Goal: Task Accomplishment & Management: Manage account settings

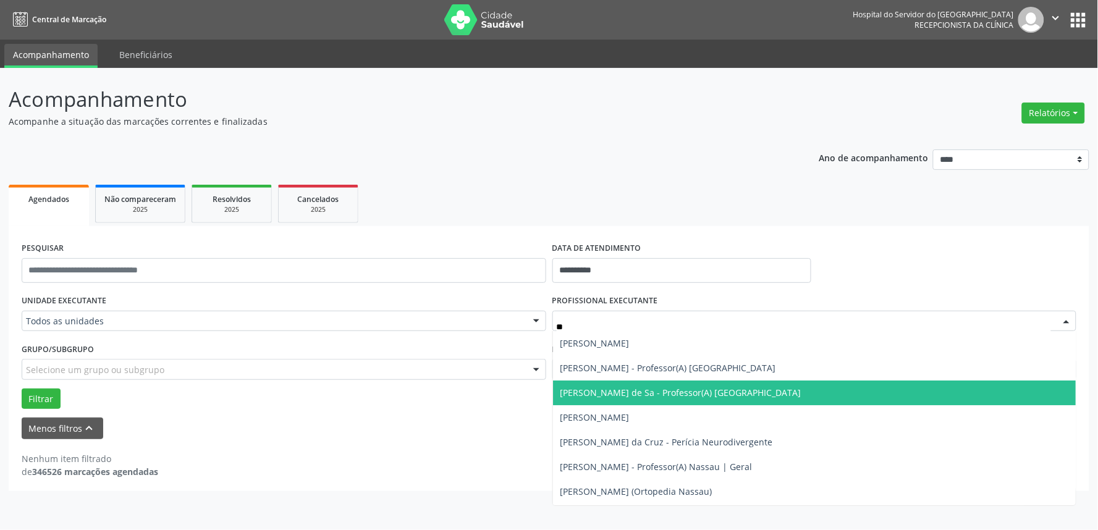
type input "*"
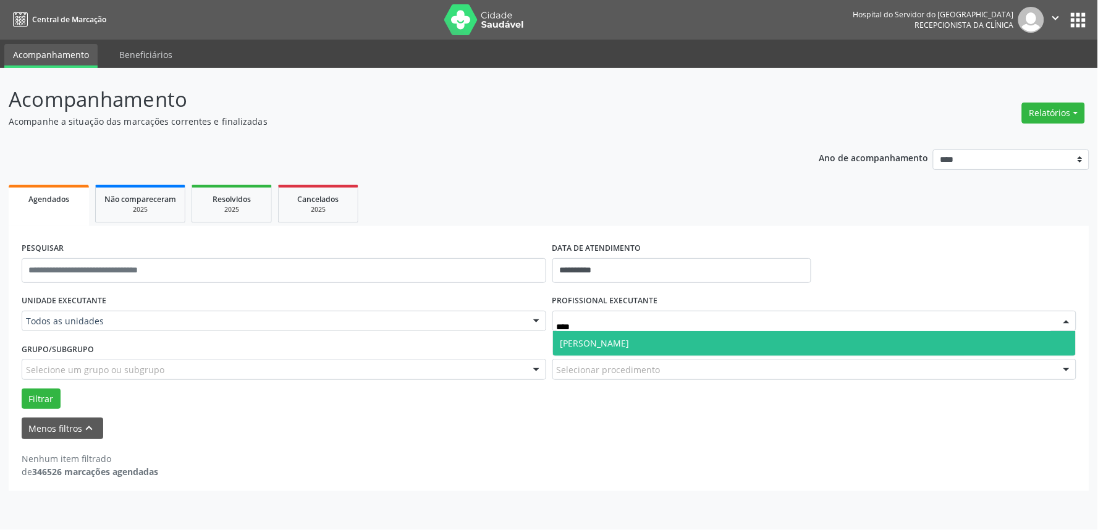
type input "*****"
click at [644, 335] on span "[PERSON_NAME]" at bounding box center [814, 343] width 523 height 25
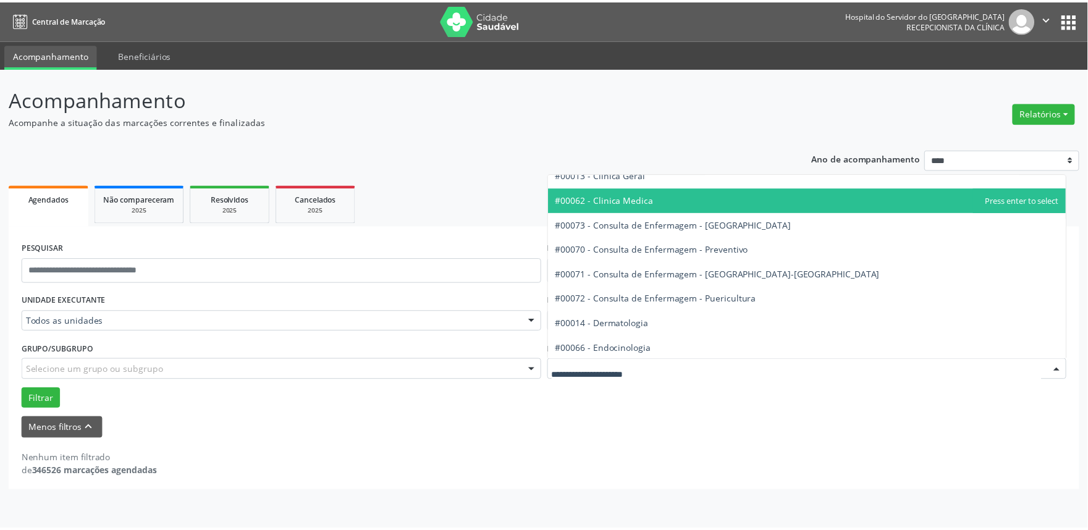
scroll to position [548, 0]
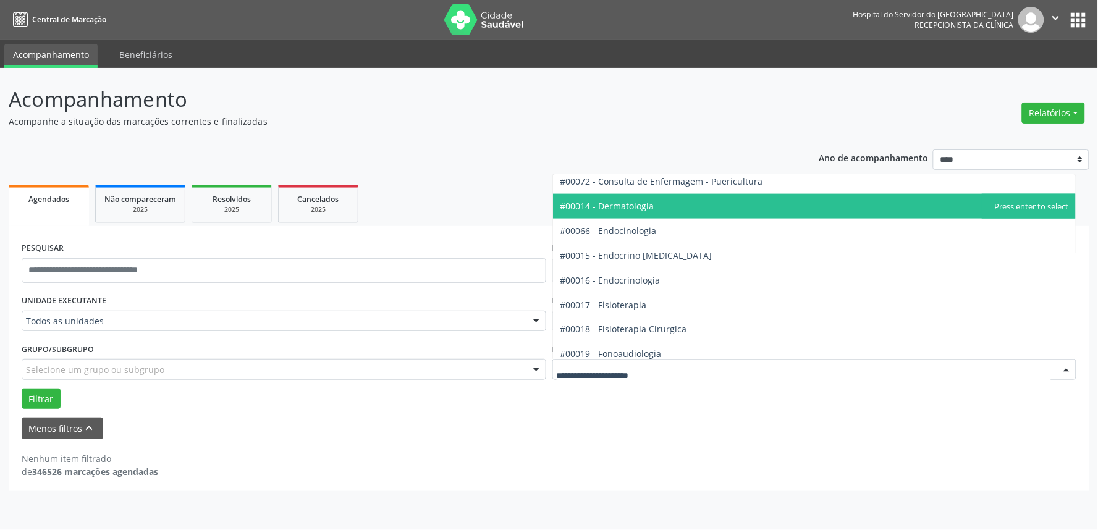
click at [658, 207] on span "#00014 - Dermatologia" at bounding box center [814, 206] width 523 height 25
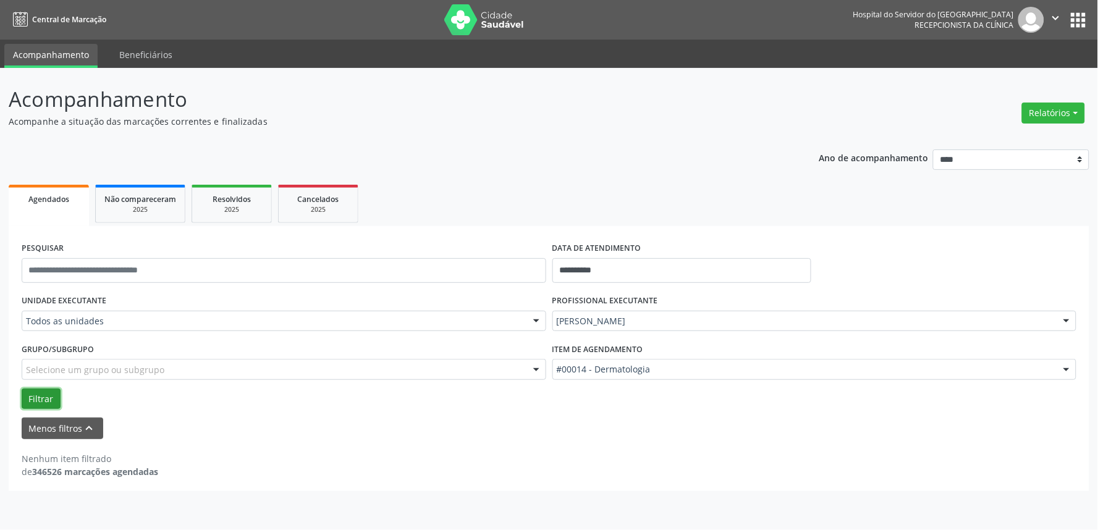
drag, startPoint x: 37, startPoint y: 396, endPoint x: 43, endPoint y: 394, distance: 6.4
click at [38, 396] on button "Filtrar" at bounding box center [41, 399] width 39 height 21
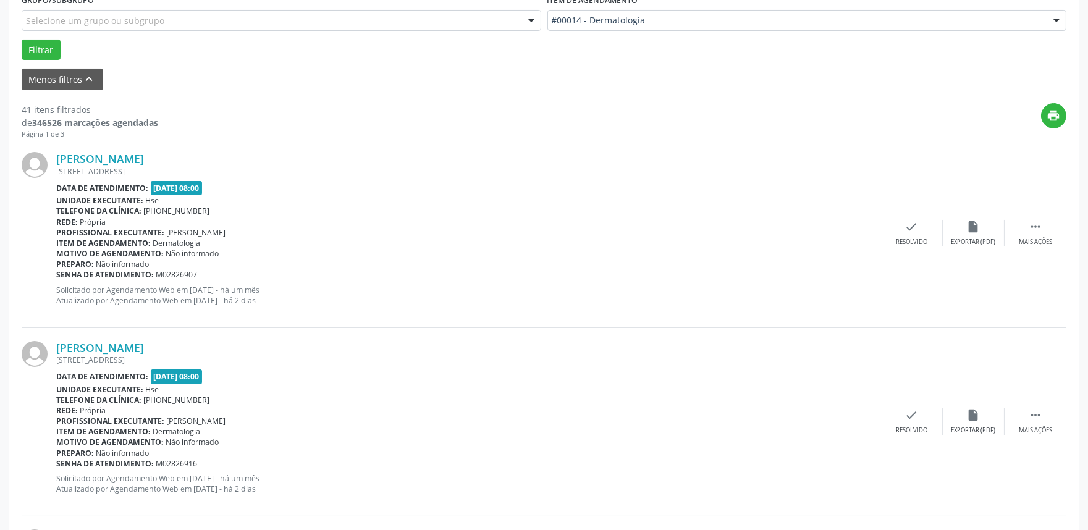
scroll to position [343, 0]
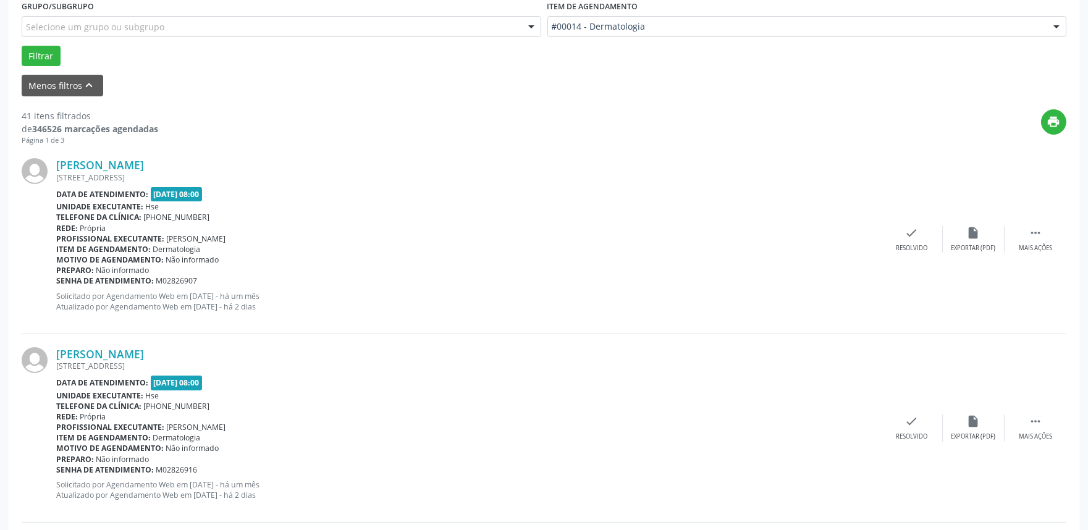
drag, startPoint x: 1030, startPoint y: 242, endPoint x: 1009, endPoint y: 253, distance: 23.8
click at [1032, 242] on div " Mais ações" at bounding box center [1035, 239] width 62 height 27
click at [973, 244] on div "Não compareceu" at bounding box center [973, 248] width 53 height 9
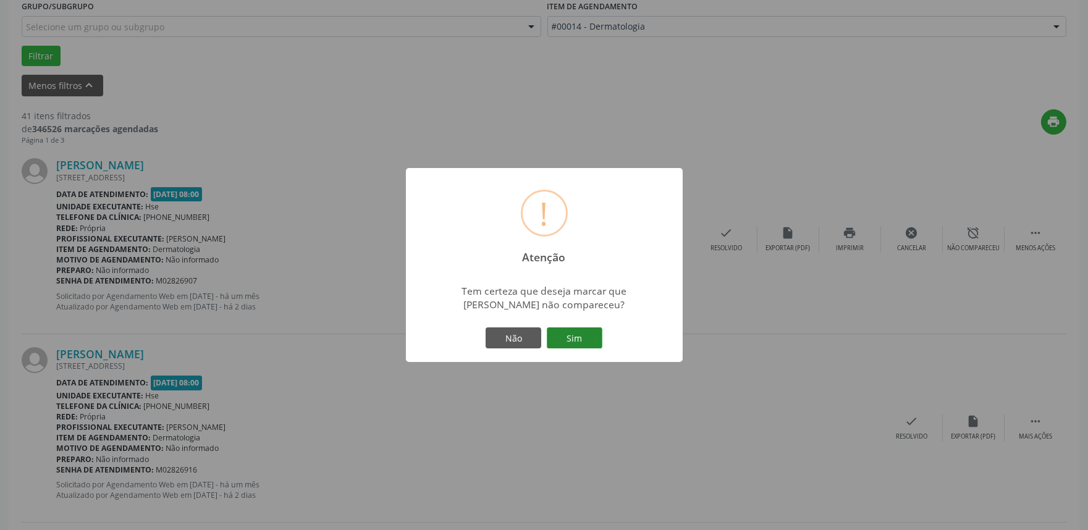
click at [584, 344] on button "Sim" at bounding box center [575, 337] width 56 height 21
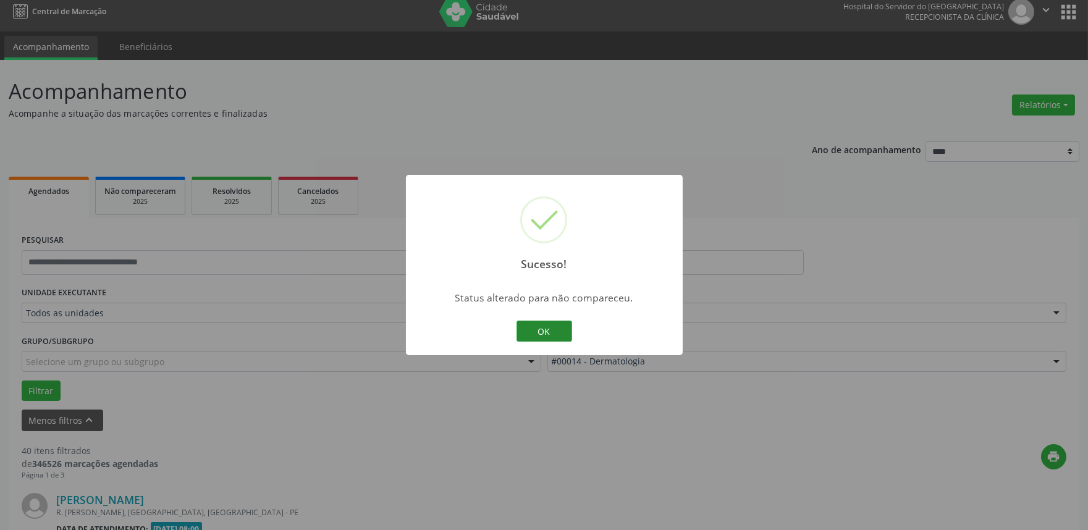
click at [546, 329] on button "OK" at bounding box center [544, 331] width 56 height 21
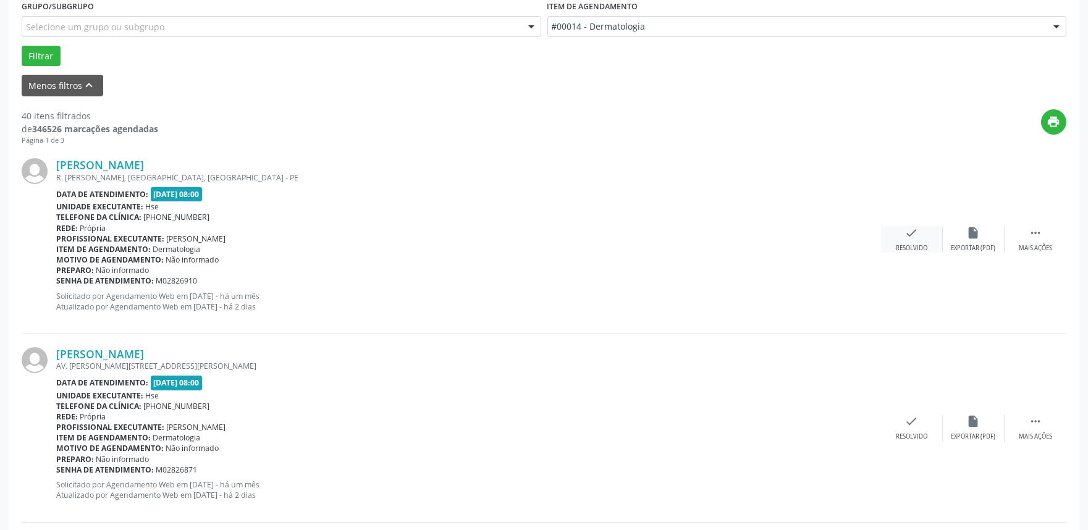
click at [904, 227] on div "check Resolvido" at bounding box center [912, 239] width 62 height 27
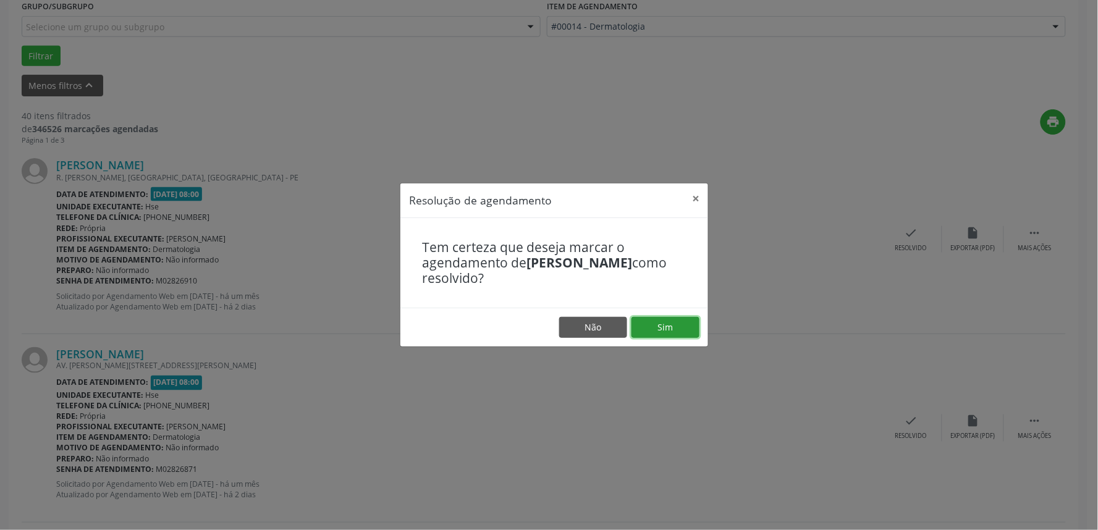
click at [649, 335] on button "Sim" at bounding box center [665, 327] width 68 height 21
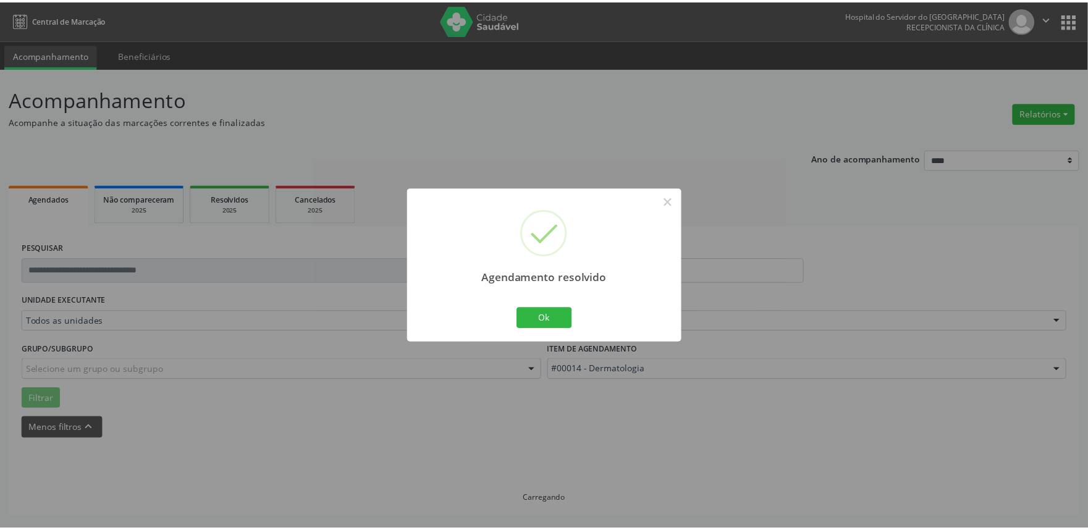
scroll to position [0, 0]
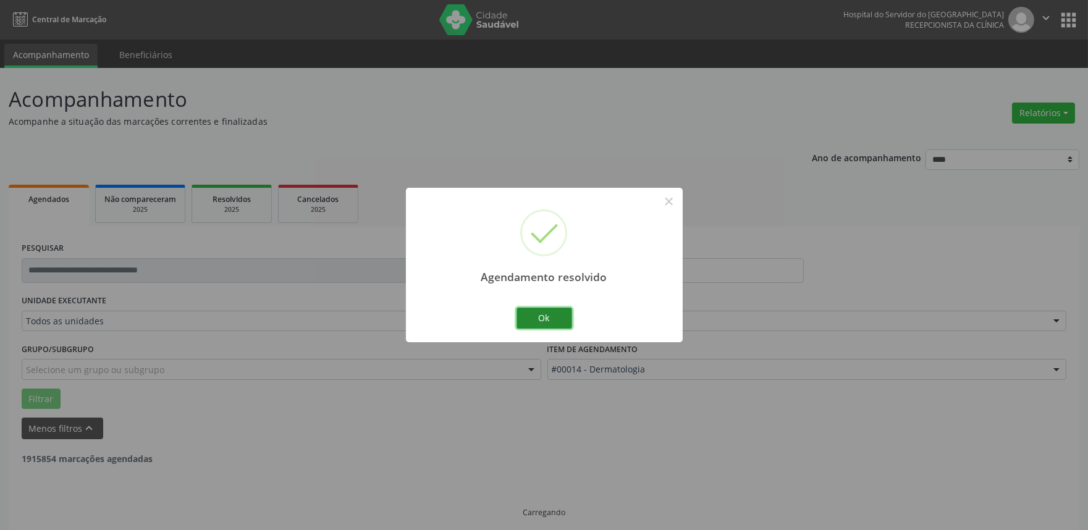
click at [552, 316] on button "Ok" at bounding box center [544, 318] width 56 height 21
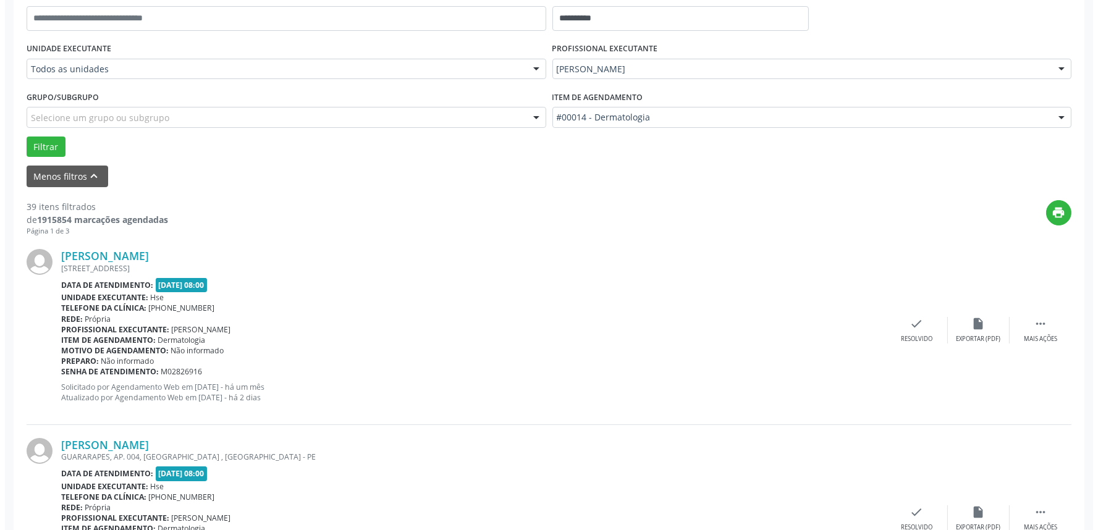
scroll to position [274, 0]
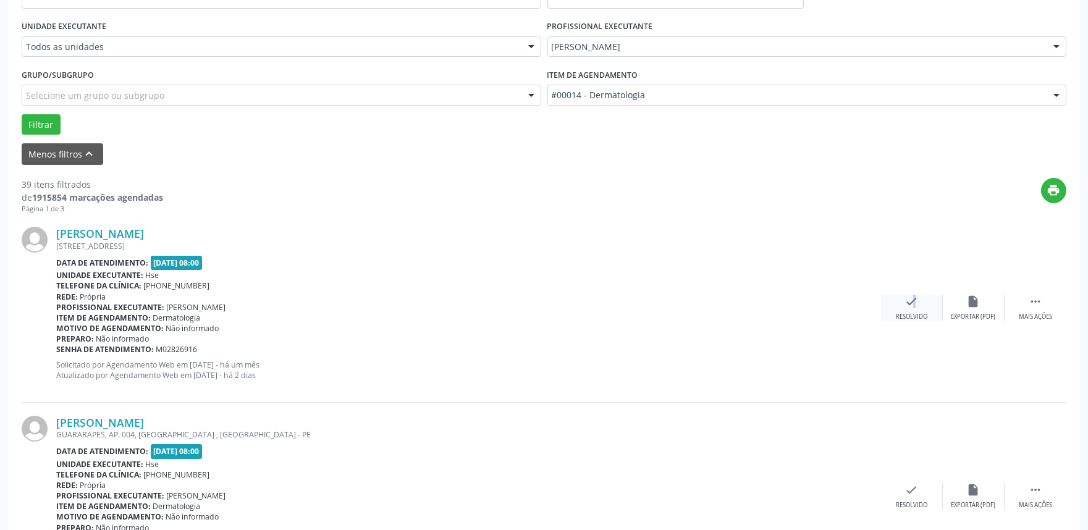
click at [909, 309] on div "check Resolvido" at bounding box center [912, 308] width 62 height 27
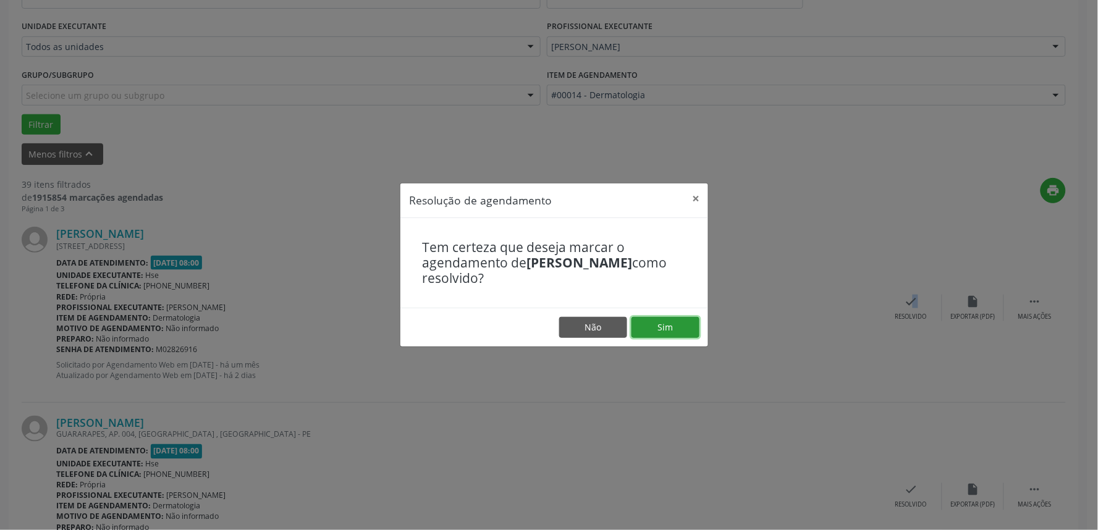
click at [676, 330] on button "Sim" at bounding box center [665, 327] width 68 height 21
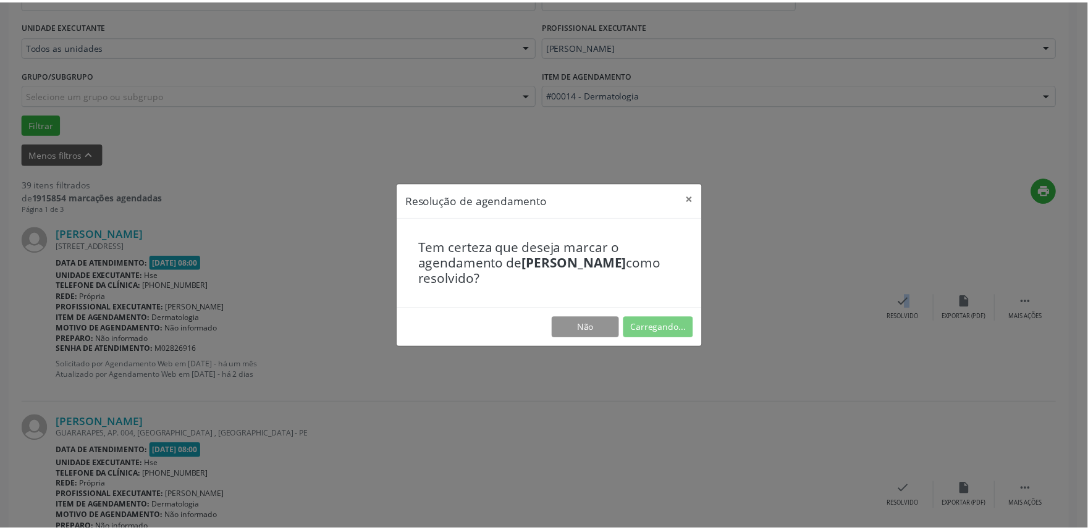
scroll to position [0, 0]
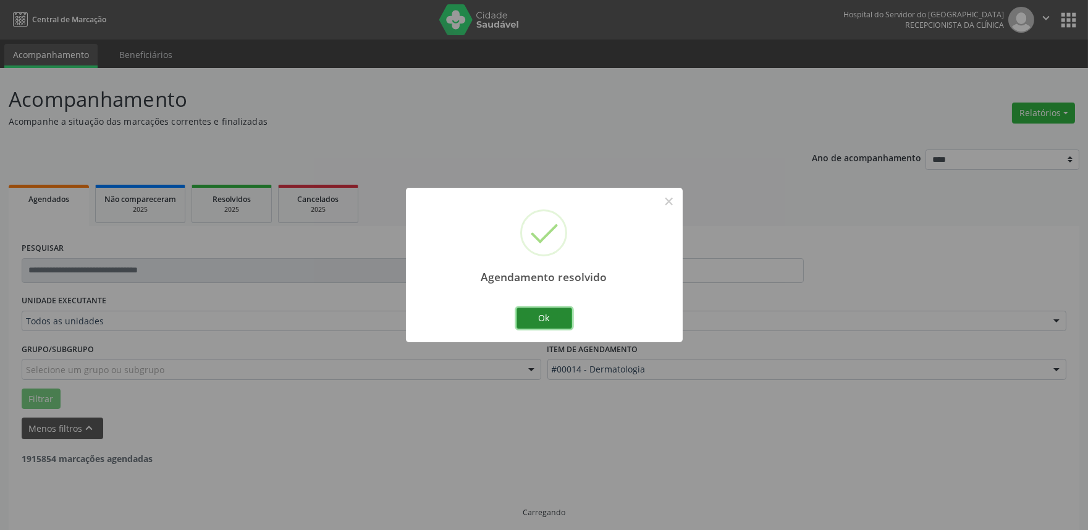
click at [550, 321] on button "Ok" at bounding box center [544, 318] width 56 height 21
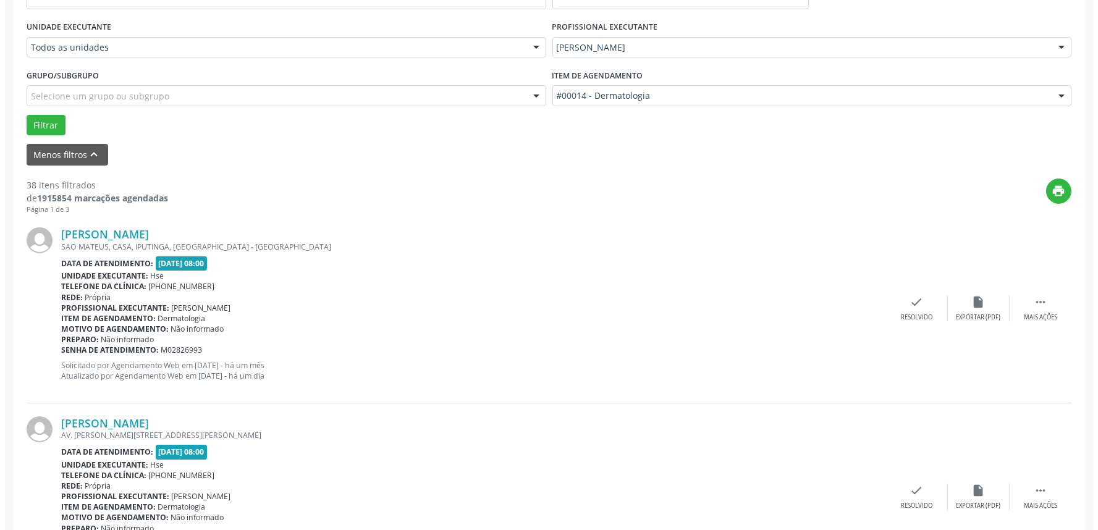
scroll to position [274, 0]
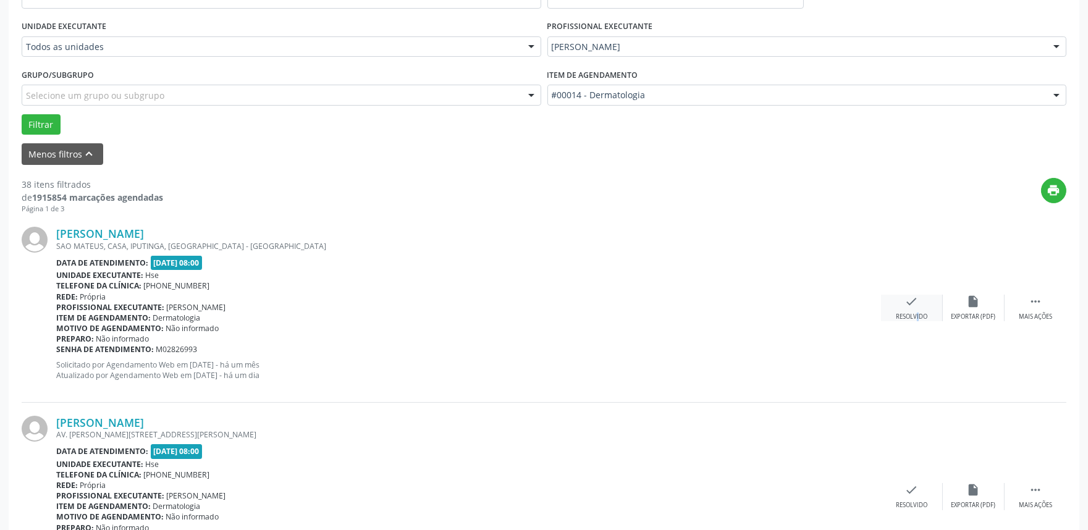
click at [909, 313] on div "Resolvido" at bounding box center [912, 317] width 32 height 9
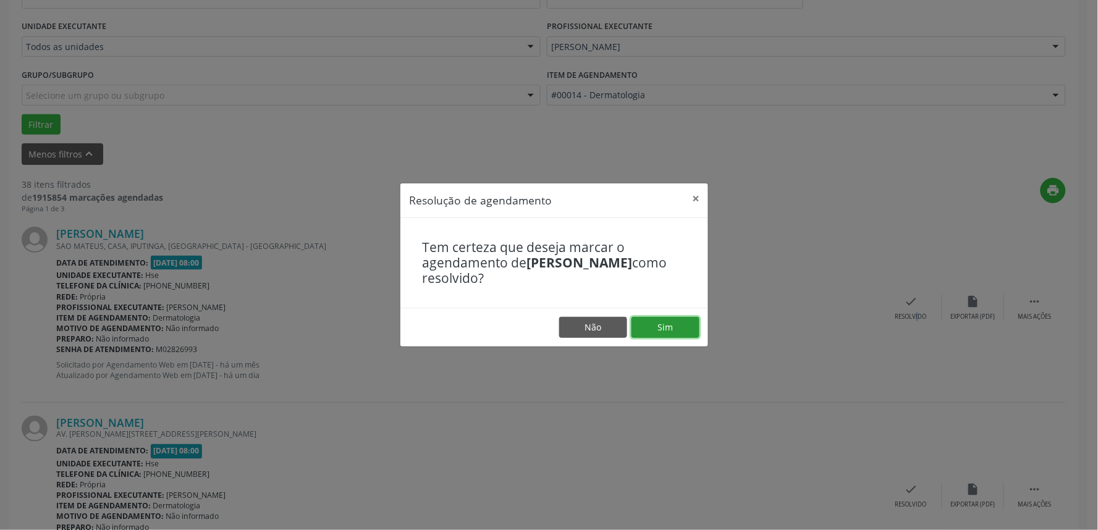
click at [682, 327] on button "Sim" at bounding box center [665, 327] width 68 height 21
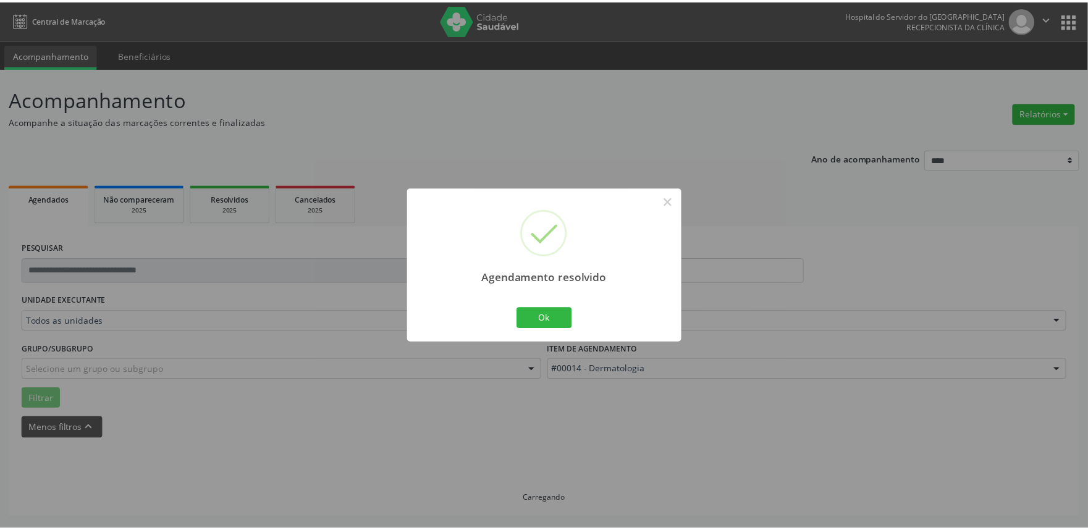
scroll to position [0, 0]
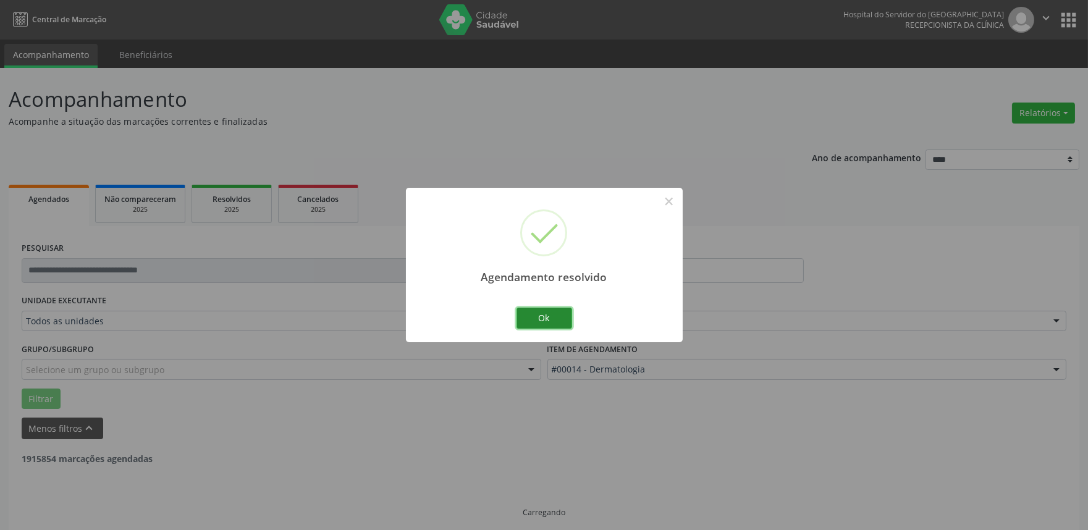
click at [557, 319] on button "Ok" at bounding box center [544, 318] width 56 height 21
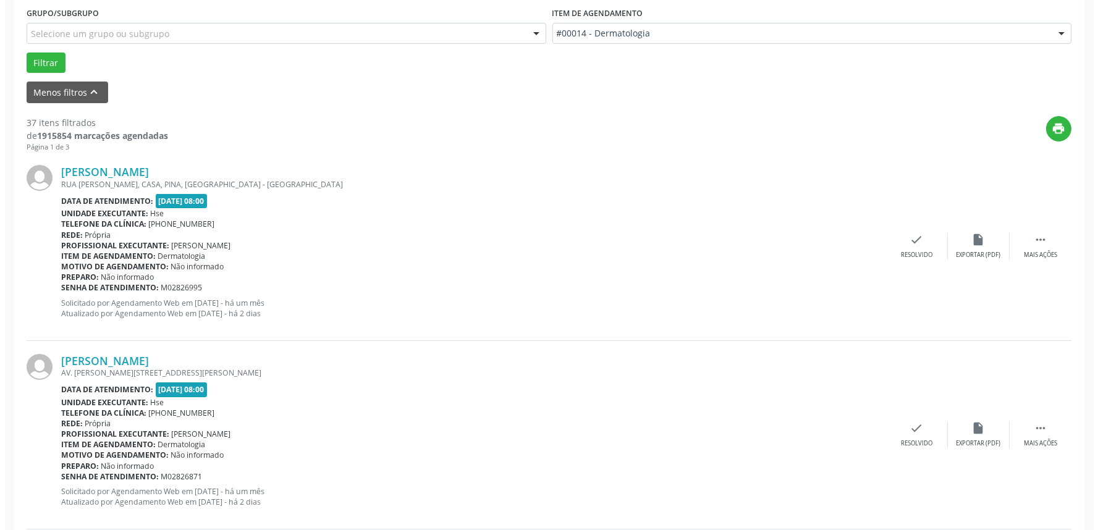
scroll to position [411, 0]
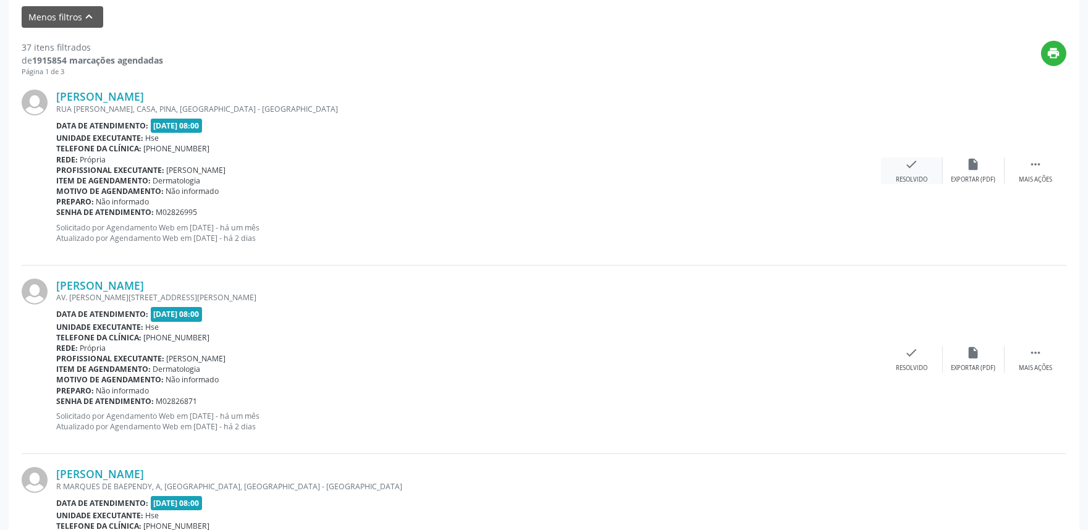
click at [903, 171] on div "check Resolvido" at bounding box center [912, 171] width 62 height 27
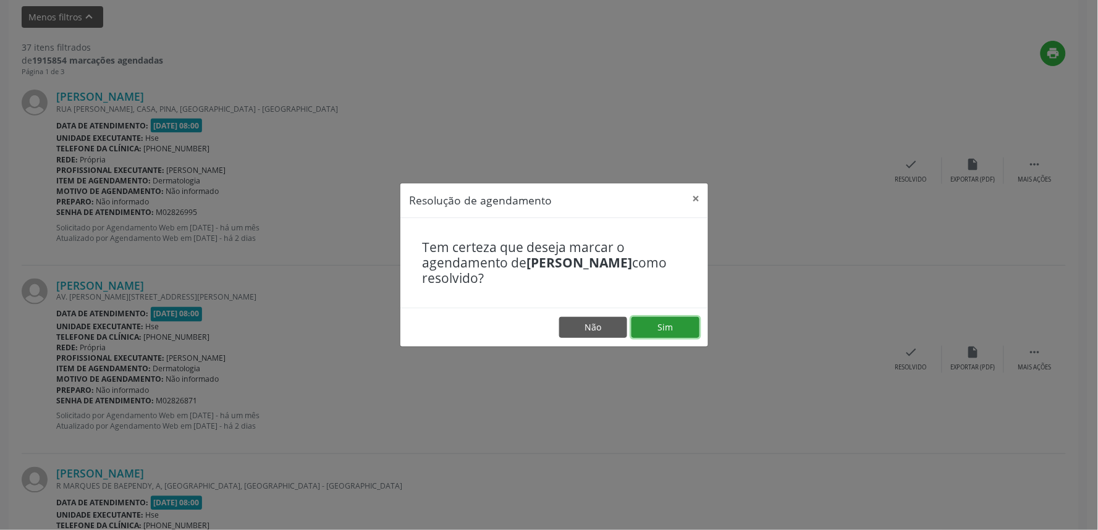
click at [673, 330] on button "Sim" at bounding box center [665, 327] width 68 height 21
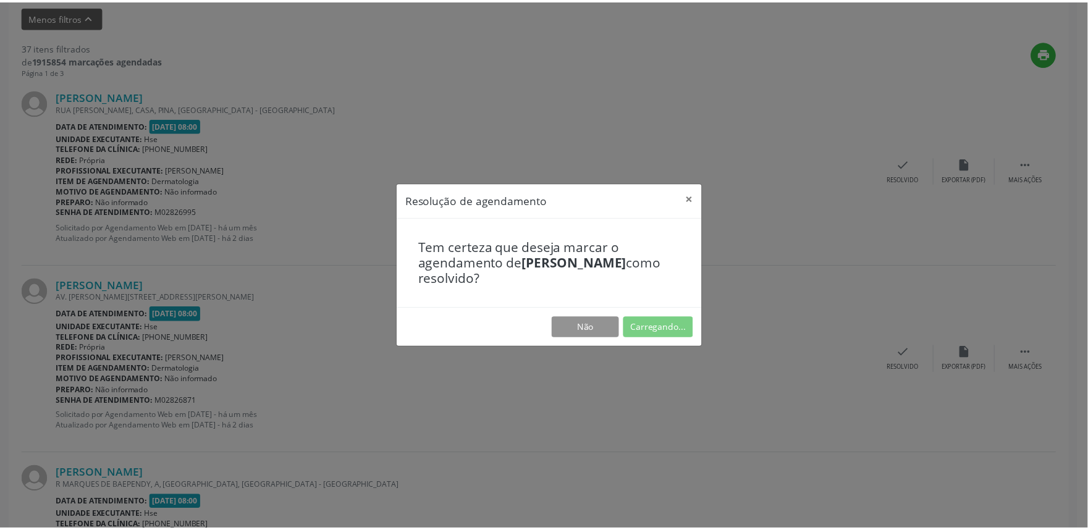
scroll to position [0, 0]
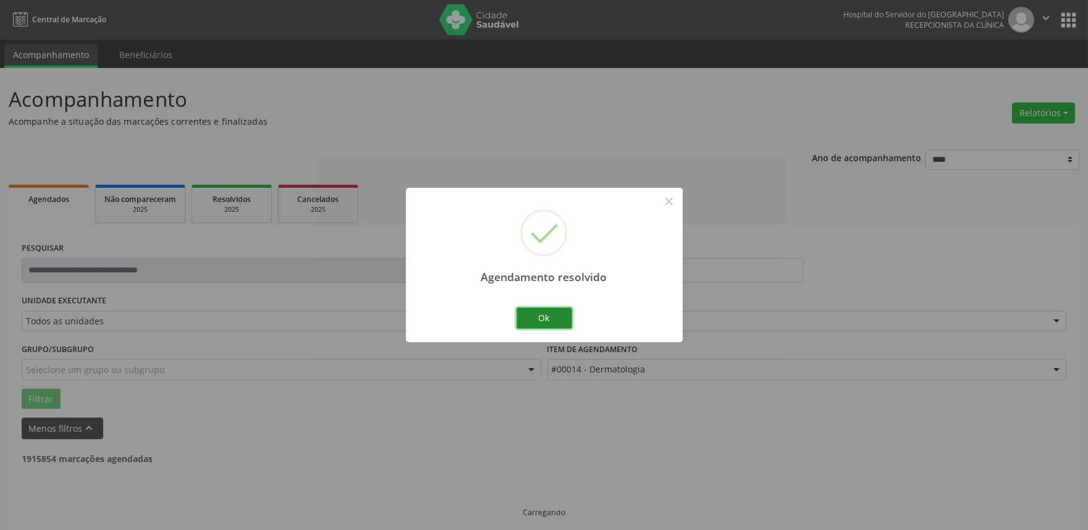
click at [553, 313] on button "Ok" at bounding box center [544, 318] width 56 height 21
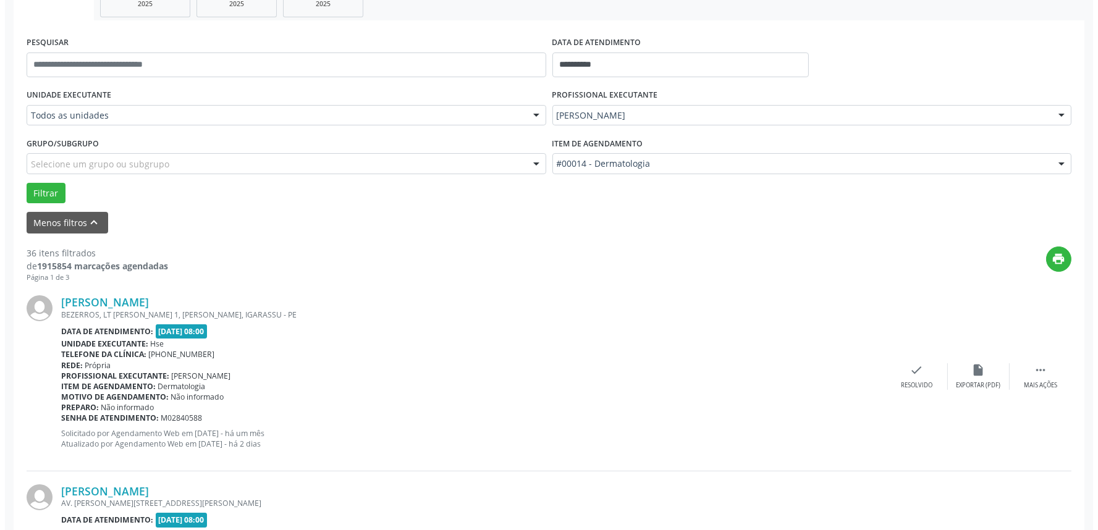
scroll to position [411, 0]
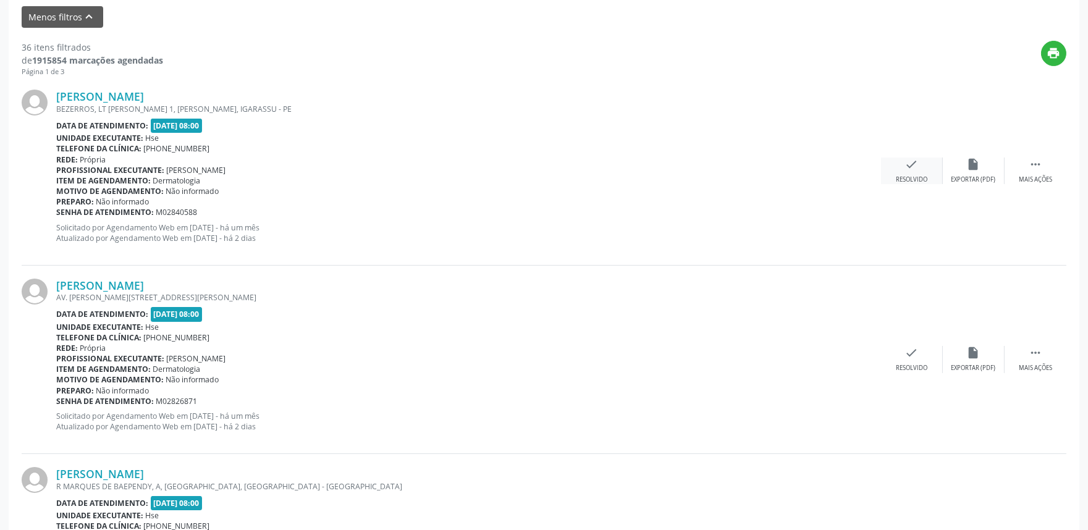
drag, startPoint x: 920, startPoint y: 166, endPoint x: 912, endPoint y: 168, distance: 8.4
click at [912, 168] on div "check Resolvido" at bounding box center [912, 171] width 62 height 27
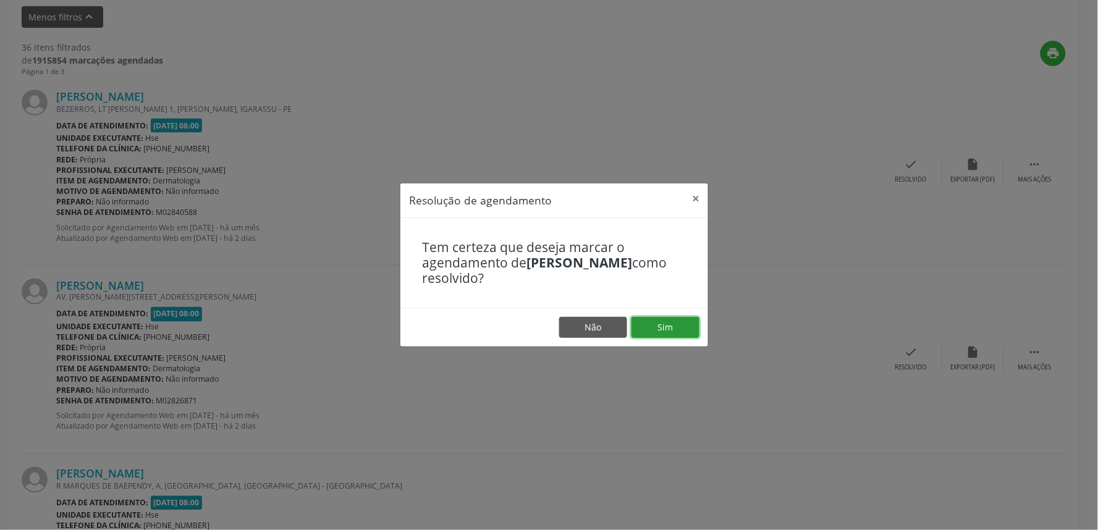
click at [669, 322] on button "Sim" at bounding box center [665, 327] width 68 height 21
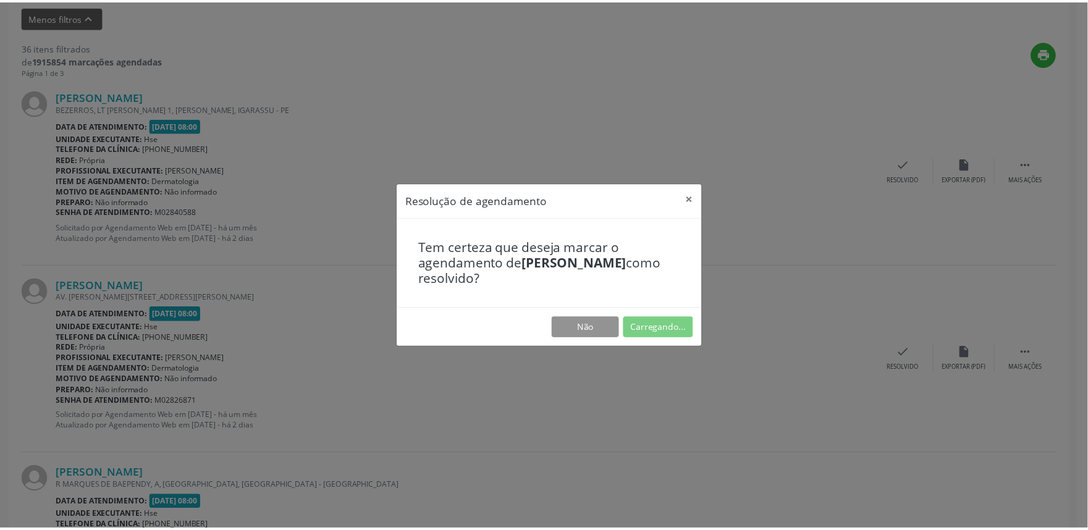
scroll to position [0, 0]
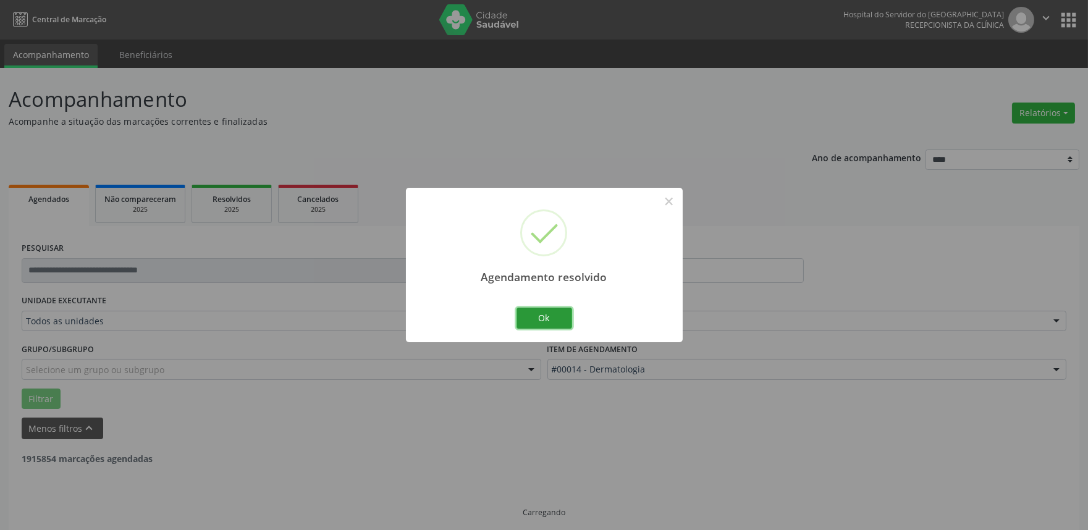
drag, startPoint x: 563, startPoint y: 311, endPoint x: 558, endPoint y: 326, distance: 15.4
click at [560, 313] on button "Ok" at bounding box center [544, 318] width 56 height 21
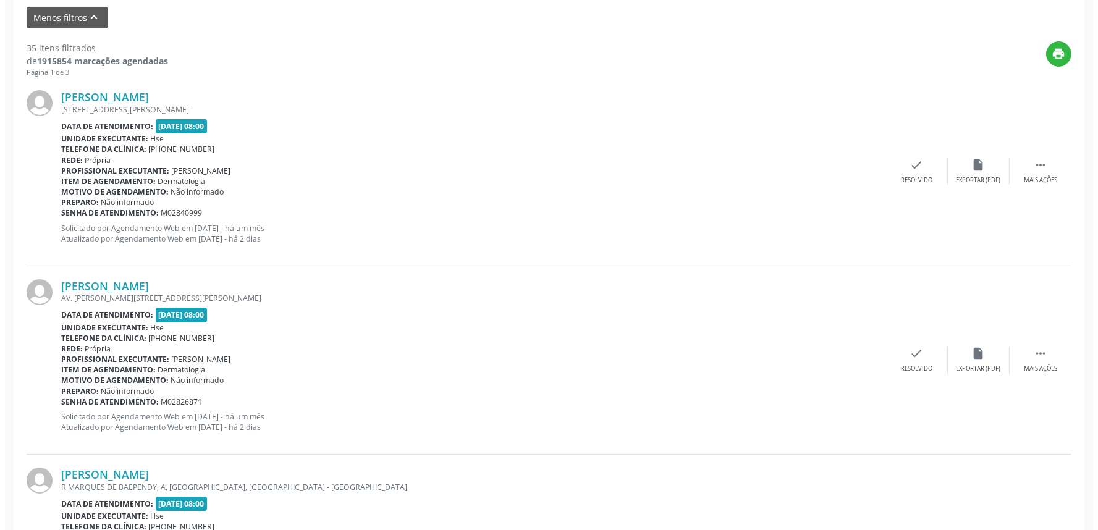
scroll to position [411, 0]
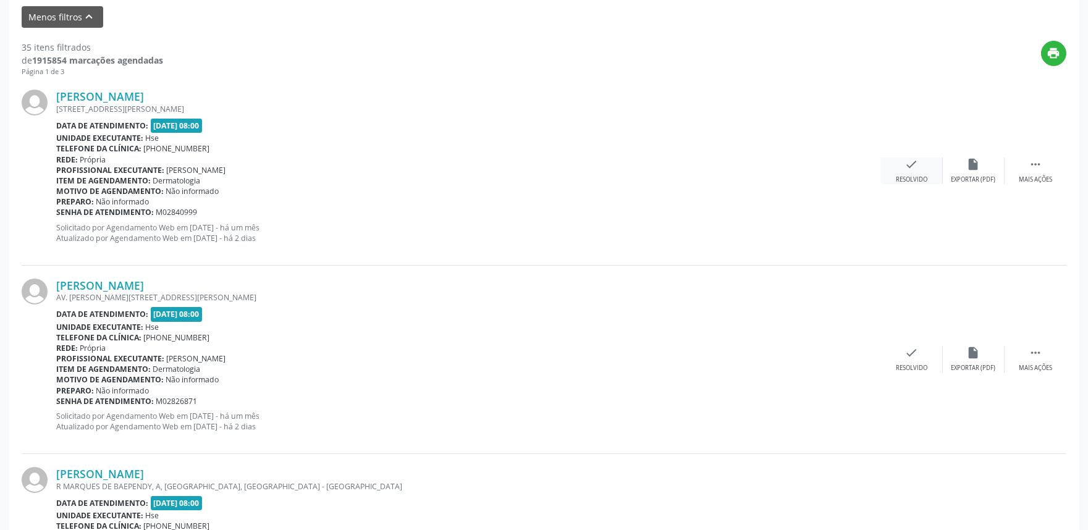
click at [905, 169] on div "check Resolvido" at bounding box center [912, 171] width 62 height 27
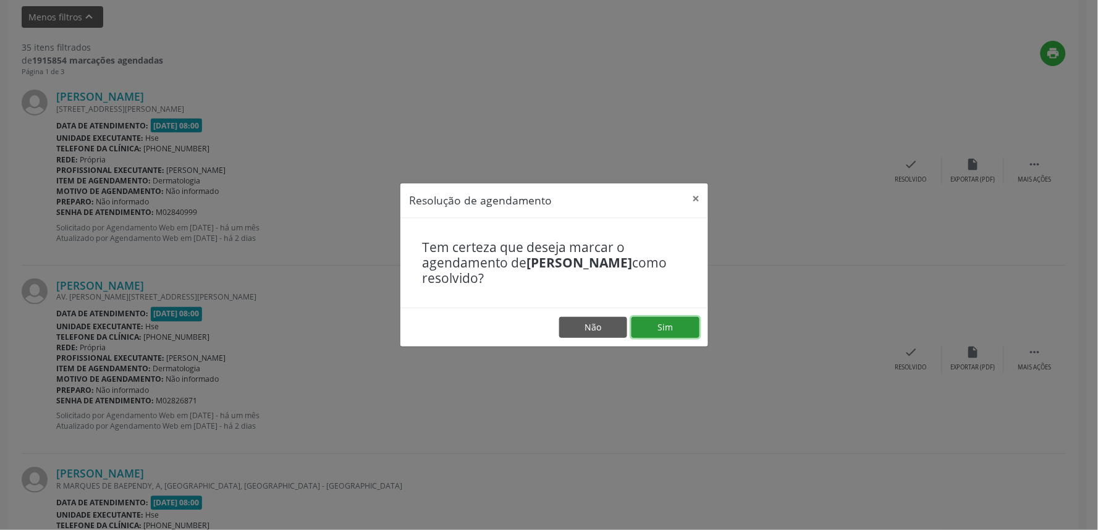
click at [662, 332] on button "Sim" at bounding box center [665, 327] width 68 height 21
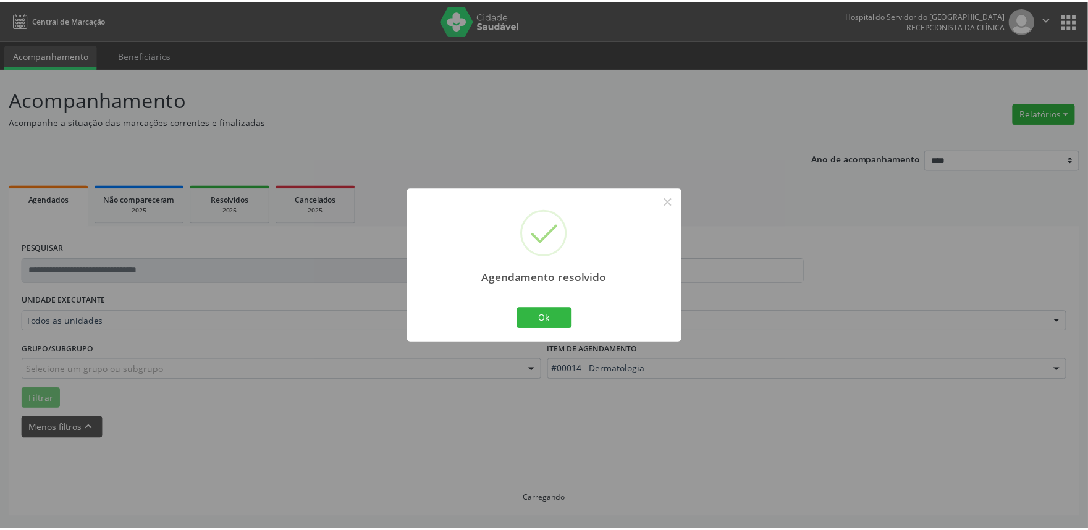
scroll to position [0, 0]
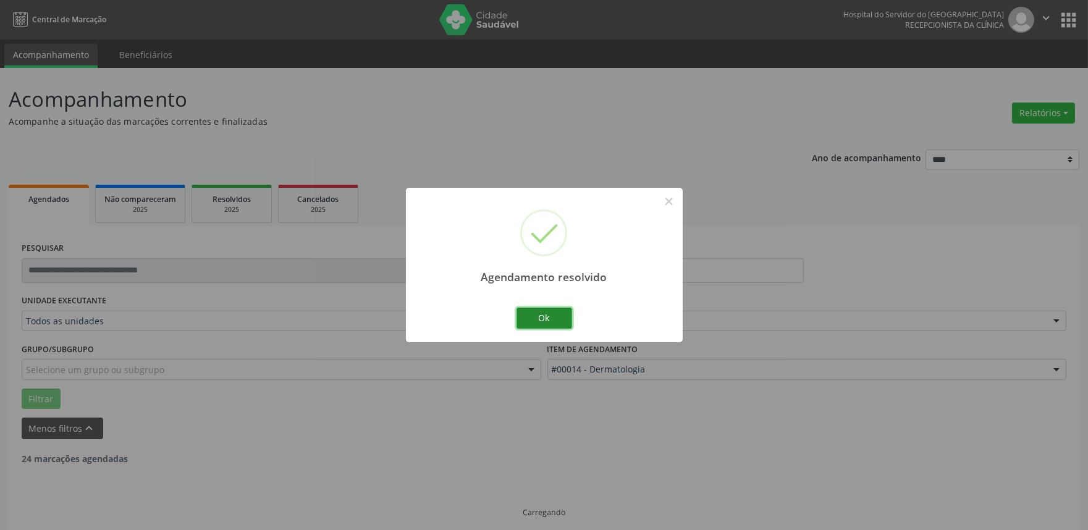
click at [550, 312] on button "Ok" at bounding box center [544, 318] width 56 height 21
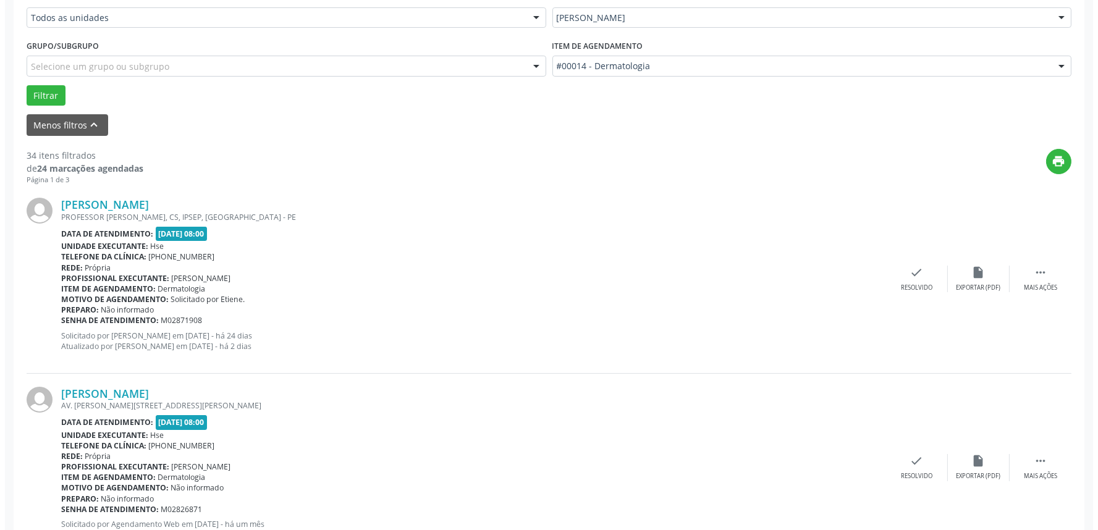
scroll to position [420, 0]
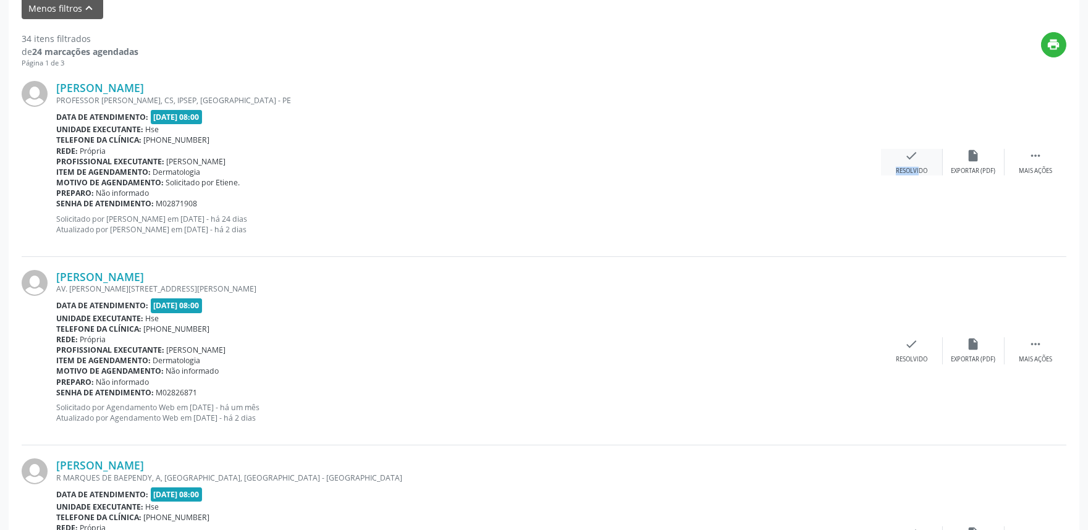
click at [911, 165] on div "check Resolvido" at bounding box center [912, 162] width 62 height 27
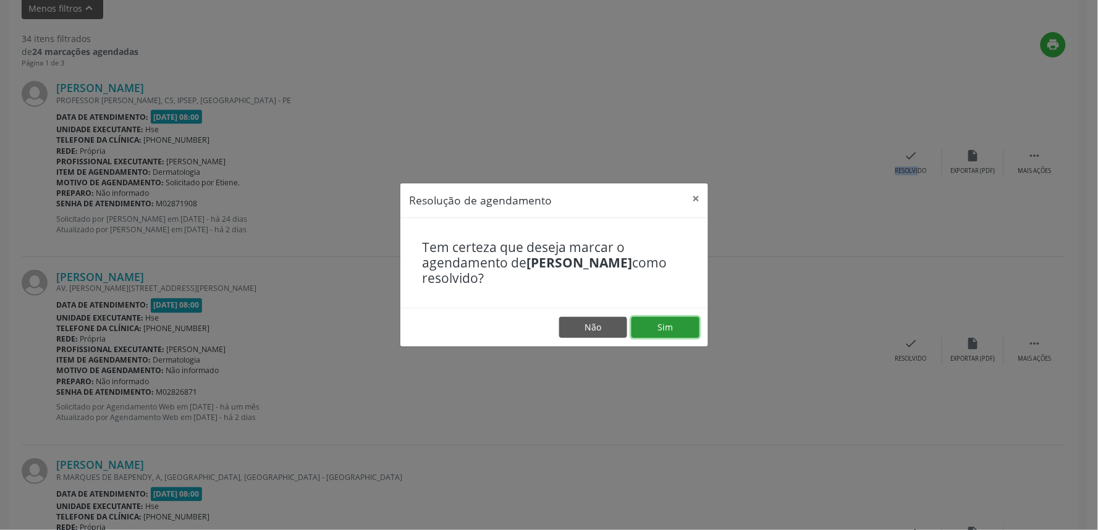
click at [658, 324] on button "Sim" at bounding box center [665, 327] width 68 height 21
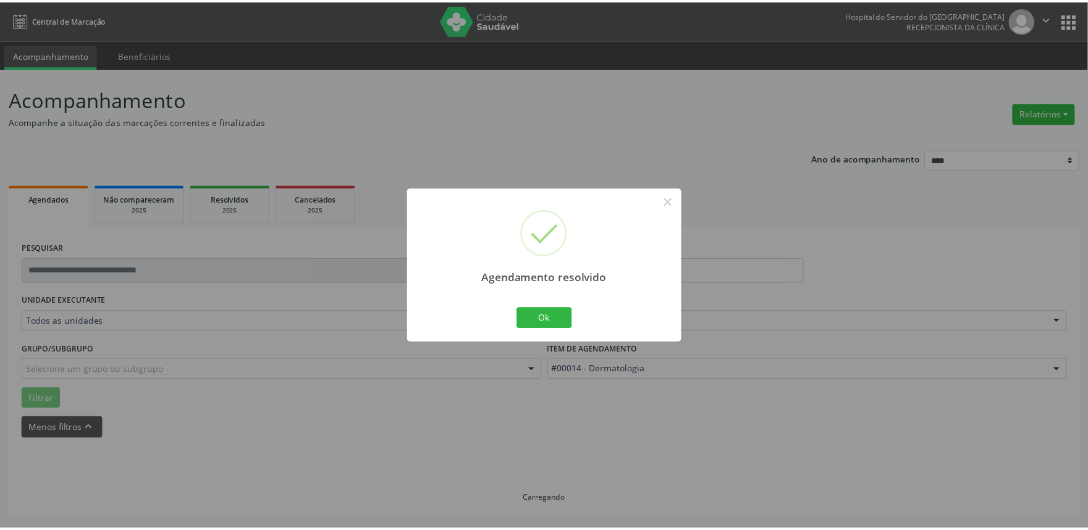
scroll to position [0, 0]
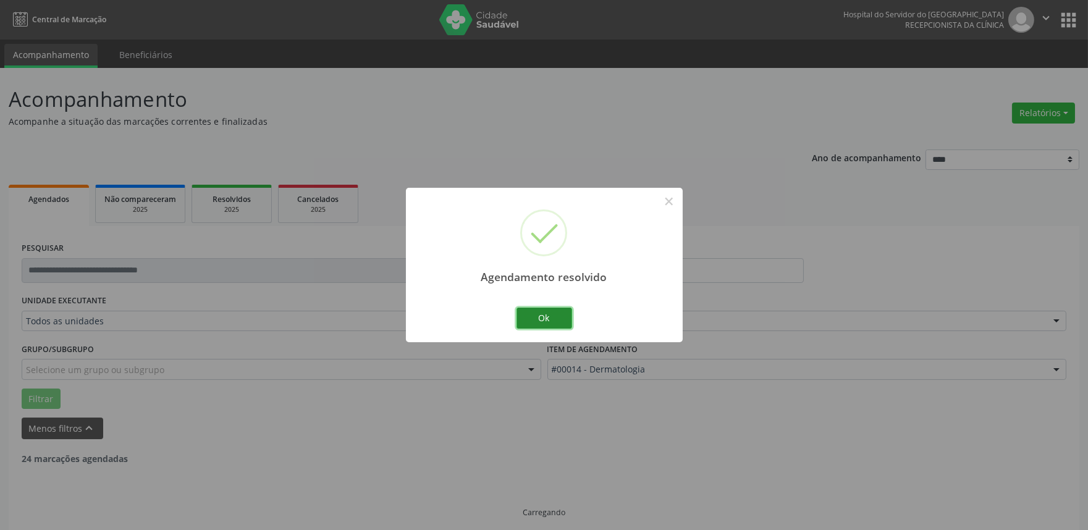
click at [562, 325] on button "Ok" at bounding box center [544, 318] width 56 height 21
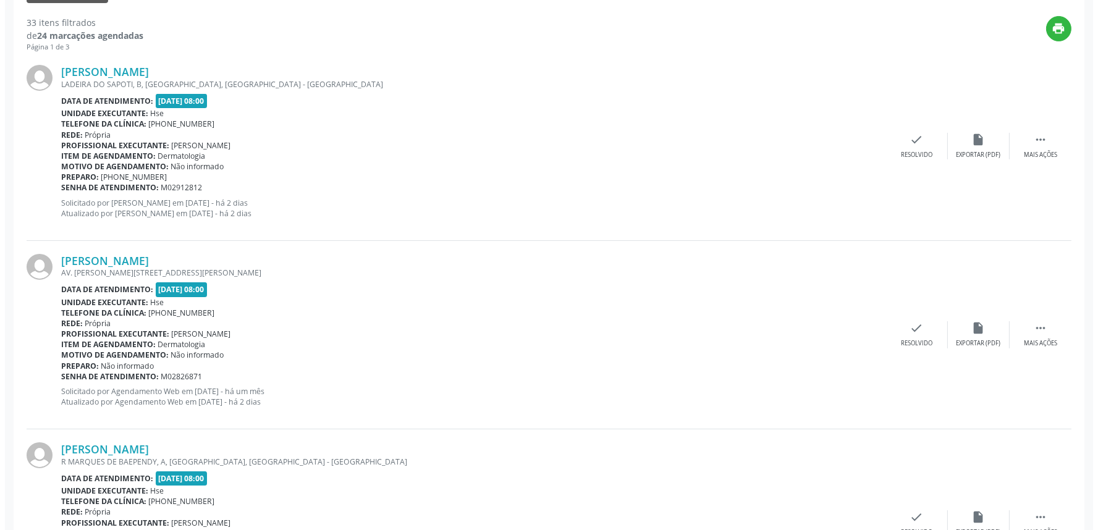
scroll to position [411, 0]
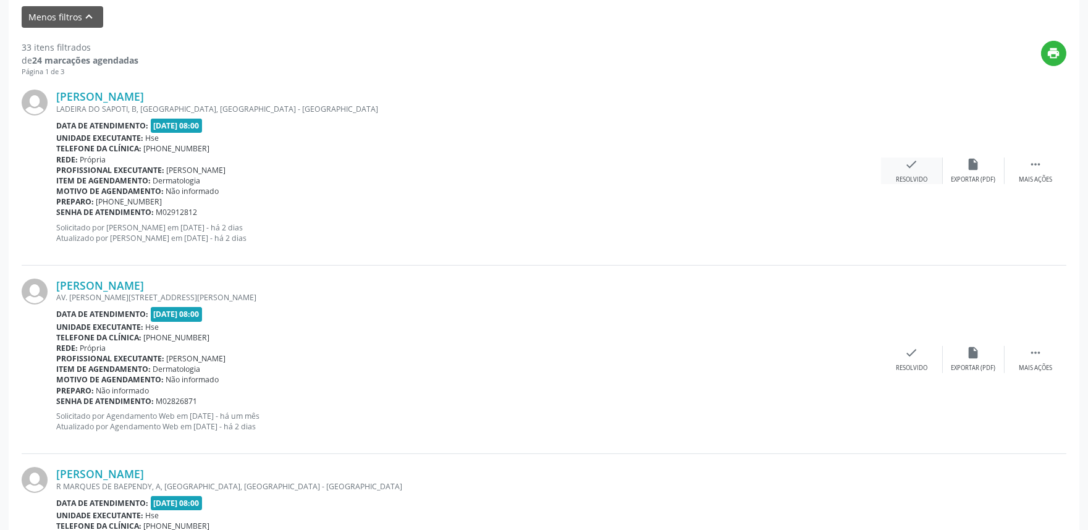
click at [916, 175] on div "Resolvido" at bounding box center [912, 179] width 32 height 9
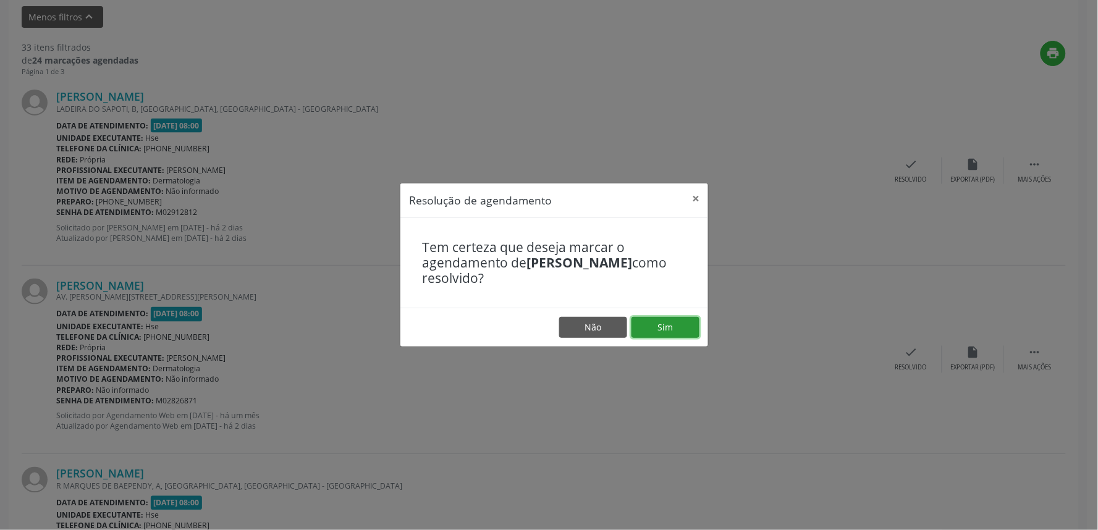
click at [663, 324] on button "Sim" at bounding box center [665, 327] width 68 height 21
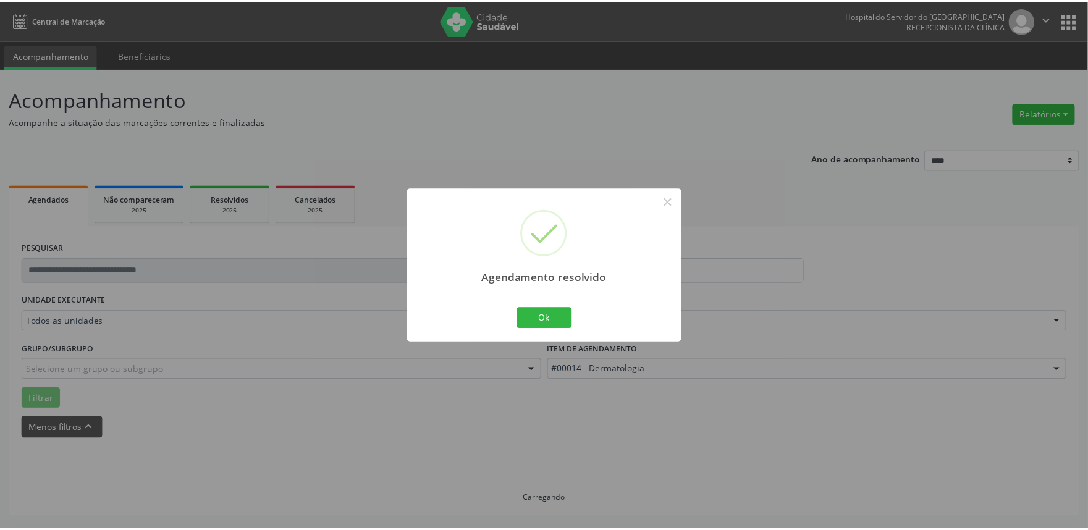
scroll to position [0, 0]
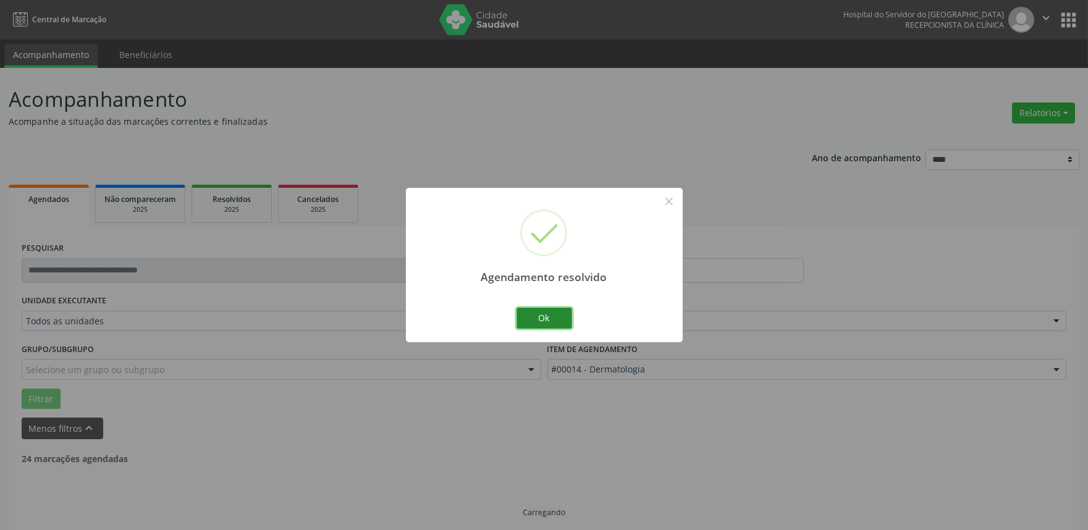
click at [544, 313] on button "Ok" at bounding box center [544, 318] width 56 height 21
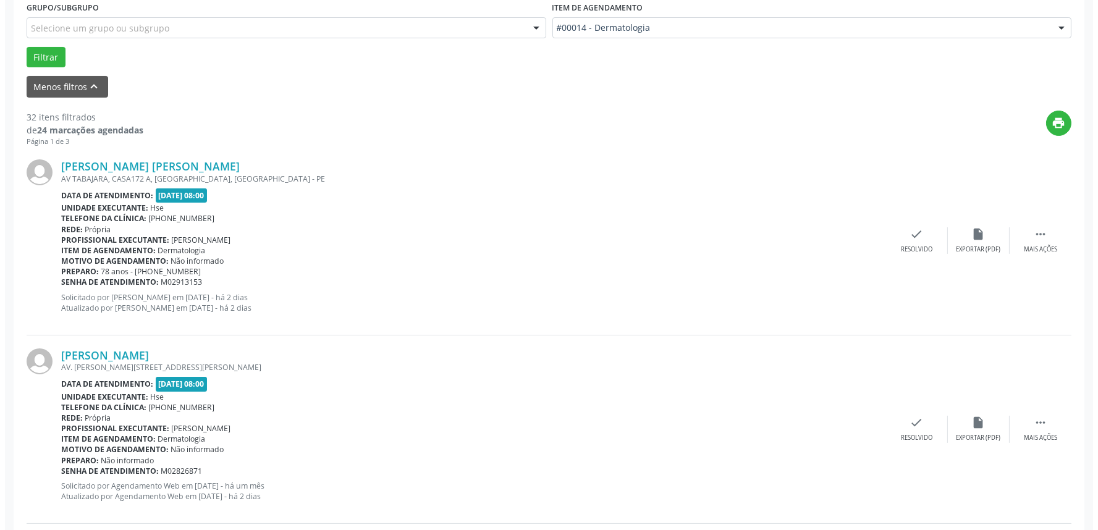
scroll to position [343, 0]
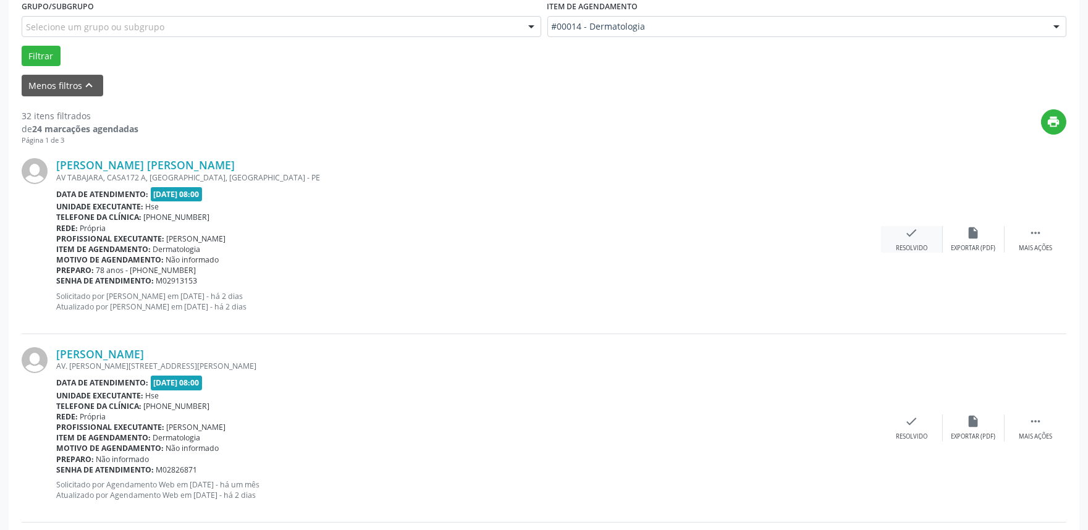
click at [915, 235] on icon "check" at bounding box center [912, 233] width 14 height 14
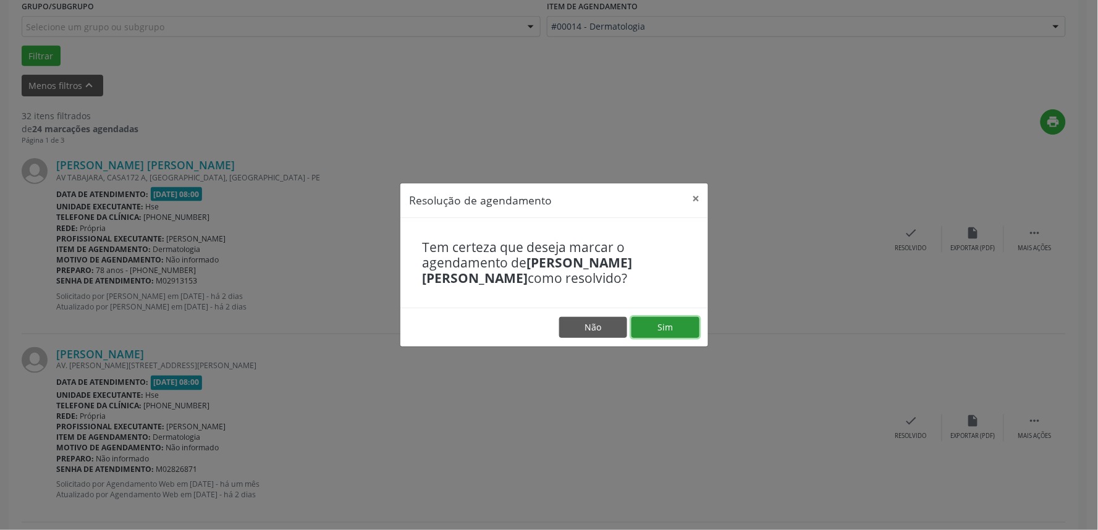
click at [672, 334] on button "Sim" at bounding box center [665, 327] width 68 height 21
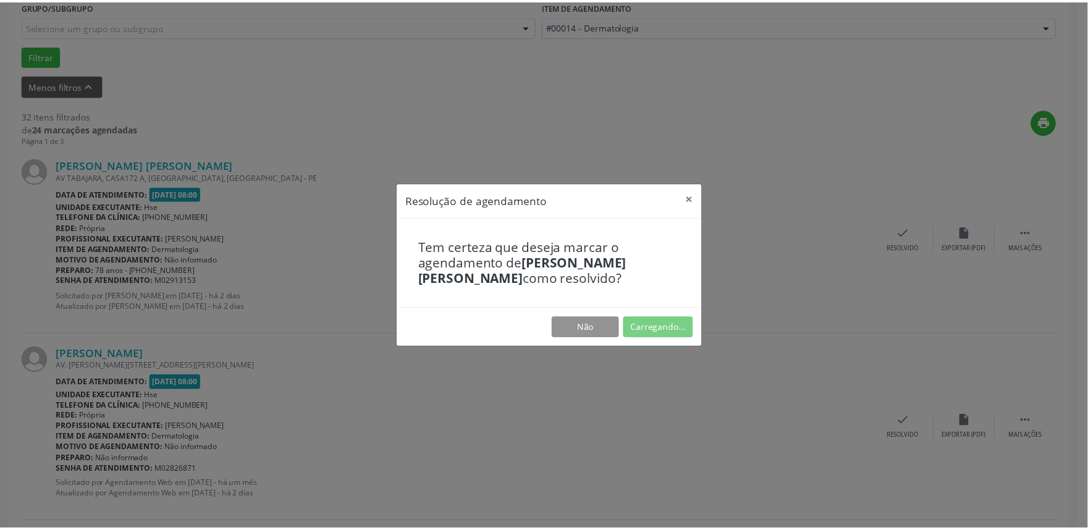
scroll to position [0, 0]
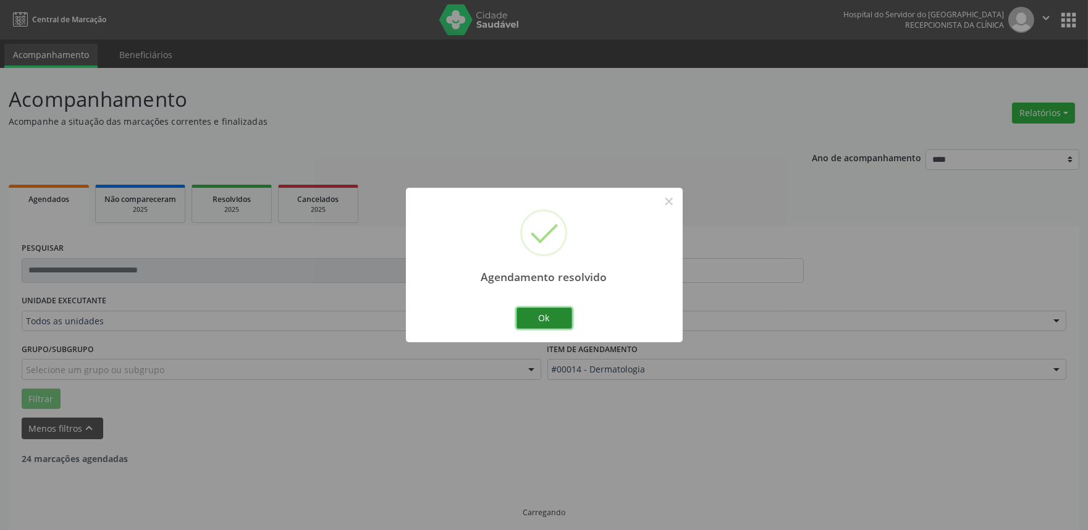
click at [539, 321] on button "Ok" at bounding box center [544, 318] width 56 height 21
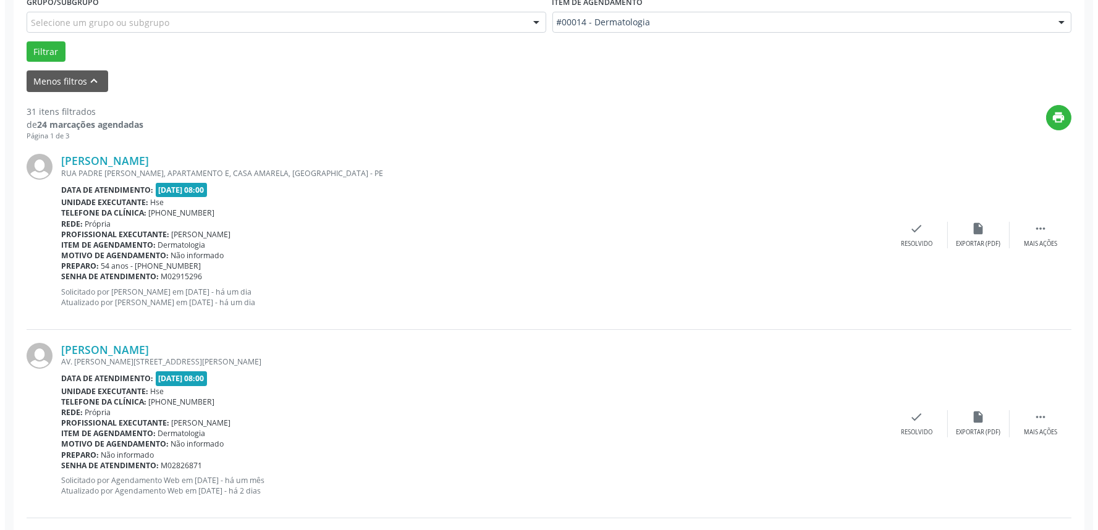
scroll to position [411, 0]
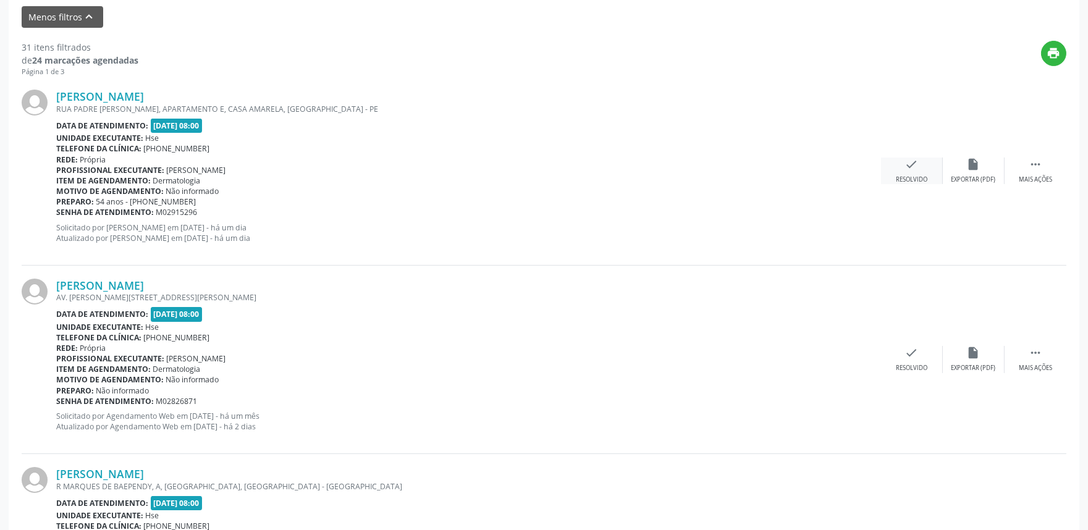
click at [912, 179] on div "Resolvido" at bounding box center [912, 179] width 32 height 9
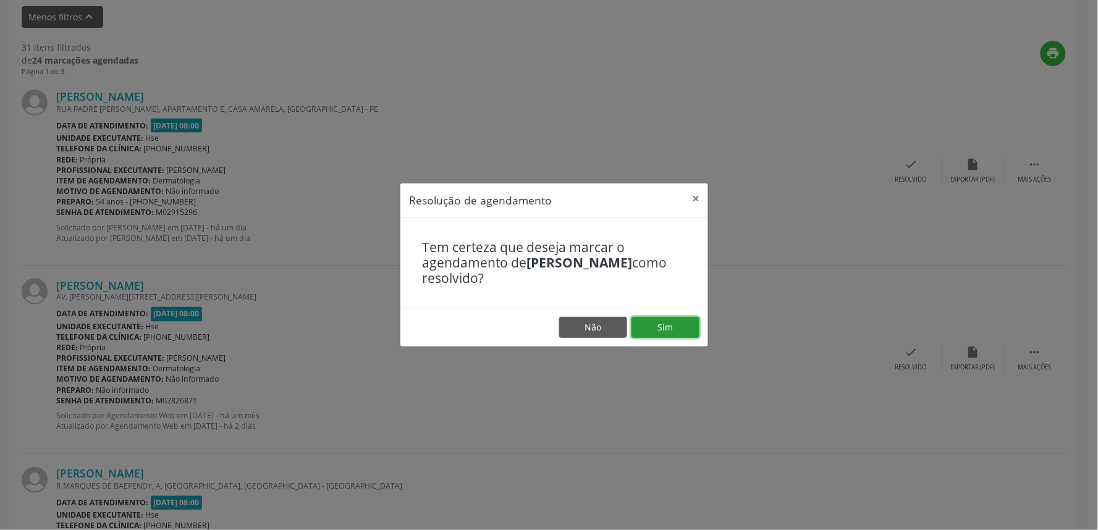
click at [686, 332] on button "Sim" at bounding box center [665, 327] width 68 height 21
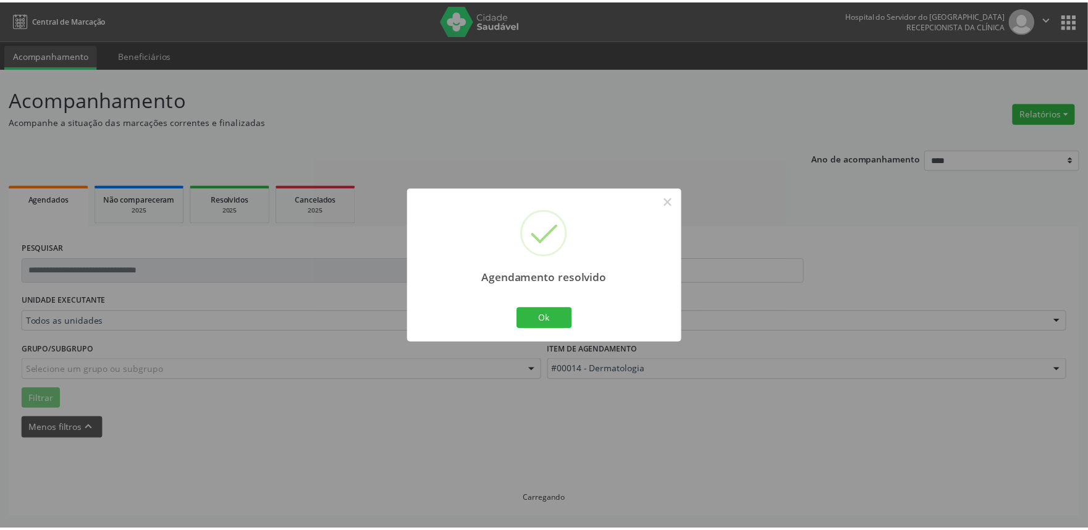
scroll to position [0, 0]
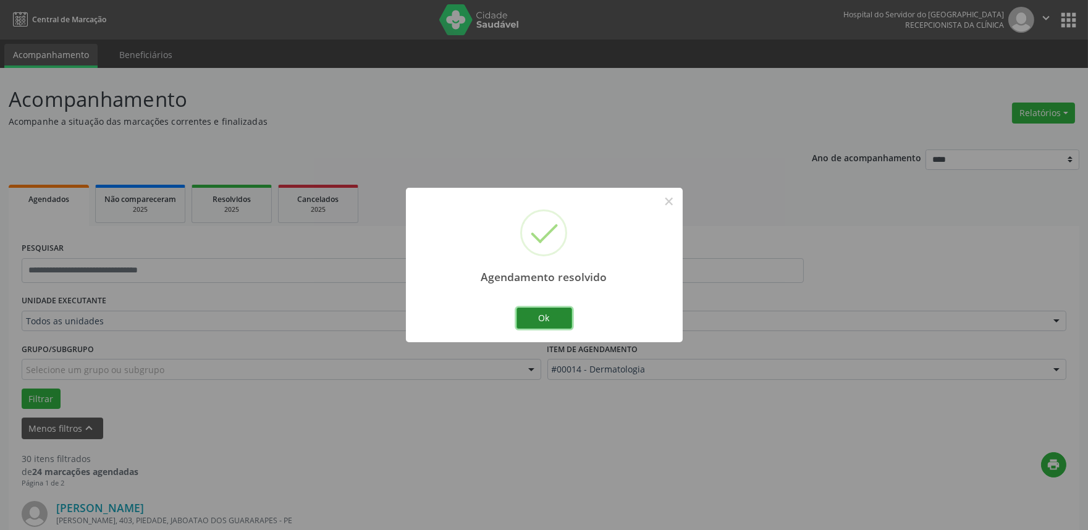
click at [545, 324] on button "Ok" at bounding box center [544, 318] width 56 height 21
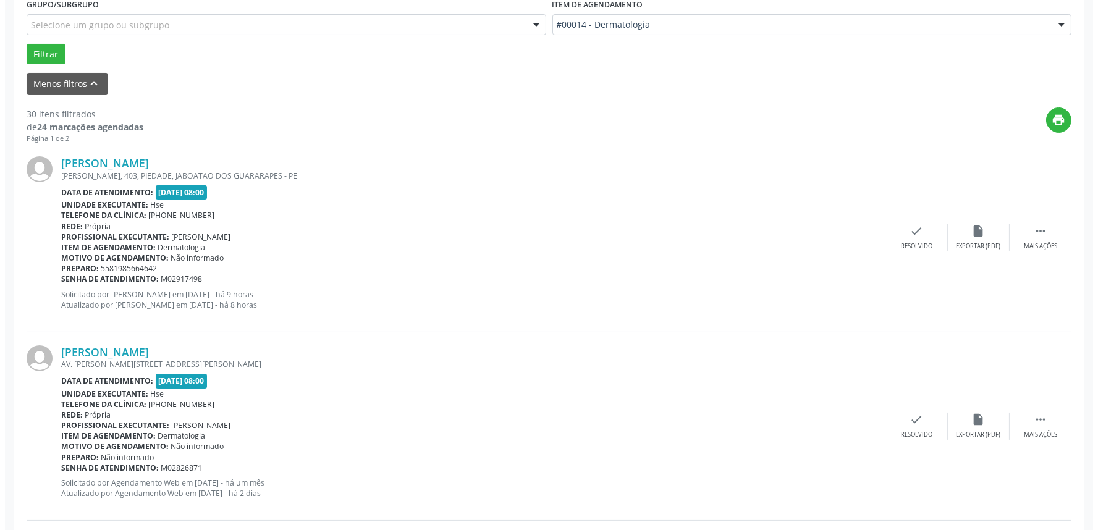
scroll to position [411, 0]
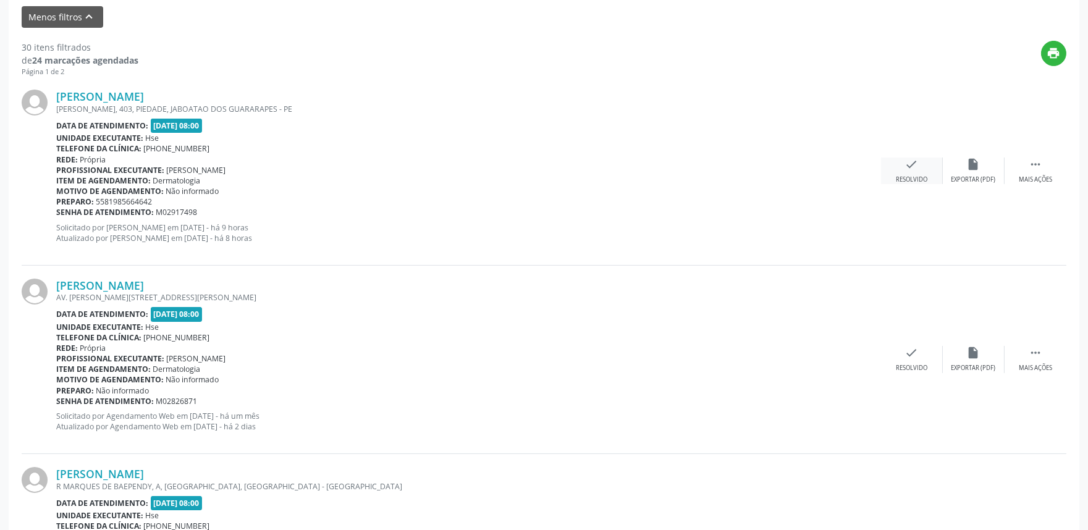
click at [905, 173] on div "check Resolvido" at bounding box center [912, 171] width 62 height 27
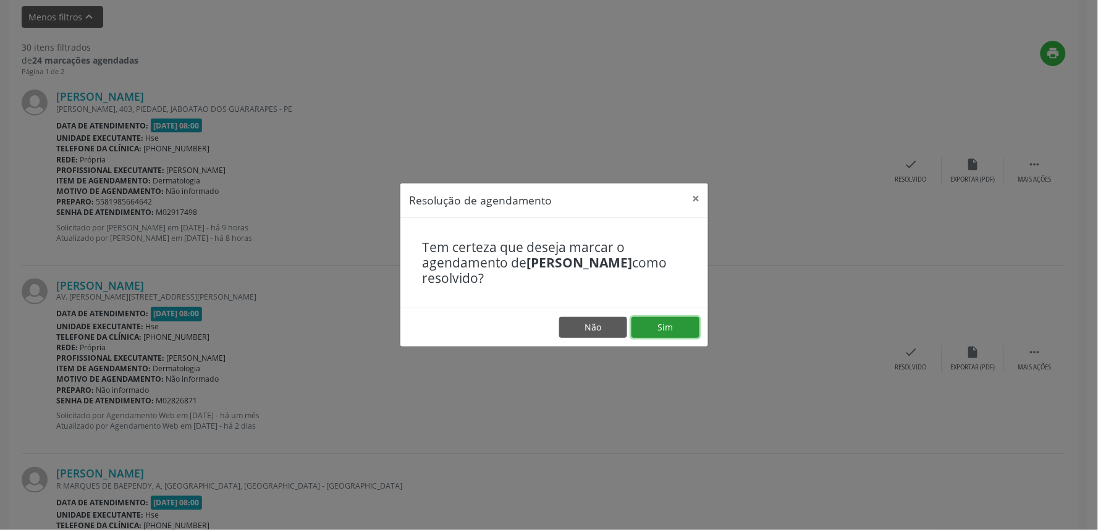
click at [647, 329] on button "Sim" at bounding box center [665, 327] width 68 height 21
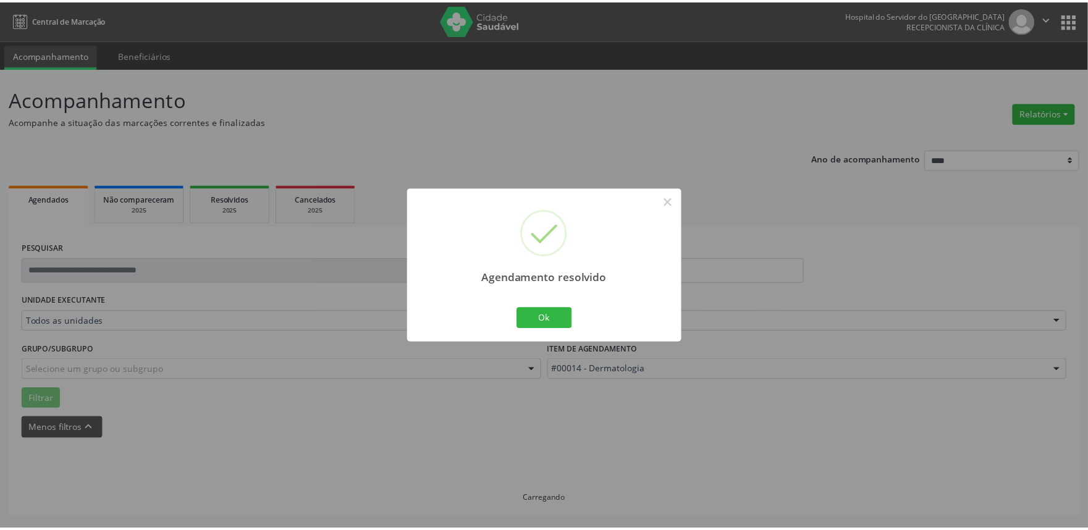
scroll to position [0, 0]
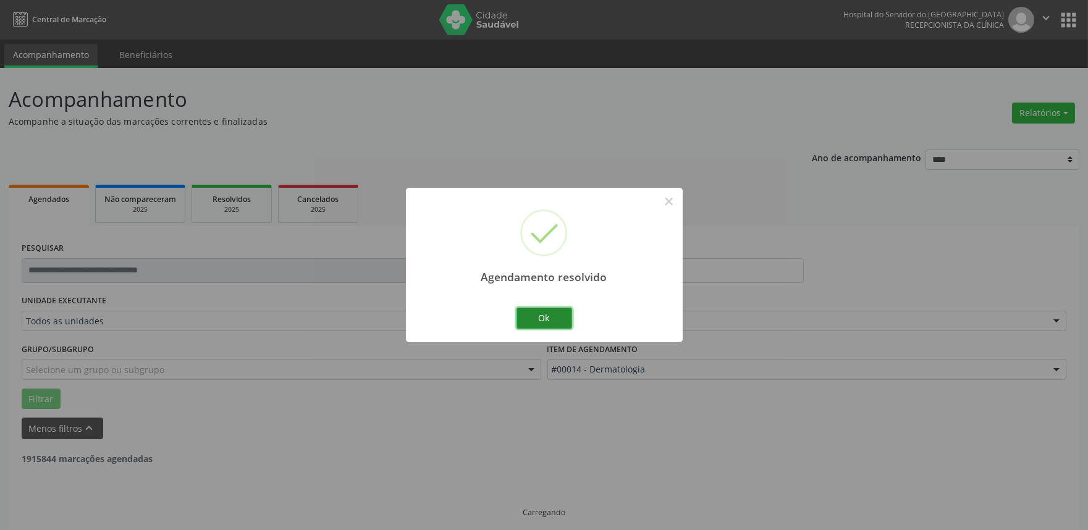
click at [558, 317] on button "Ok" at bounding box center [544, 318] width 56 height 21
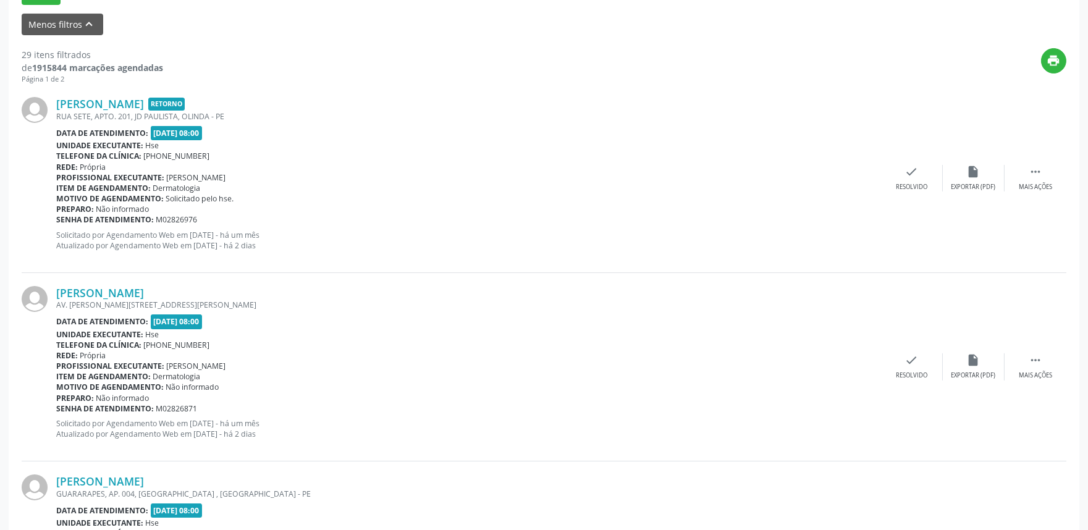
scroll to position [420, 0]
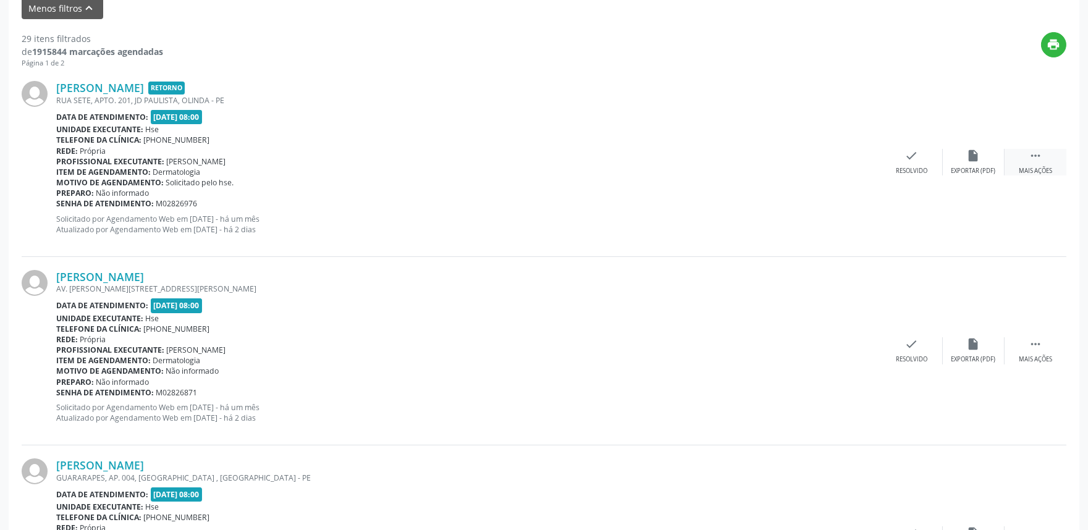
click at [1036, 173] on div "Mais ações" at bounding box center [1035, 171] width 33 height 9
click at [972, 161] on icon "alarm_off" at bounding box center [974, 156] width 14 height 14
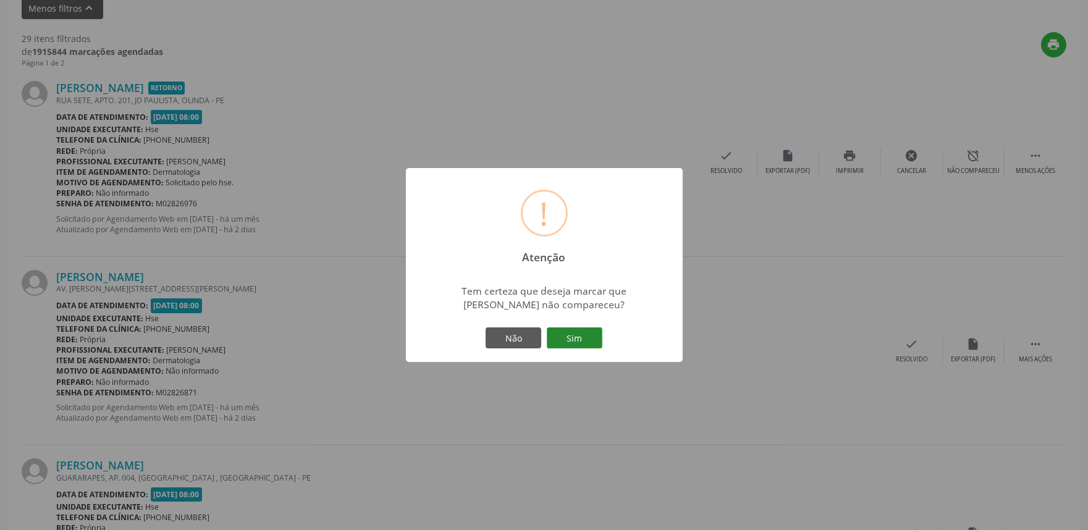
click at [570, 340] on button "Sim" at bounding box center [575, 337] width 56 height 21
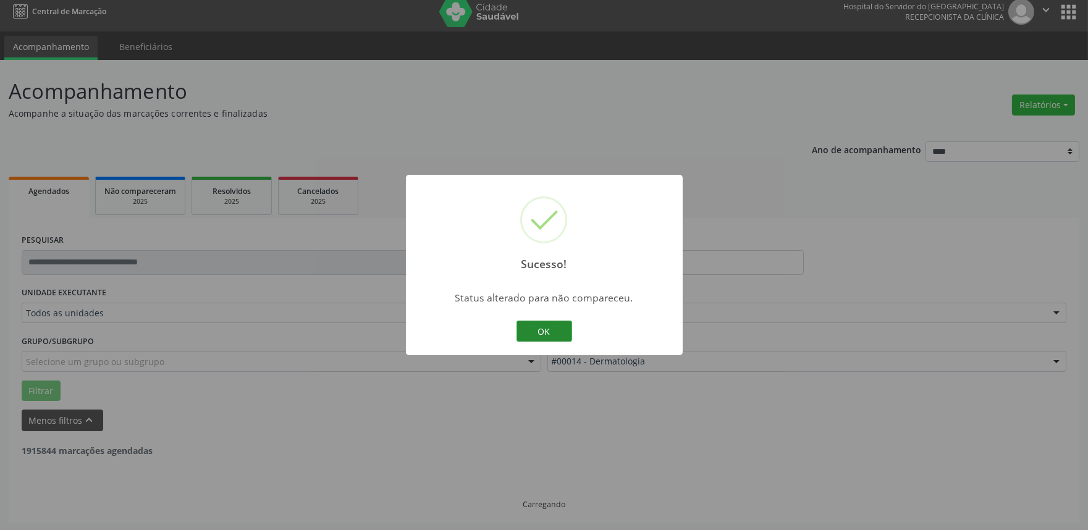
click at [545, 330] on button "OK" at bounding box center [544, 331] width 56 height 21
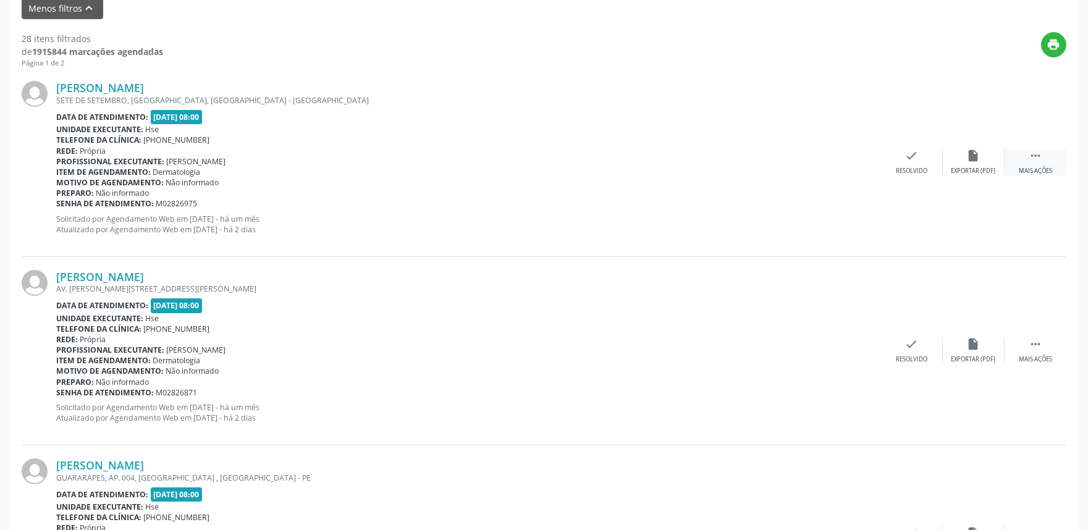
click at [1038, 168] on div "Mais ações" at bounding box center [1035, 171] width 33 height 9
click at [985, 167] on div "Não compareceu" at bounding box center [973, 171] width 53 height 9
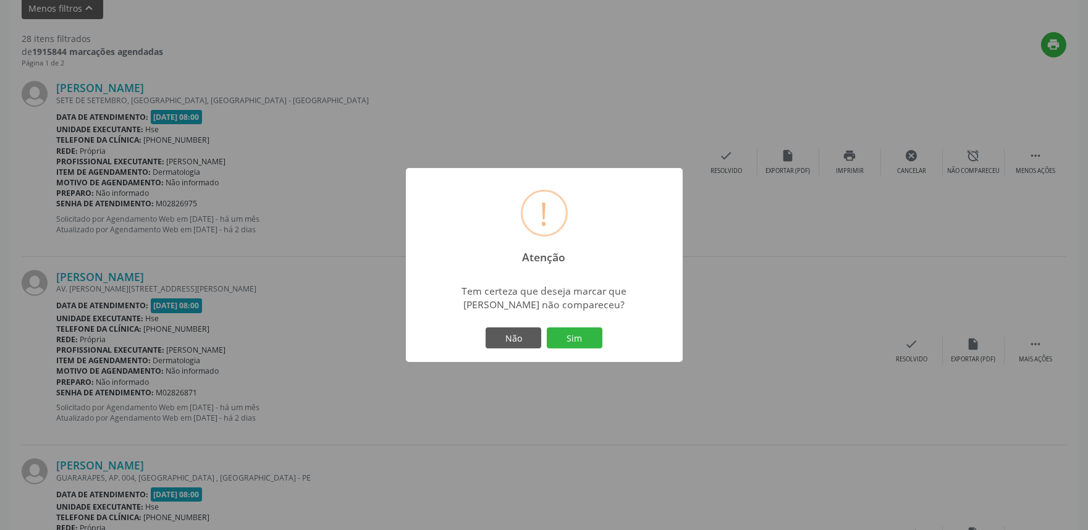
drag, startPoint x: 584, startPoint y: 342, endPoint x: 579, endPoint y: 337, distance: 7.0
click at [582, 337] on button "Sim" at bounding box center [575, 337] width 56 height 21
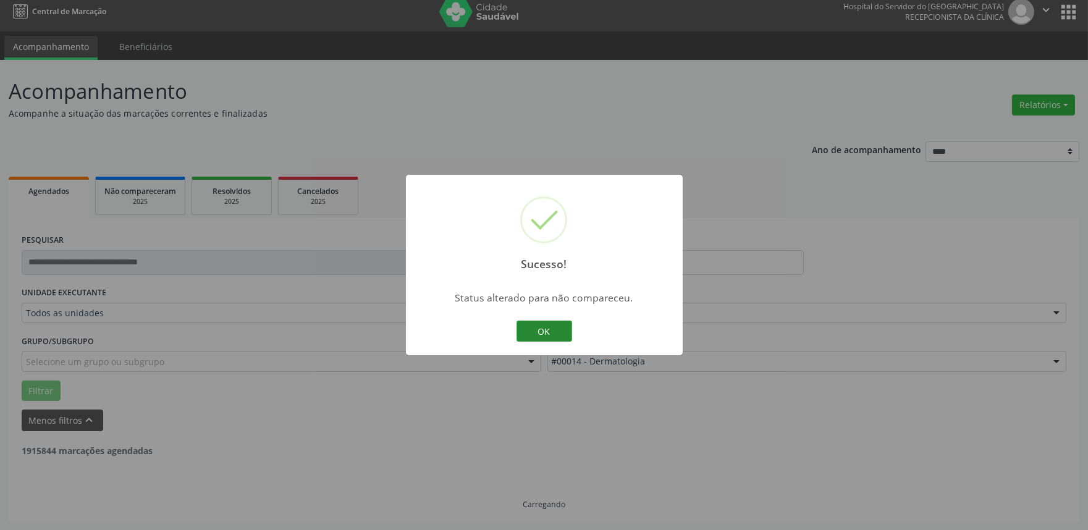
click at [546, 335] on button "OK" at bounding box center [544, 331] width 56 height 21
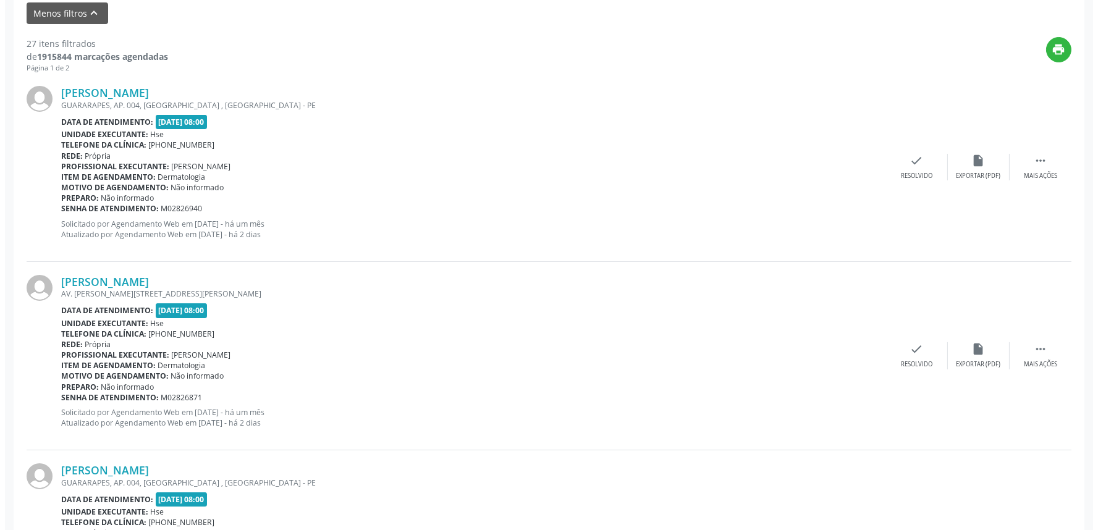
scroll to position [351, 0]
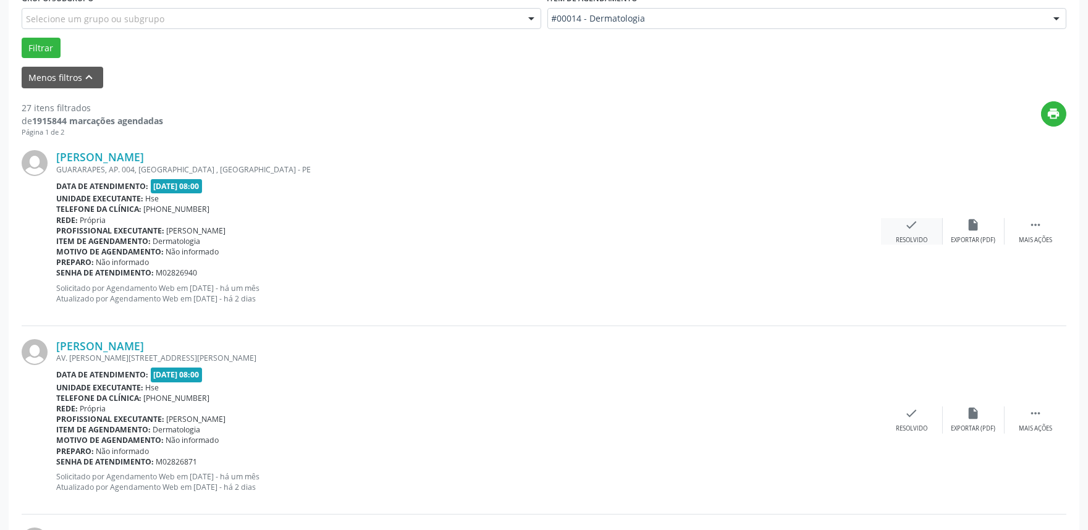
click at [909, 236] on div "Resolvido" at bounding box center [912, 240] width 32 height 9
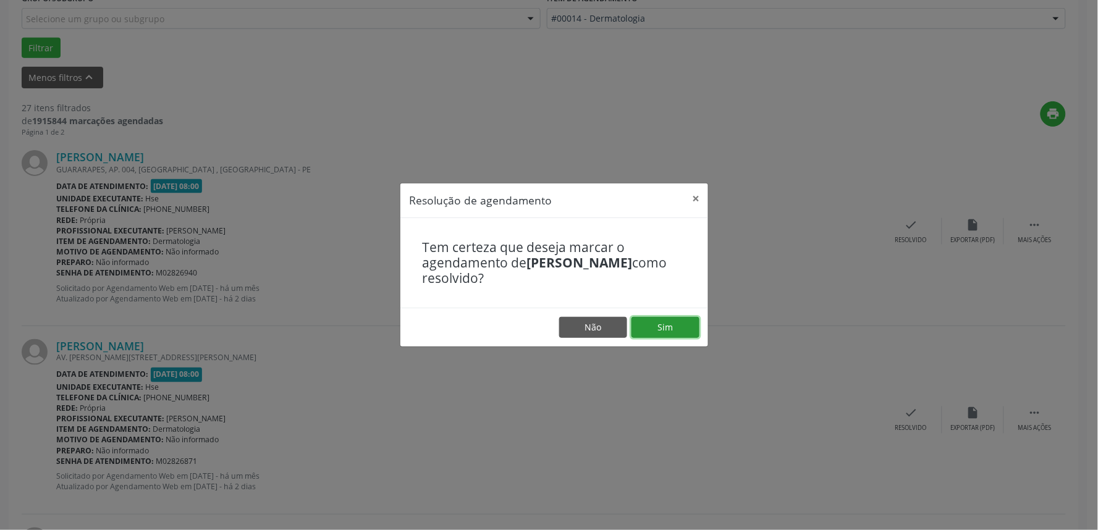
click at [660, 329] on button "Sim" at bounding box center [665, 327] width 68 height 21
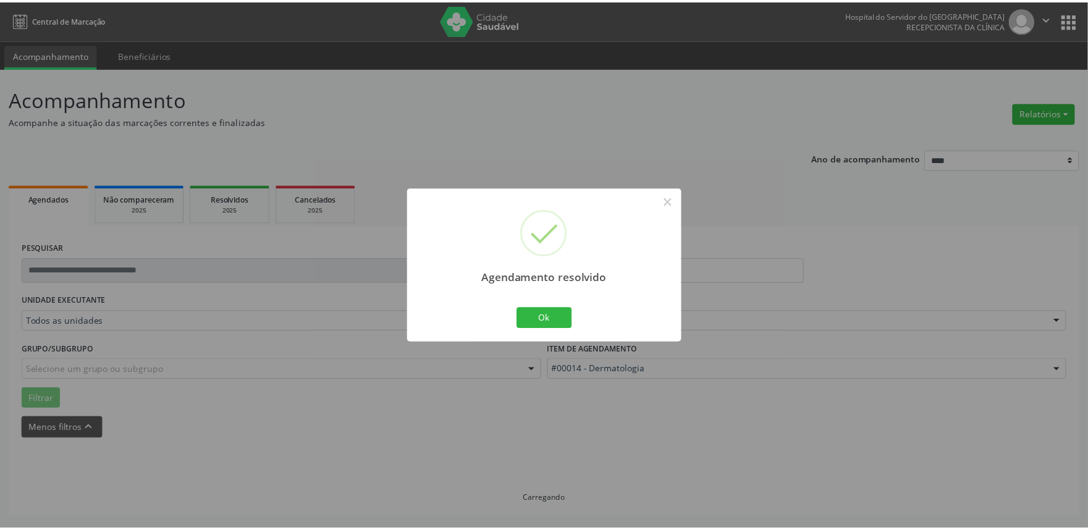
scroll to position [0, 0]
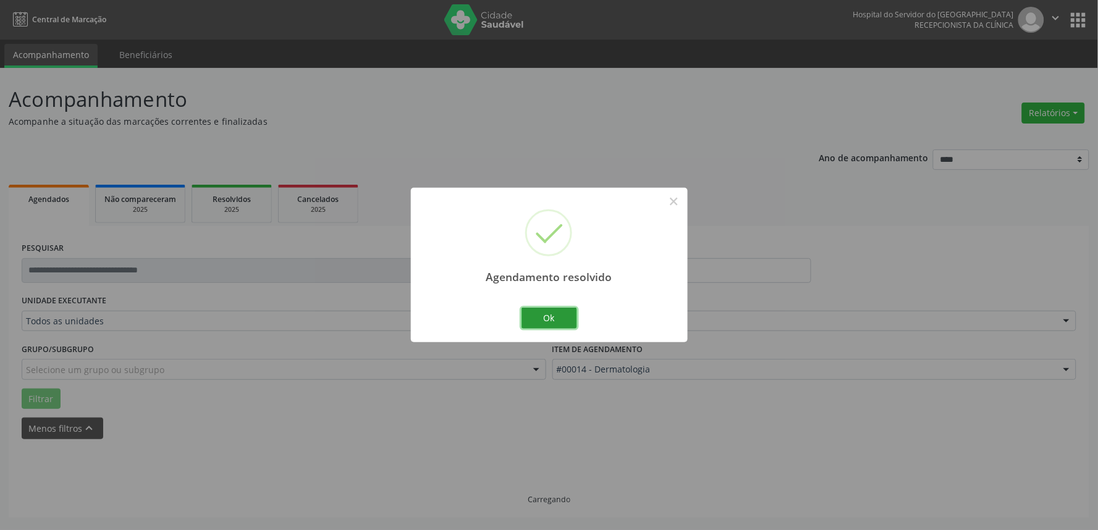
drag, startPoint x: 565, startPoint y: 324, endPoint x: 555, endPoint y: 335, distance: 14.4
click at [564, 324] on button "Ok" at bounding box center [549, 318] width 56 height 21
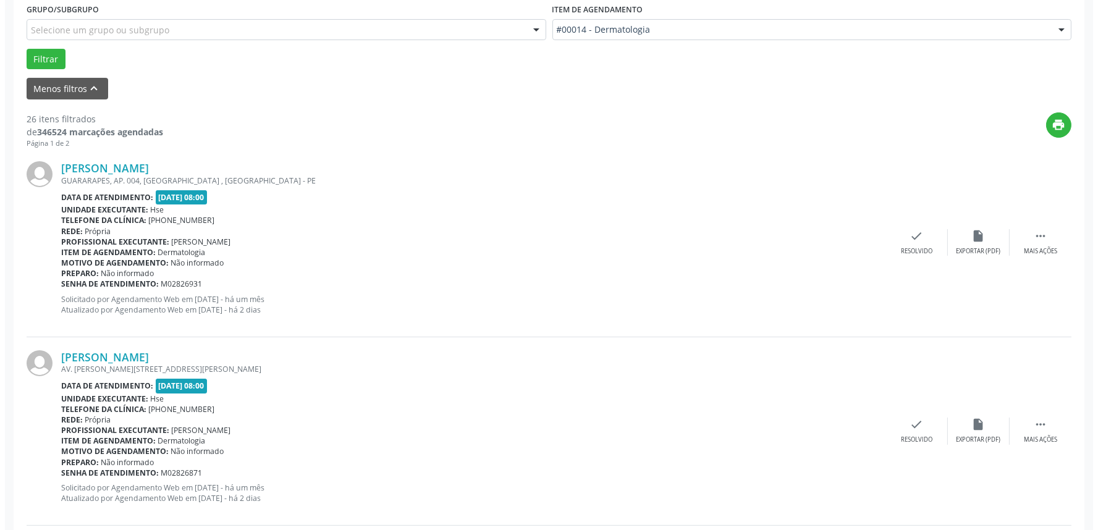
scroll to position [343, 0]
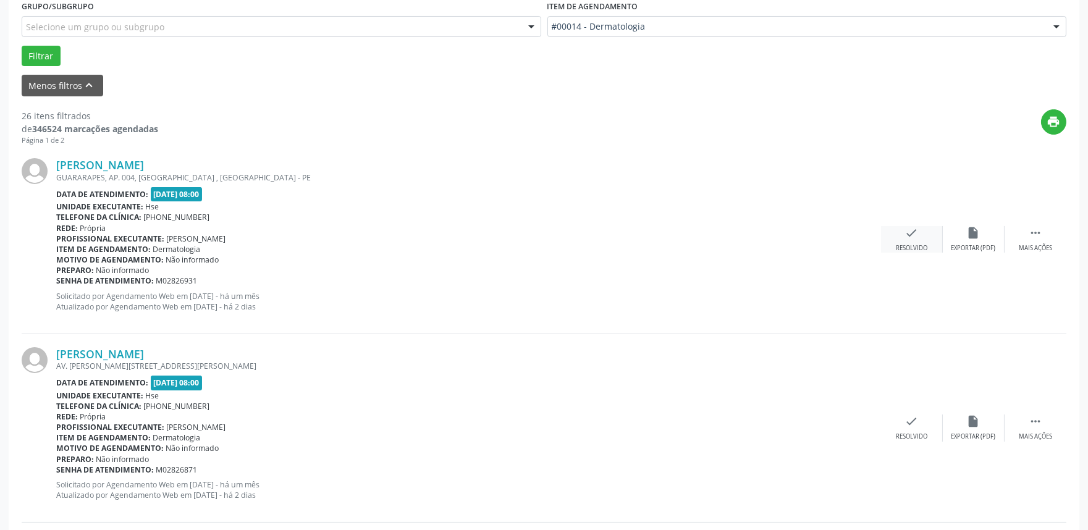
click at [898, 244] on div "Resolvido" at bounding box center [912, 248] width 32 height 9
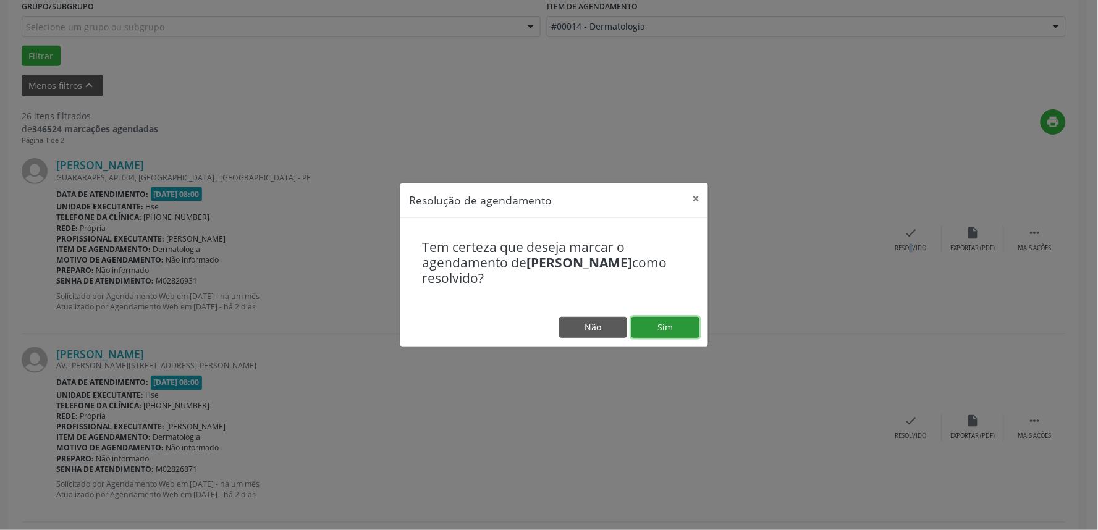
click at [681, 328] on button "Sim" at bounding box center [665, 327] width 68 height 21
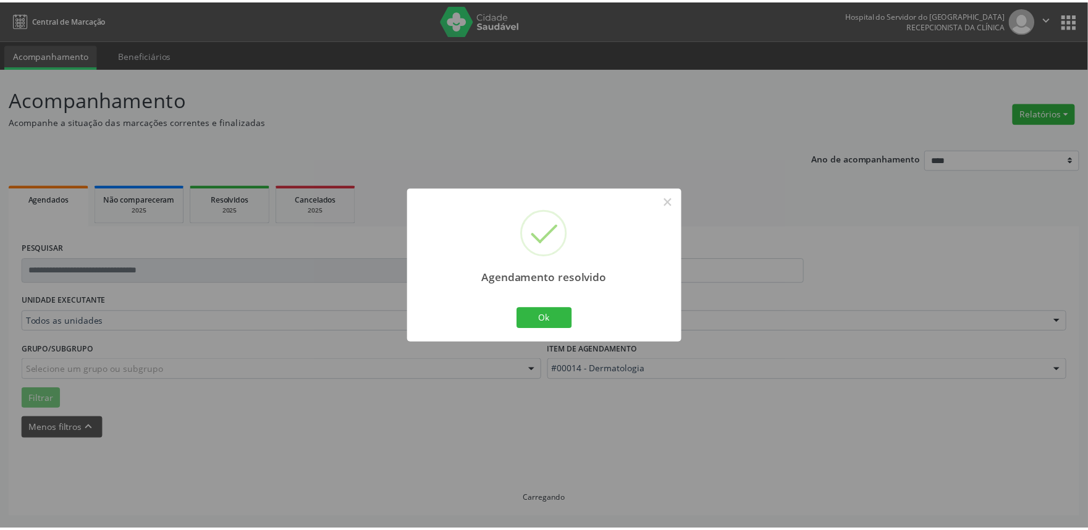
scroll to position [0, 0]
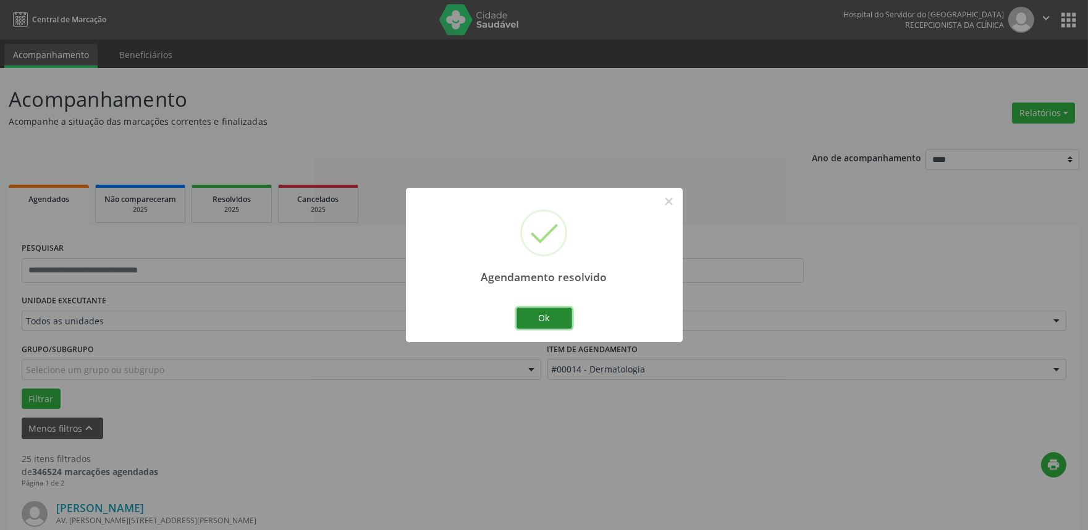
click at [553, 323] on button "Ok" at bounding box center [544, 318] width 56 height 21
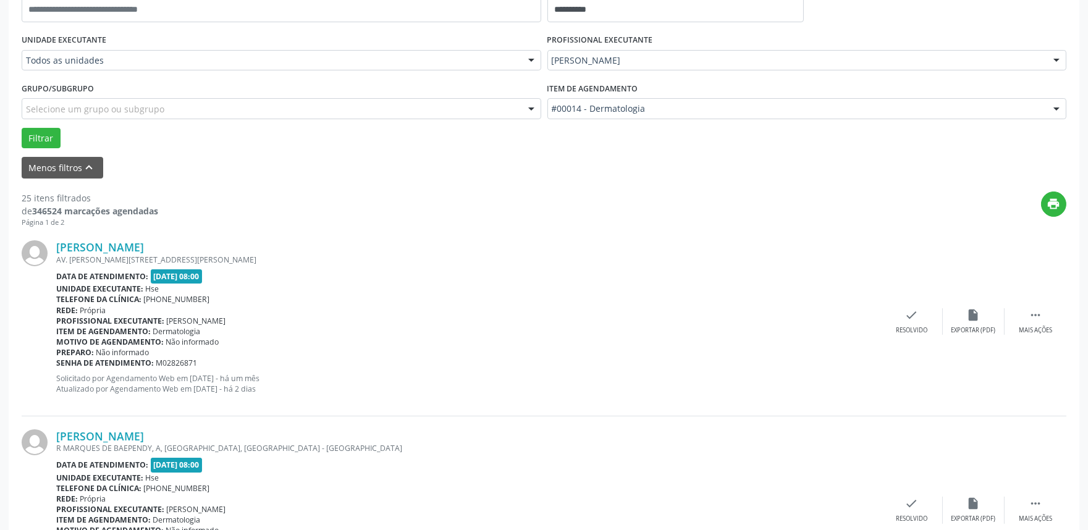
scroll to position [343, 0]
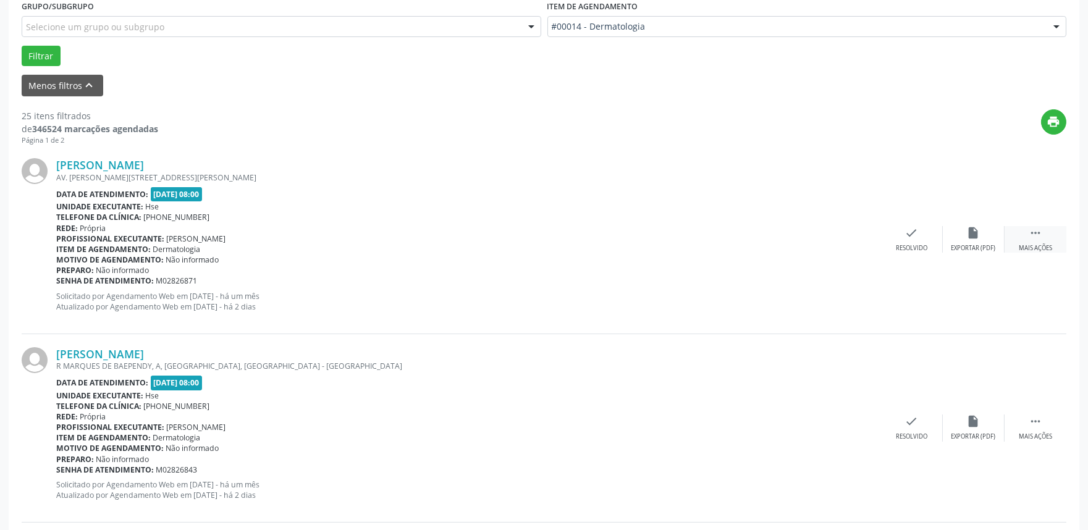
drag, startPoint x: 1048, startPoint y: 243, endPoint x: 1029, endPoint y: 236, distance: 19.7
click at [1040, 237] on div " Mais ações" at bounding box center [1035, 239] width 62 height 27
click at [983, 240] on div "alarm_off Não compareceu" at bounding box center [974, 239] width 62 height 27
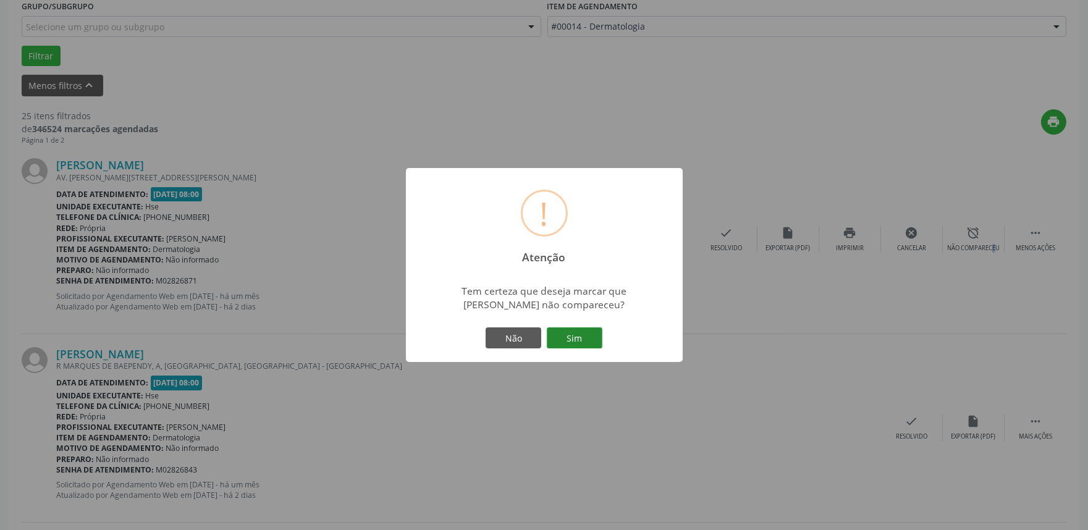
click at [587, 343] on button "Sim" at bounding box center [575, 337] width 56 height 21
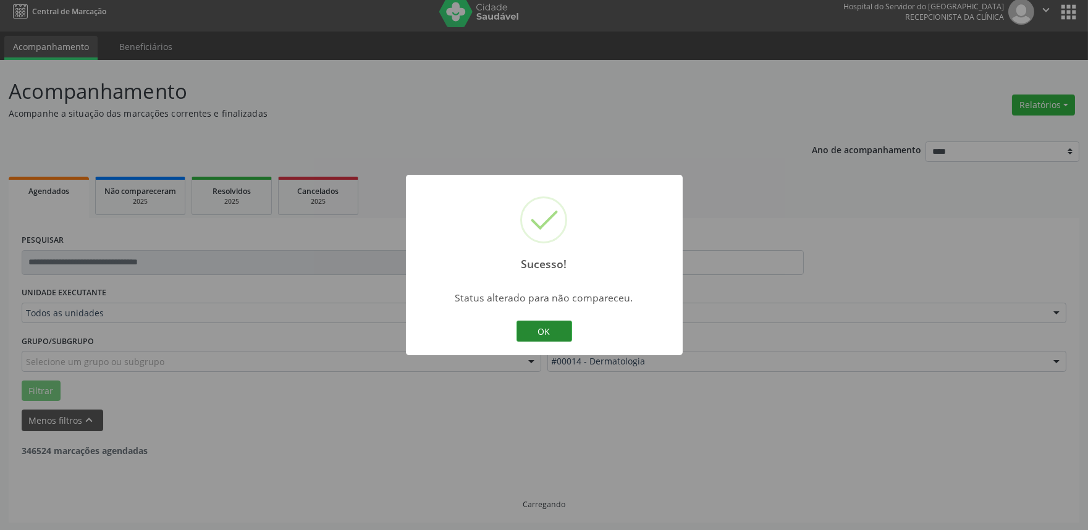
click at [546, 332] on button "OK" at bounding box center [544, 331] width 56 height 21
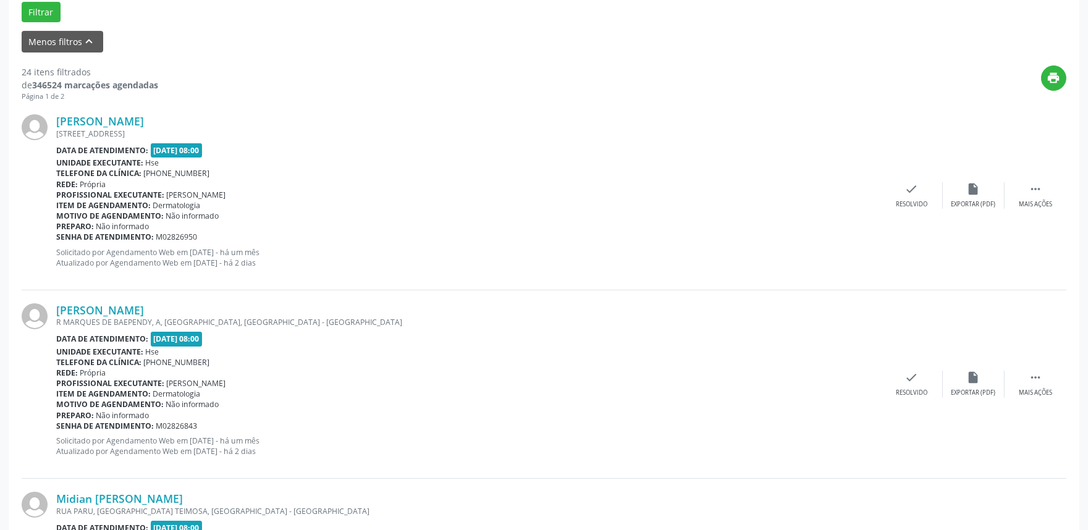
scroll to position [411, 0]
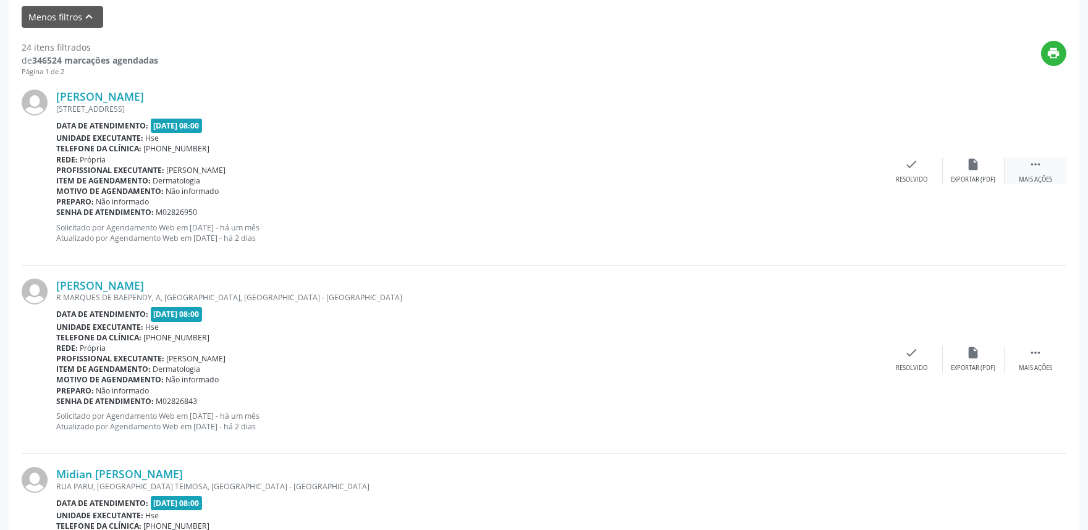
click at [1030, 167] on icon "" at bounding box center [1035, 165] width 14 height 14
click at [973, 175] on div "Não compareceu" at bounding box center [973, 179] width 53 height 9
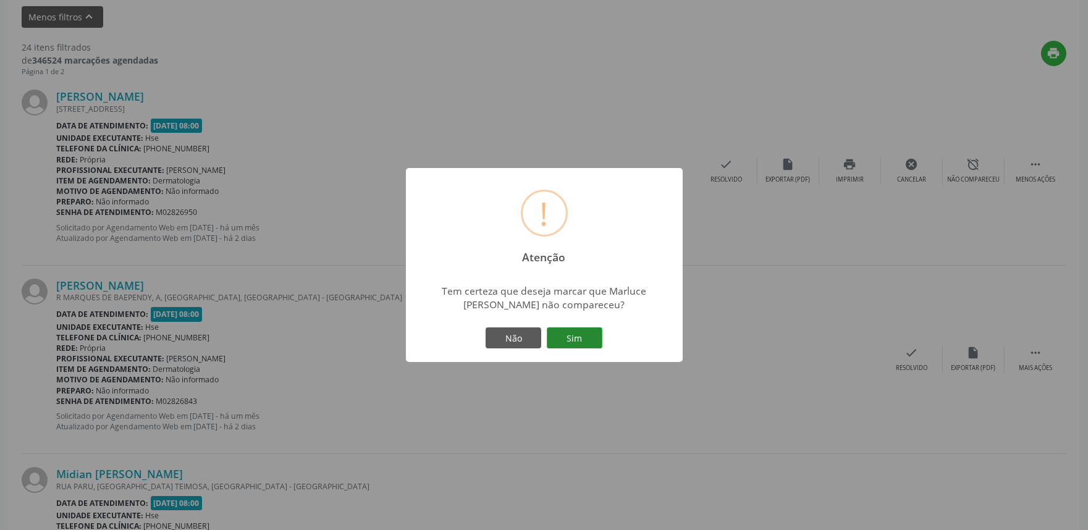
click at [578, 341] on button "Sim" at bounding box center [575, 337] width 56 height 21
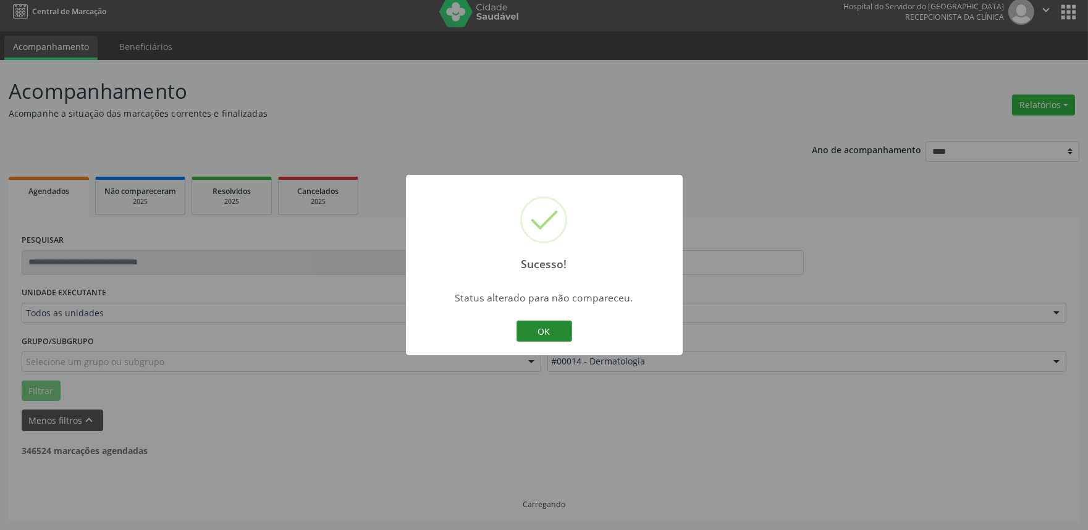
click at [562, 332] on button "OK" at bounding box center [544, 331] width 56 height 21
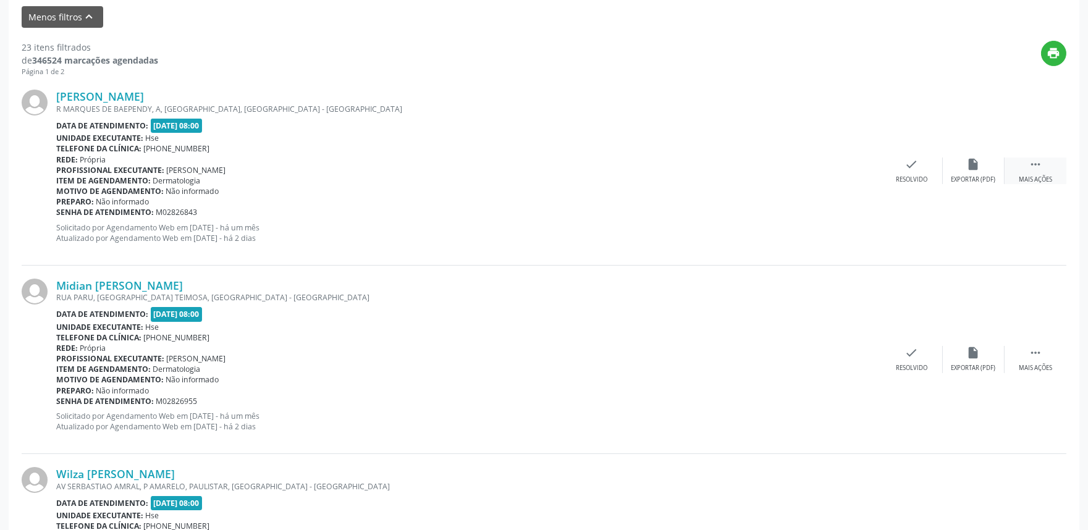
drag, startPoint x: 1044, startPoint y: 162, endPoint x: 1018, endPoint y: 159, distance: 26.7
click at [1041, 162] on div " Mais ações" at bounding box center [1035, 171] width 62 height 27
click at [966, 172] on div "alarm_off Não compareceu" at bounding box center [974, 171] width 62 height 27
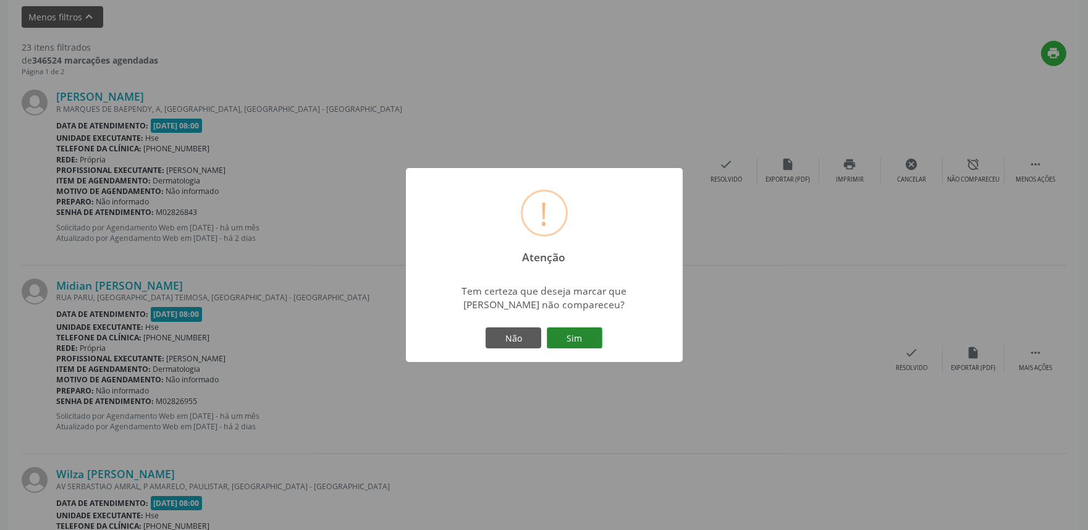
click at [593, 343] on button "Sim" at bounding box center [575, 337] width 56 height 21
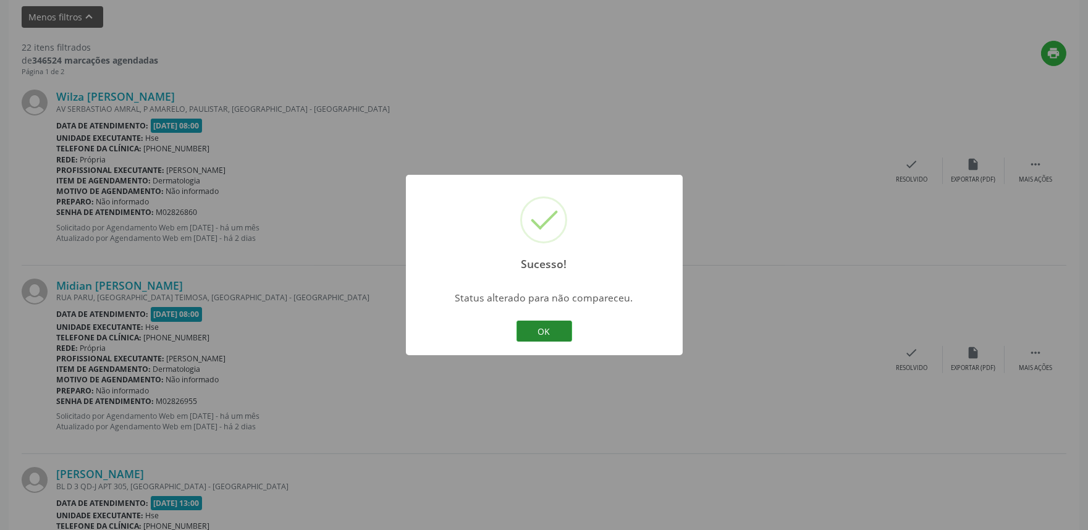
click at [559, 334] on button "OK" at bounding box center [544, 331] width 56 height 21
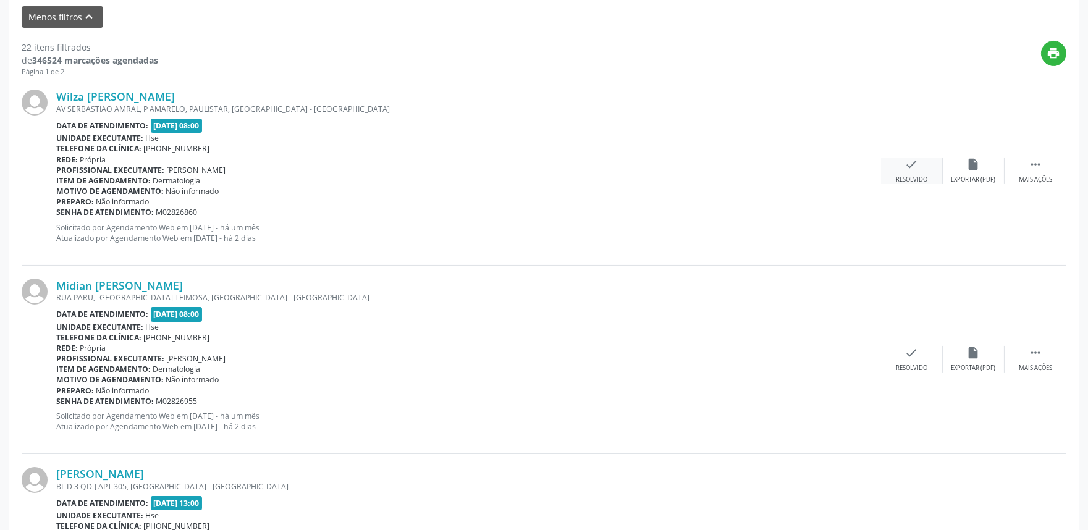
click at [909, 173] on div "check Resolvido" at bounding box center [912, 171] width 62 height 27
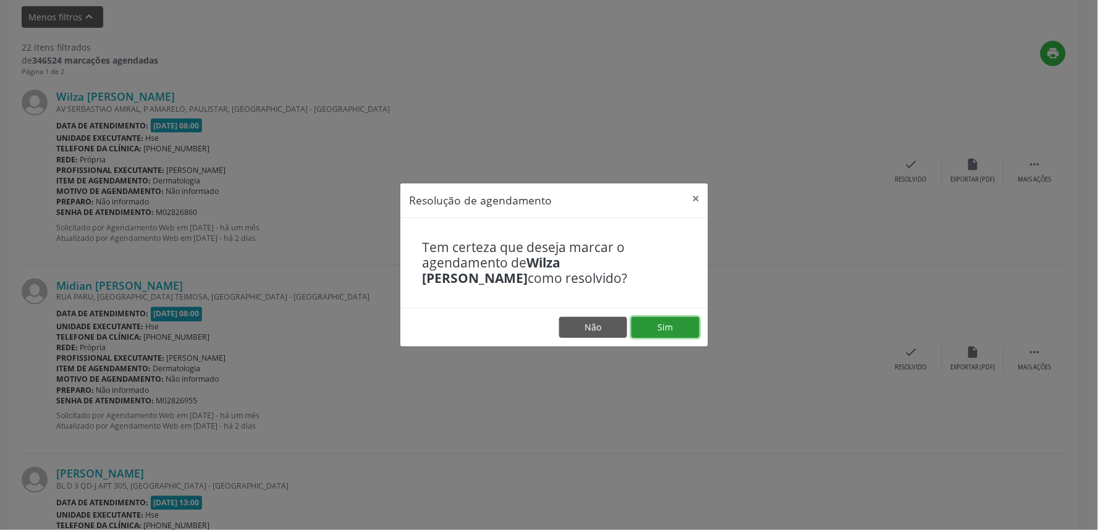
click at [666, 327] on button "Sim" at bounding box center [665, 327] width 68 height 21
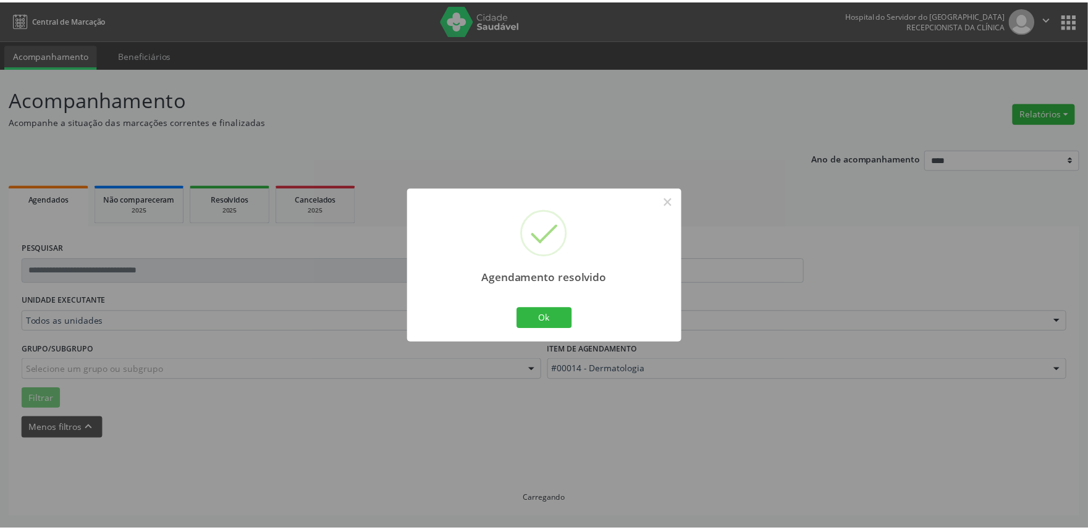
scroll to position [0, 0]
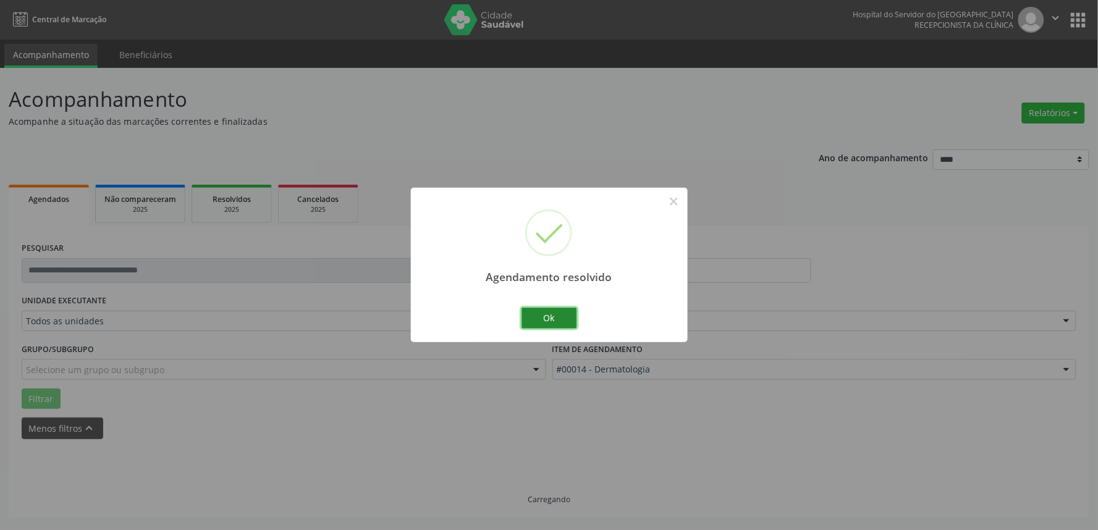
click at [559, 317] on button "Ok" at bounding box center [549, 318] width 56 height 21
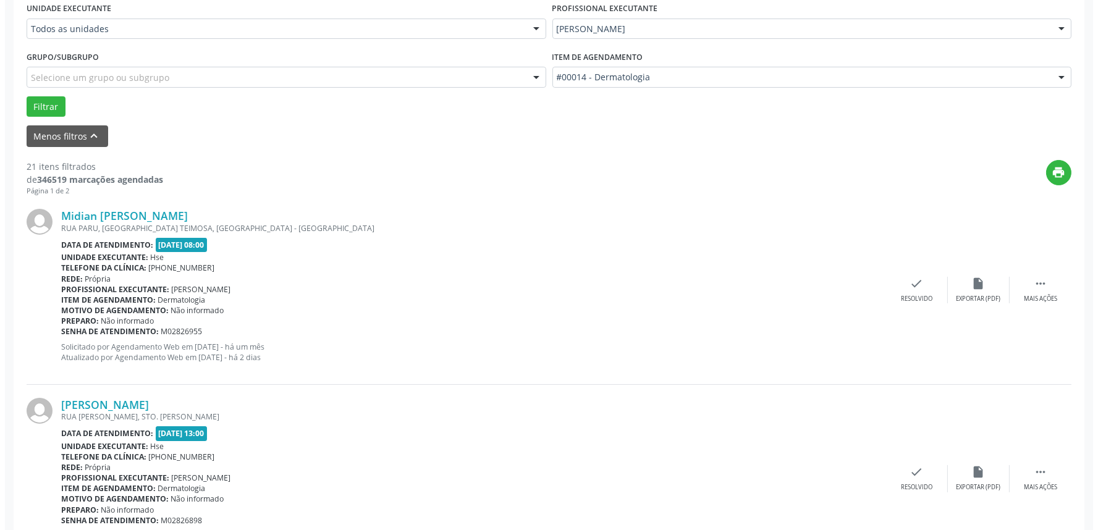
scroll to position [343, 0]
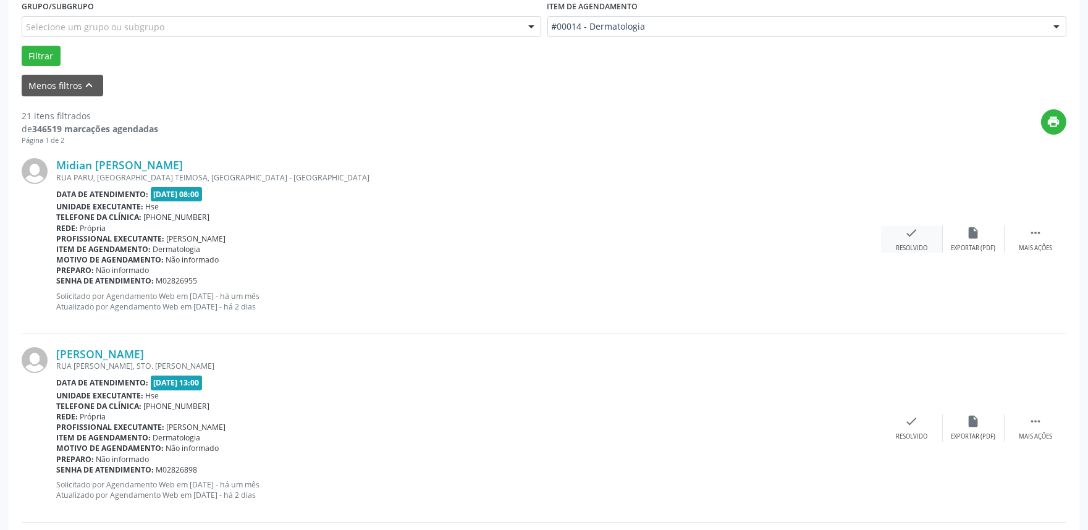
click at [912, 237] on icon "check" at bounding box center [912, 233] width 14 height 14
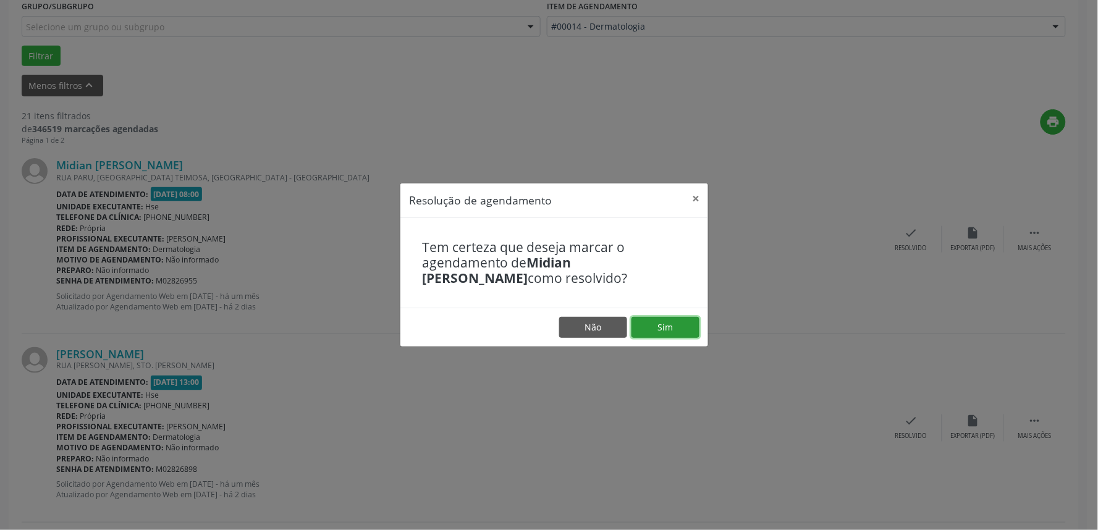
click at [664, 326] on button "Sim" at bounding box center [665, 327] width 68 height 21
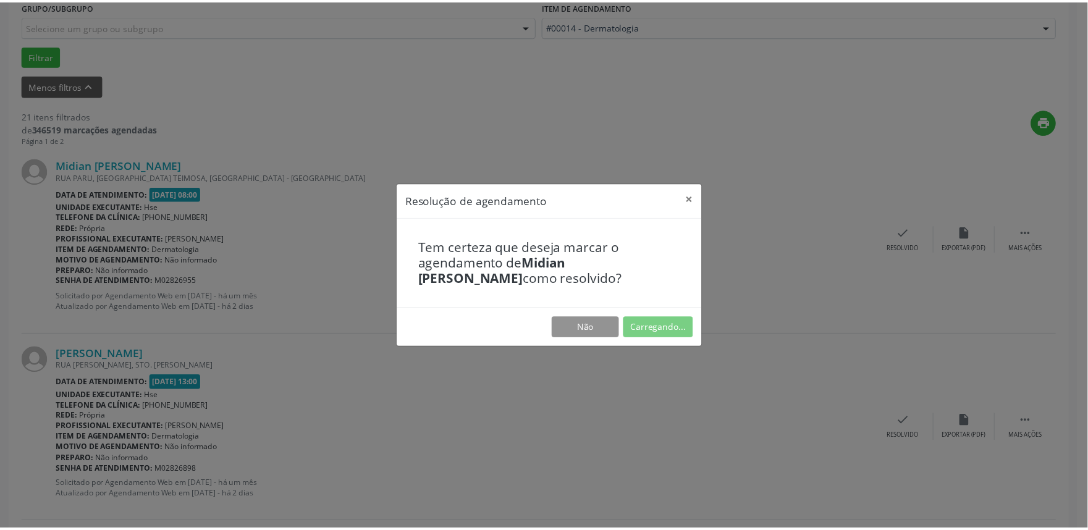
scroll to position [0, 0]
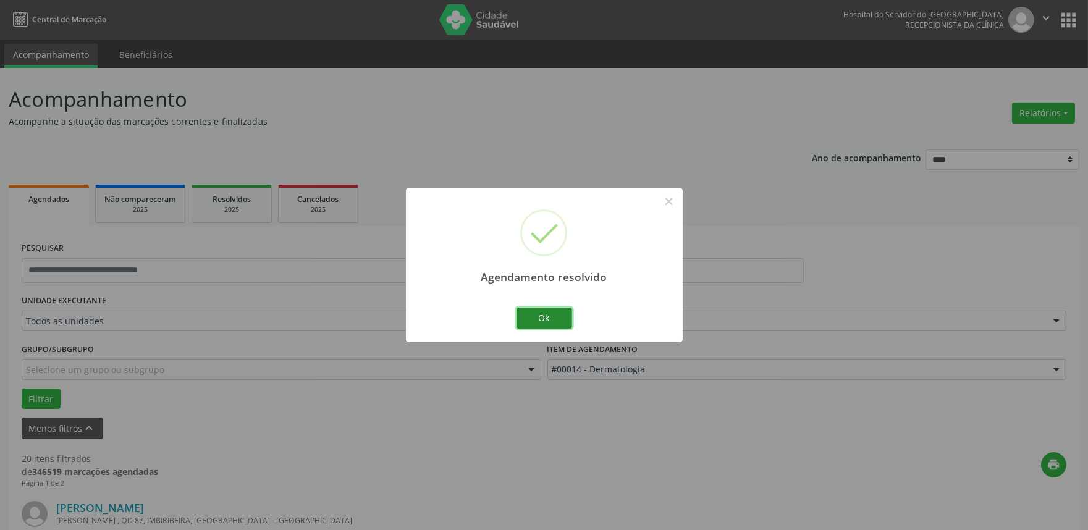
click at [539, 315] on button "Ok" at bounding box center [544, 318] width 56 height 21
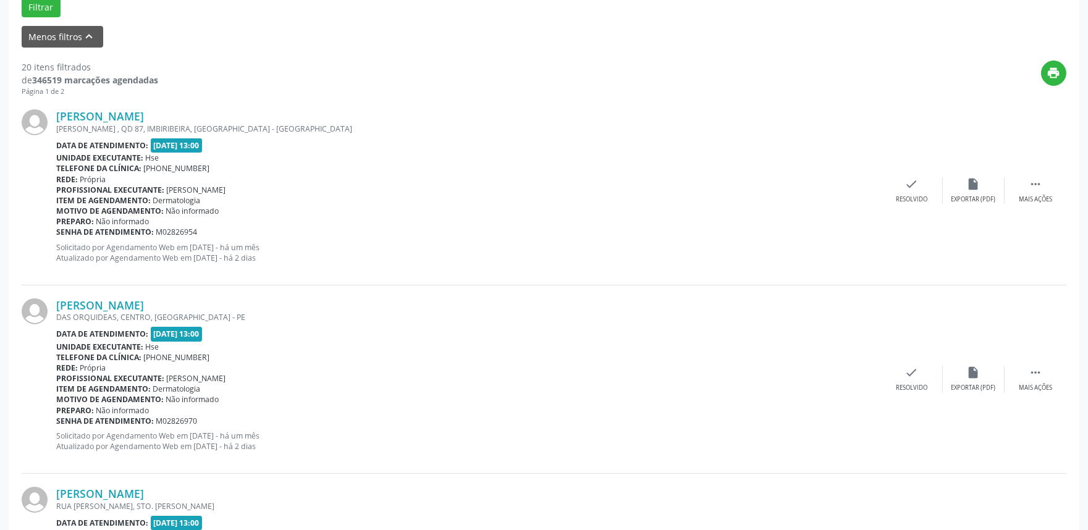
scroll to position [411, 0]
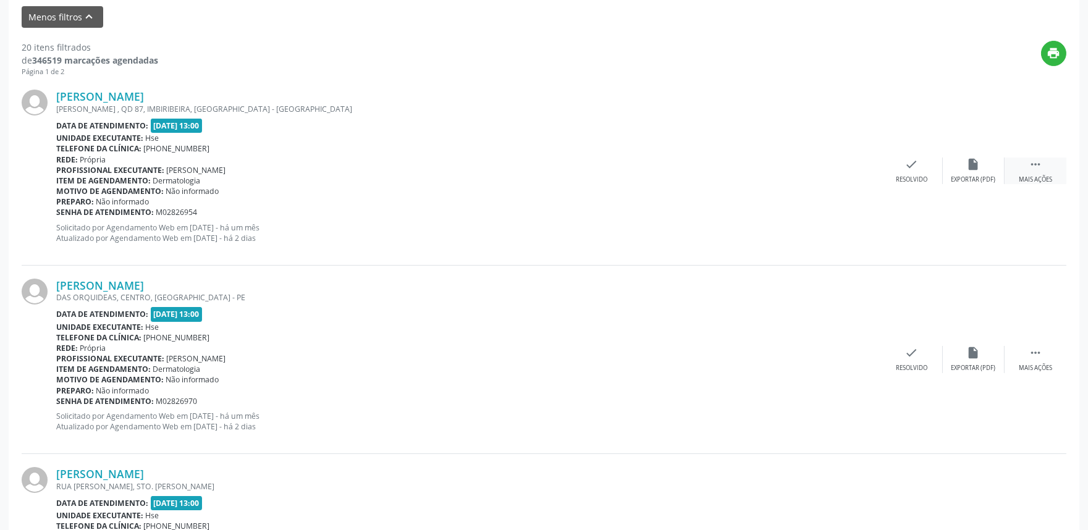
click at [1035, 162] on icon "" at bounding box center [1035, 165] width 14 height 14
click at [975, 171] on div "alarm_off Não compareceu" at bounding box center [974, 171] width 62 height 27
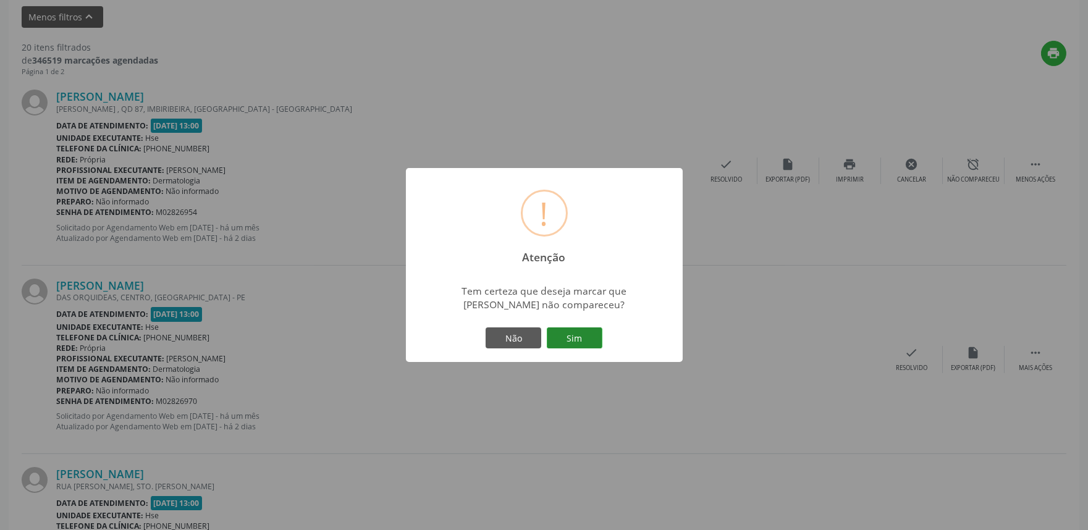
click at [574, 342] on button "Sim" at bounding box center [575, 337] width 56 height 21
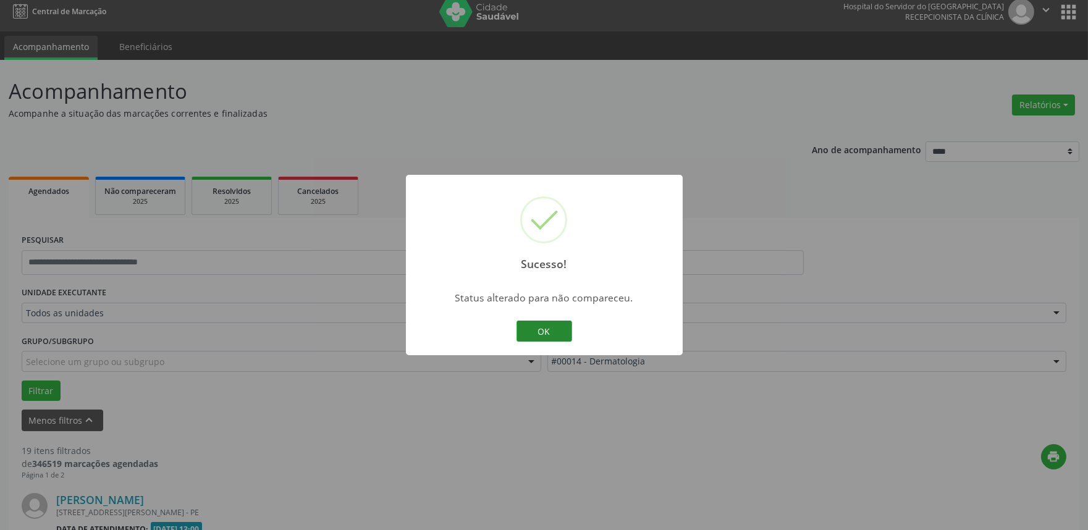
click at [547, 324] on button "OK" at bounding box center [544, 331] width 56 height 21
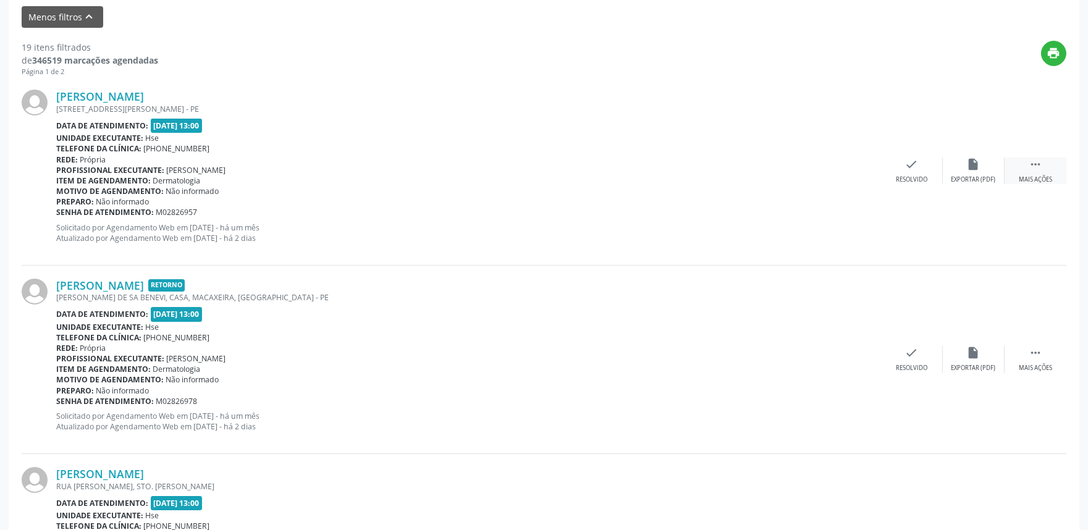
click at [1023, 163] on div " Mais ações" at bounding box center [1035, 171] width 62 height 27
click at [954, 170] on div "alarm_off Não compareceu" at bounding box center [974, 171] width 62 height 27
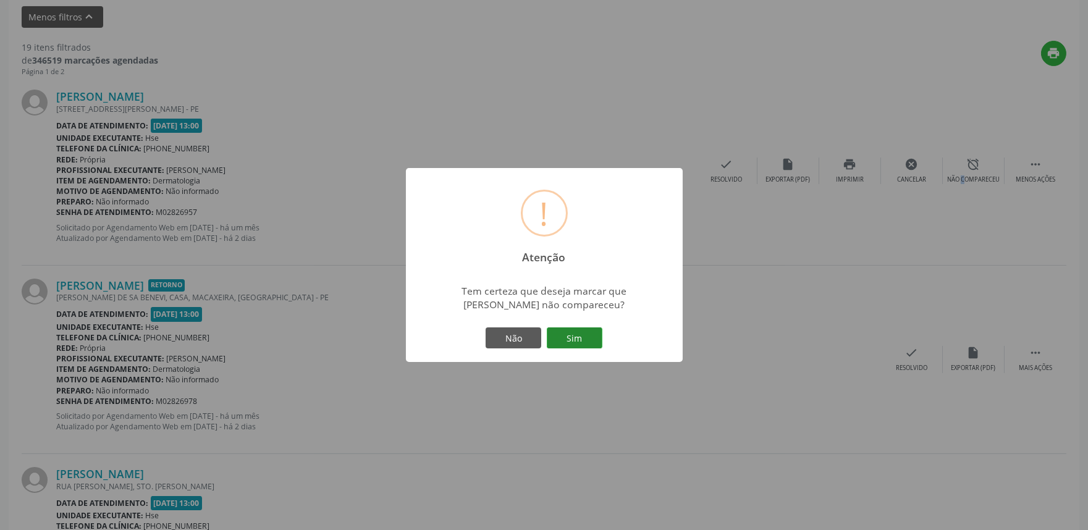
click at [584, 338] on button "Sim" at bounding box center [575, 337] width 56 height 21
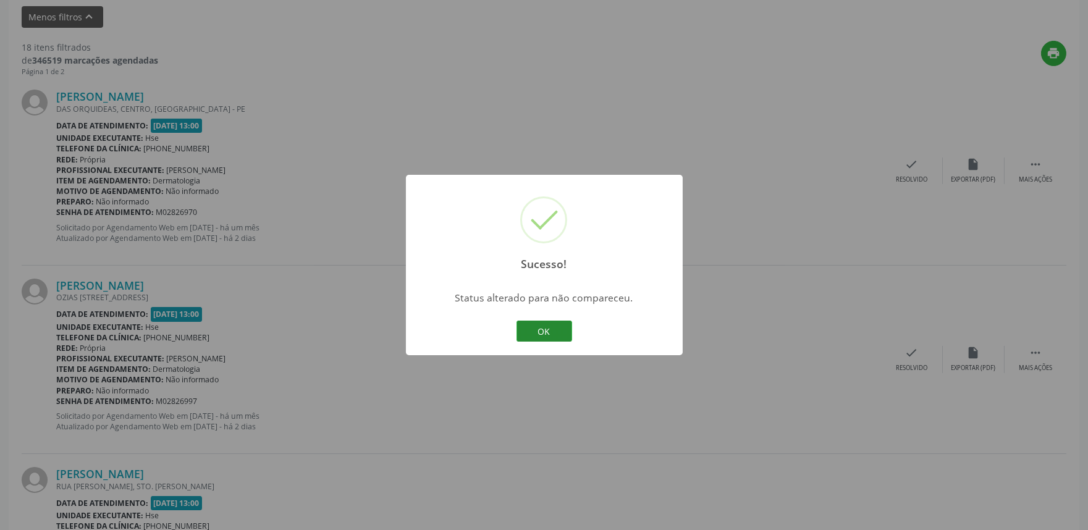
click at [548, 328] on button "OK" at bounding box center [544, 331] width 56 height 21
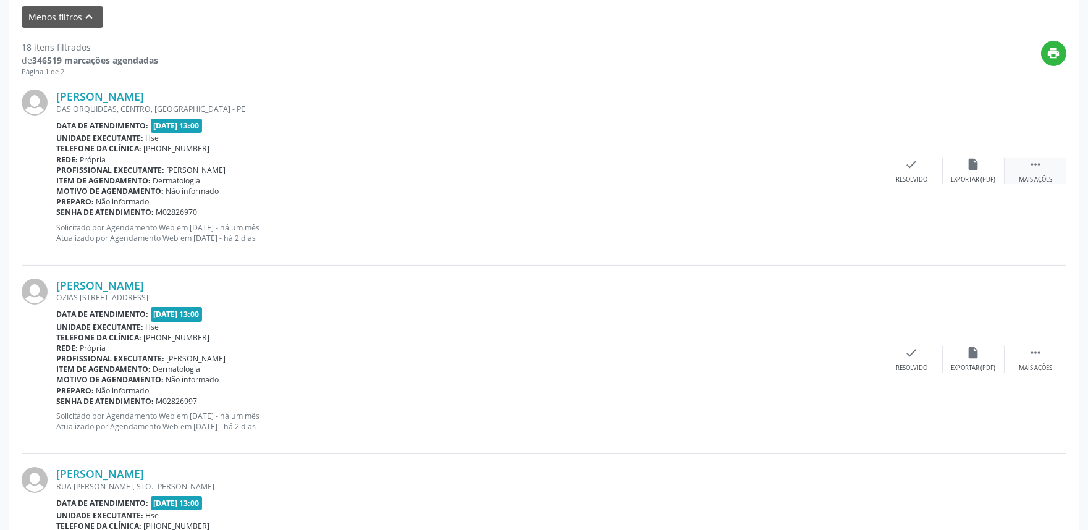
click at [1030, 170] on div " Mais ações" at bounding box center [1035, 171] width 62 height 27
click at [977, 172] on div "alarm_off Não compareceu" at bounding box center [974, 171] width 62 height 27
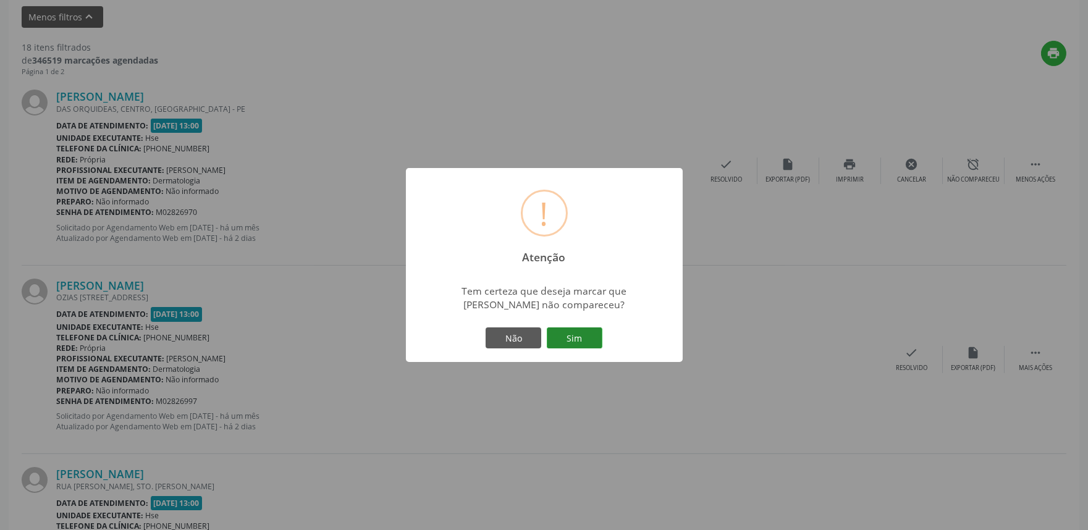
click at [578, 343] on button "Sim" at bounding box center [575, 337] width 56 height 21
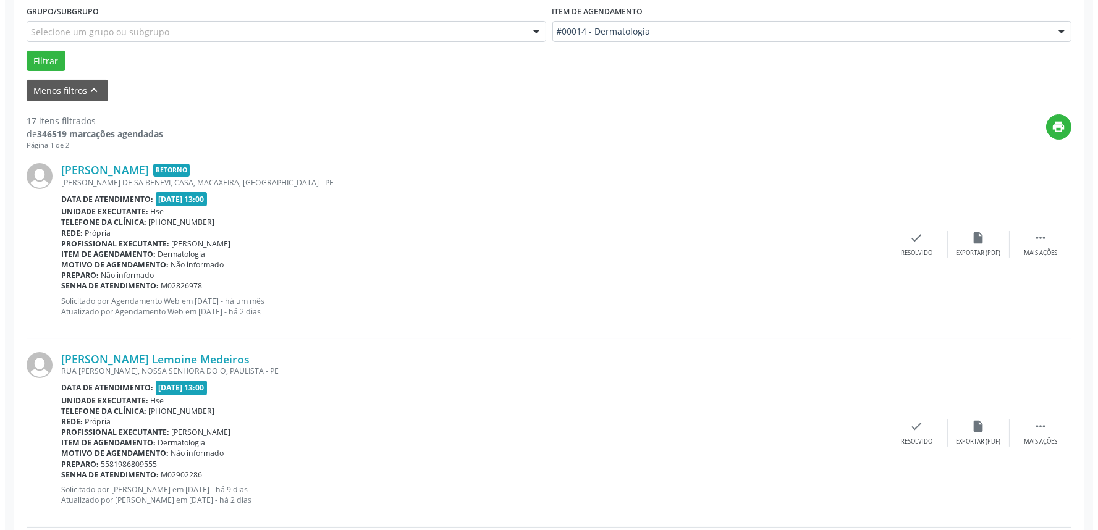
scroll to position [351, 0]
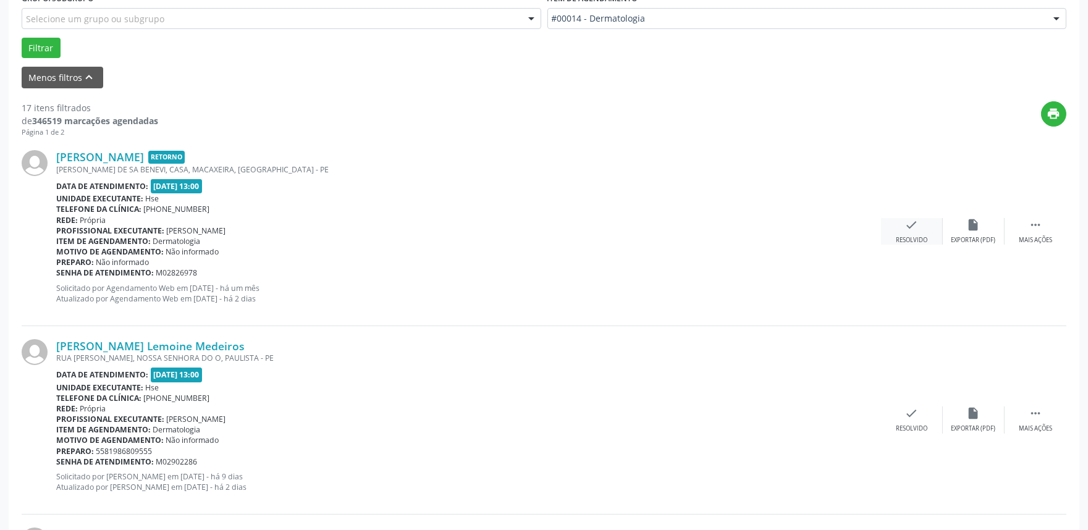
click at [918, 241] on div "Resolvido" at bounding box center [912, 240] width 32 height 9
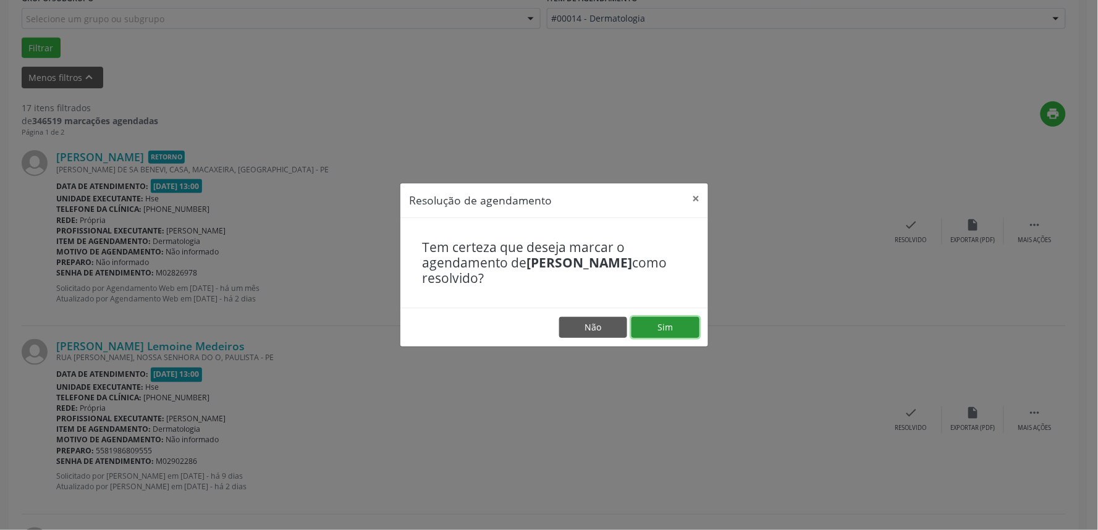
click at [684, 330] on button "Sim" at bounding box center [665, 327] width 68 height 21
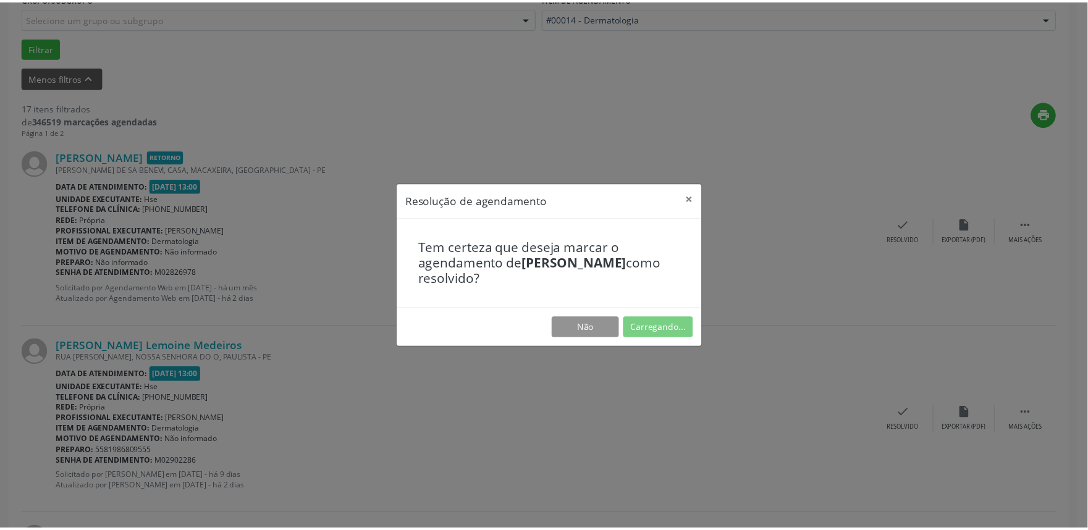
scroll to position [0, 0]
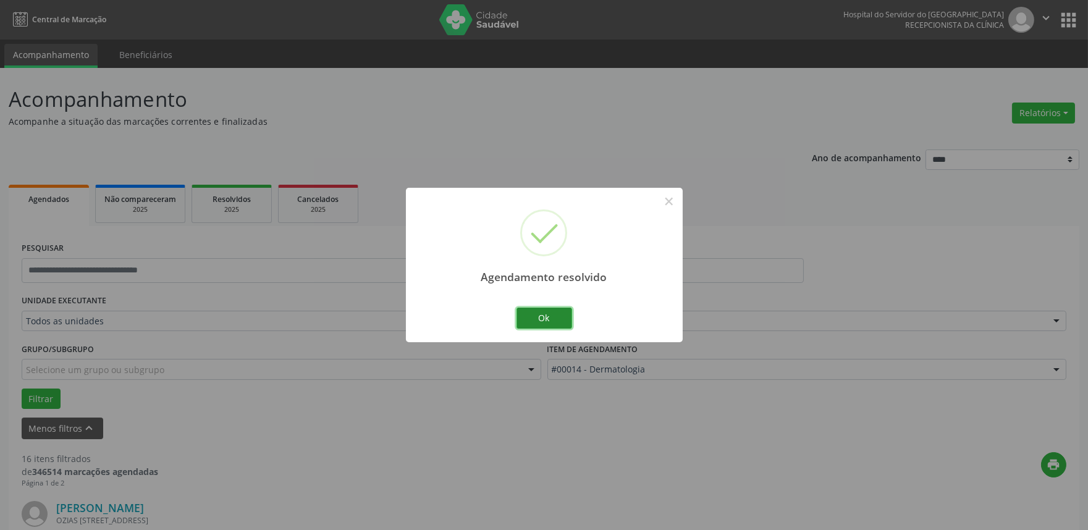
click at [552, 319] on button "Ok" at bounding box center [544, 318] width 56 height 21
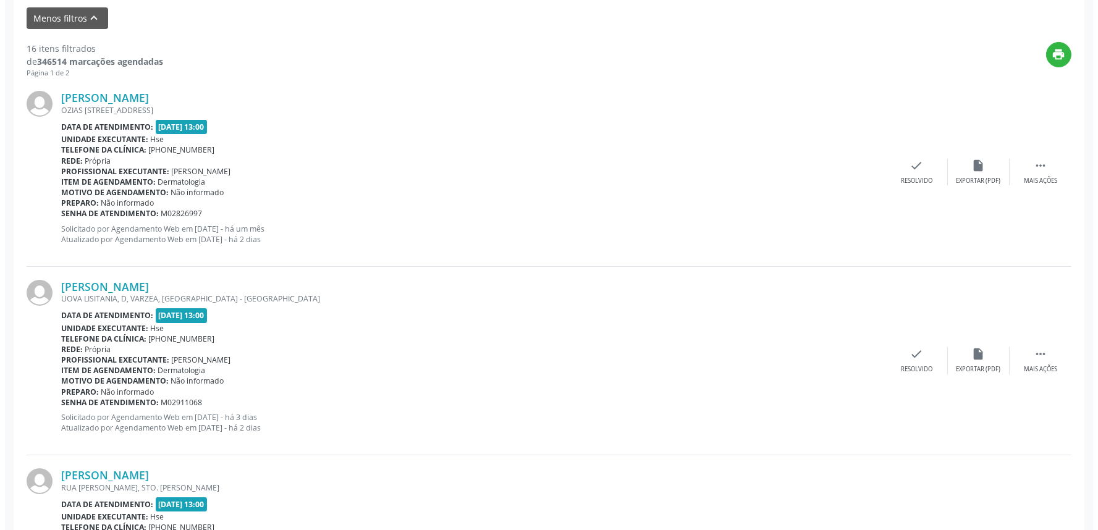
scroll to position [343, 0]
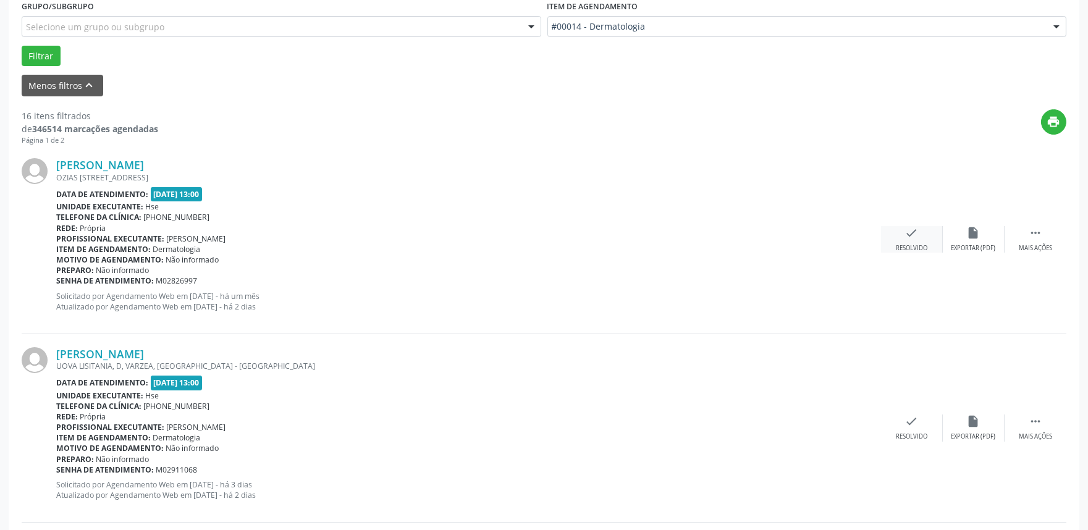
click at [910, 238] on icon "check" at bounding box center [912, 233] width 14 height 14
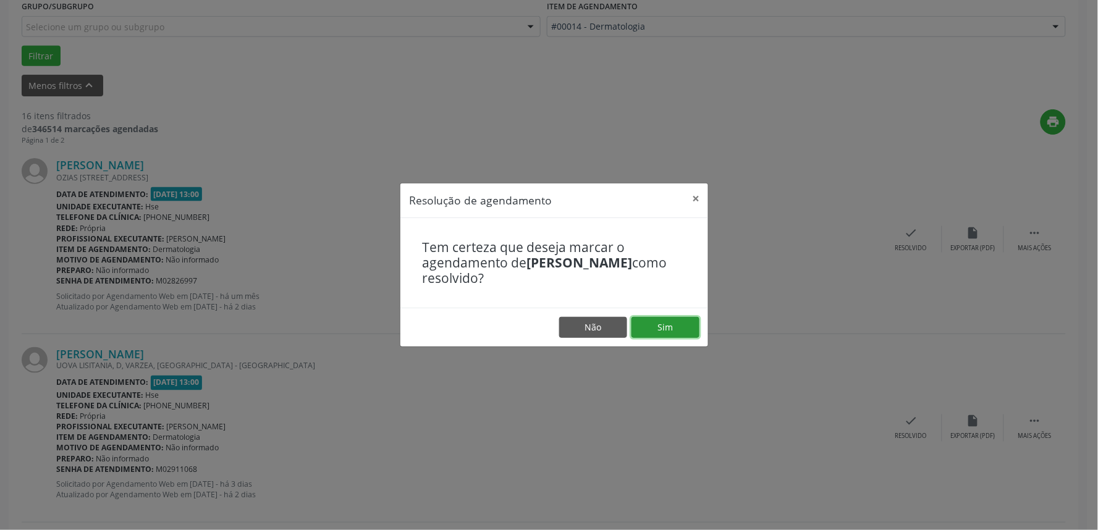
click at [673, 328] on button "Sim" at bounding box center [665, 327] width 68 height 21
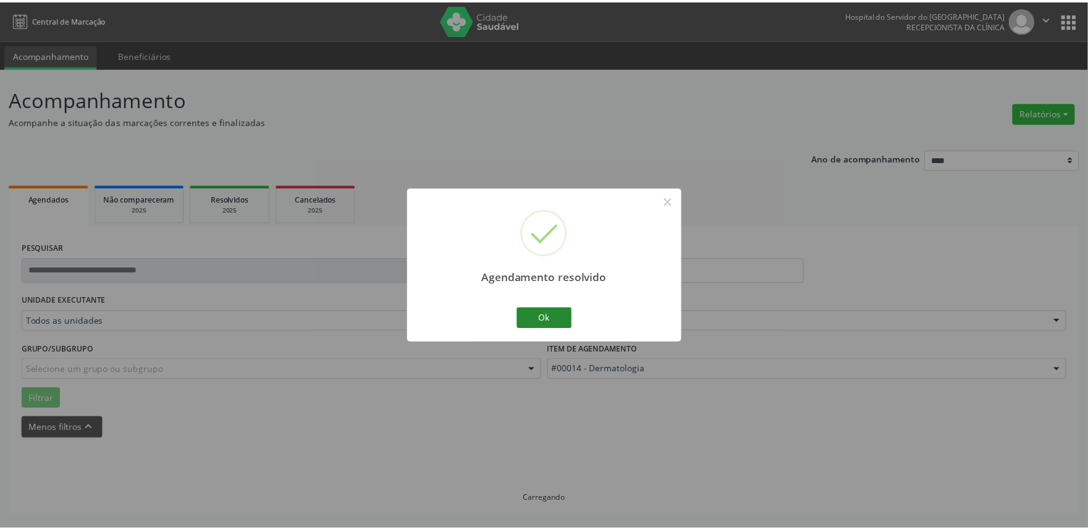
scroll to position [0, 0]
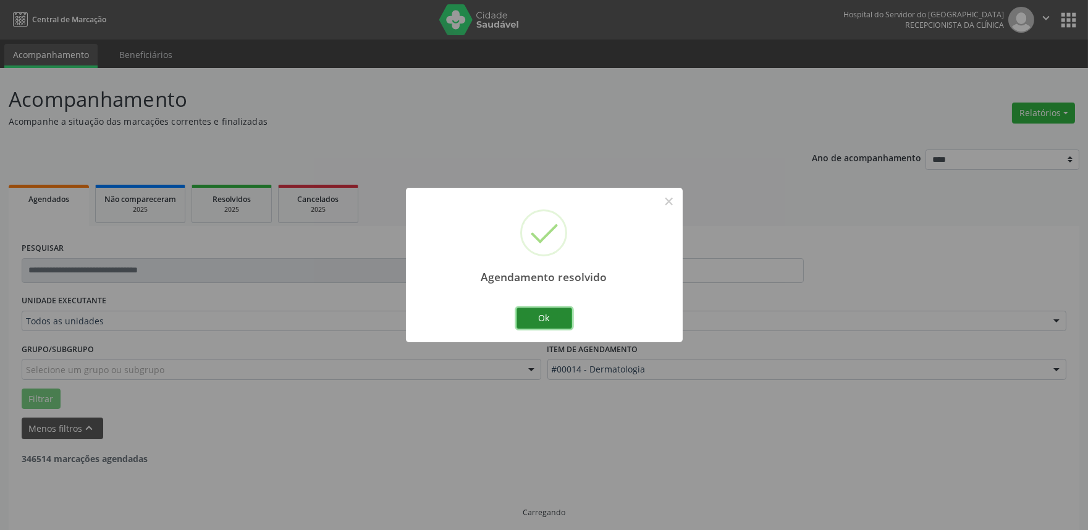
click at [556, 323] on button "Ok" at bounding box center [544, 318] width 56 height 21
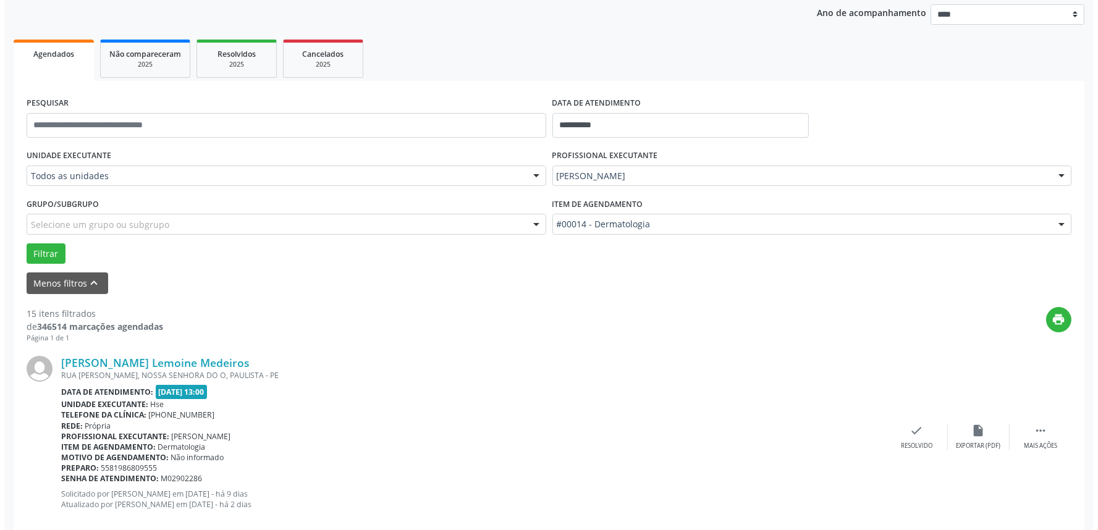
scroll to position [274, 0]
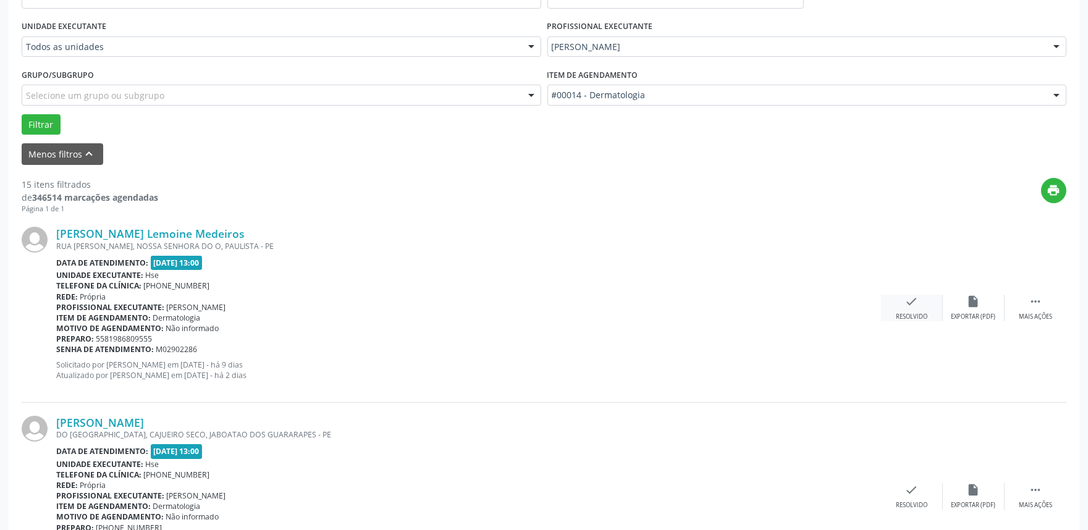
click at [912, 301] on icon "check" at bounding box center [912, 302] width 14 height 14
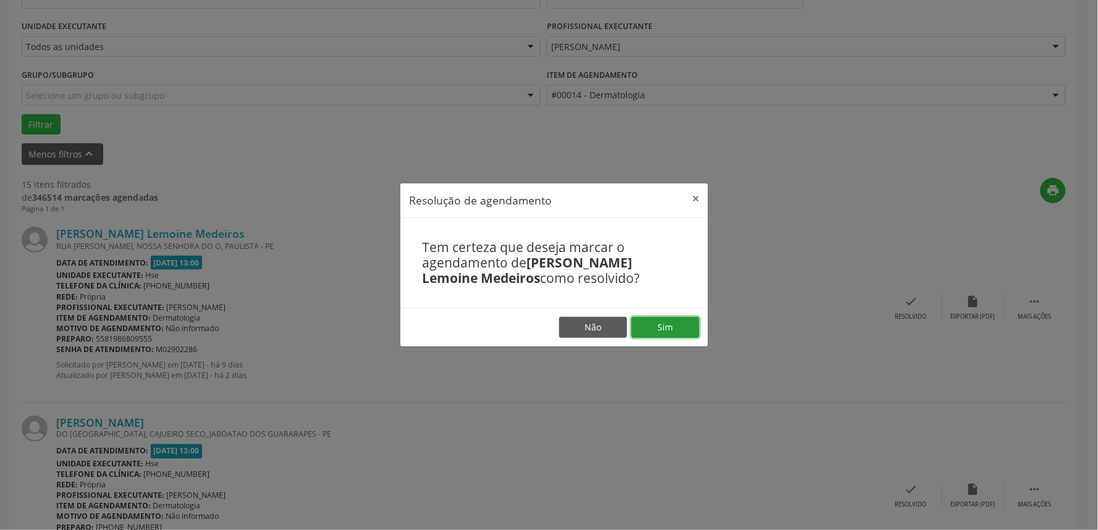
click at [674, 326] on button "Sim" at bounding box center [665, 327] width 68 height 21
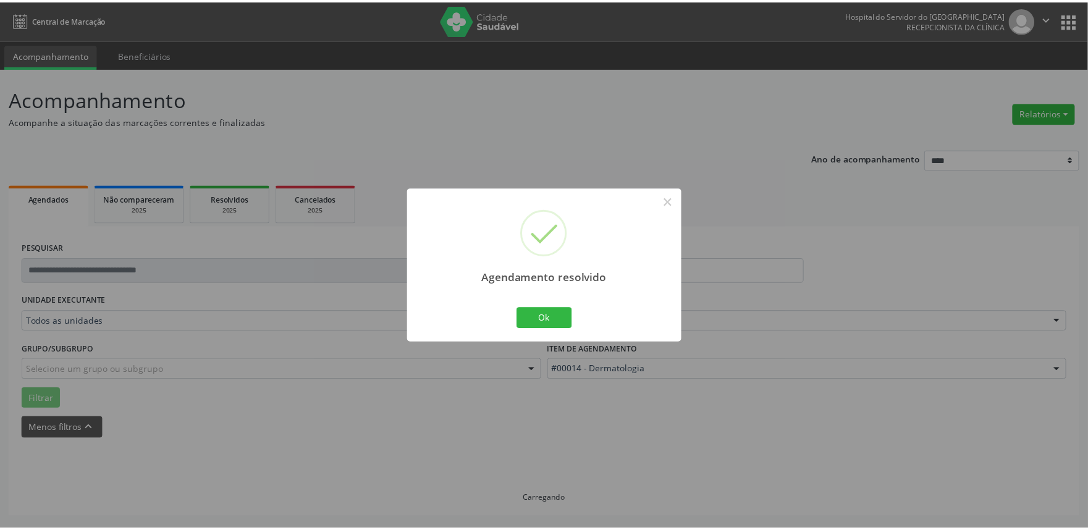
scroll to position [0, 0]
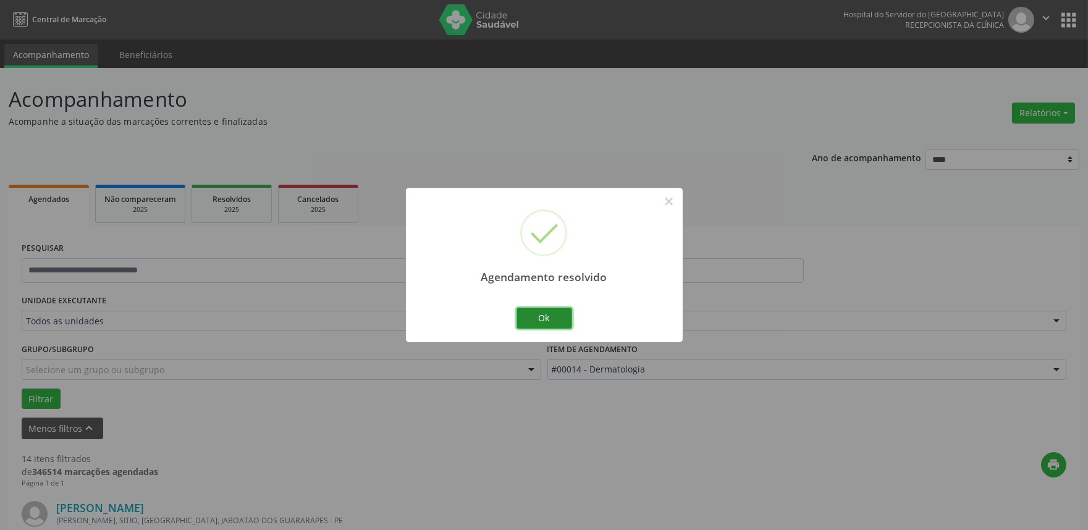
click at [548, 319] on button "Ok" at bounding box center [544, 318] width 56 height 21
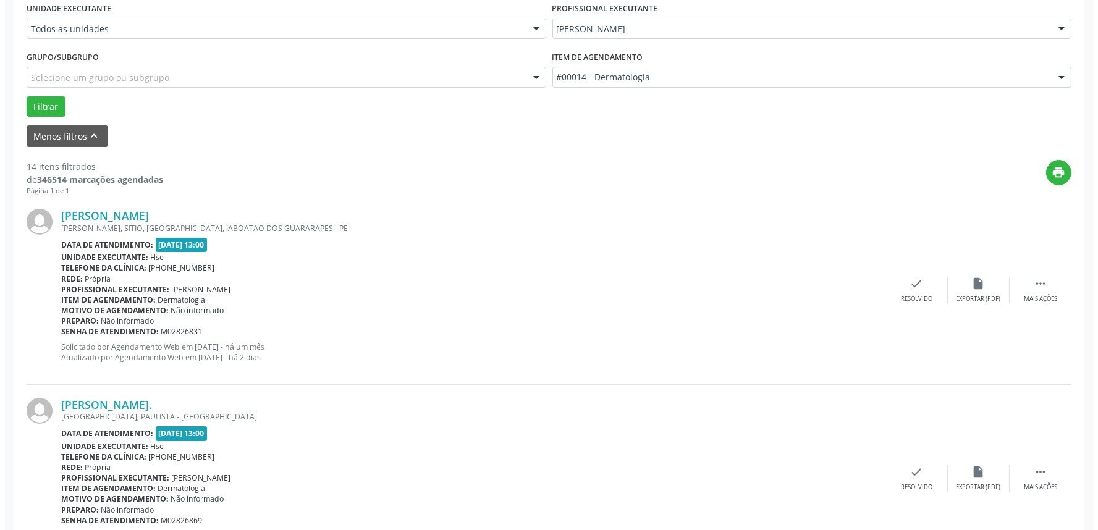
scroll to position [343, 0]
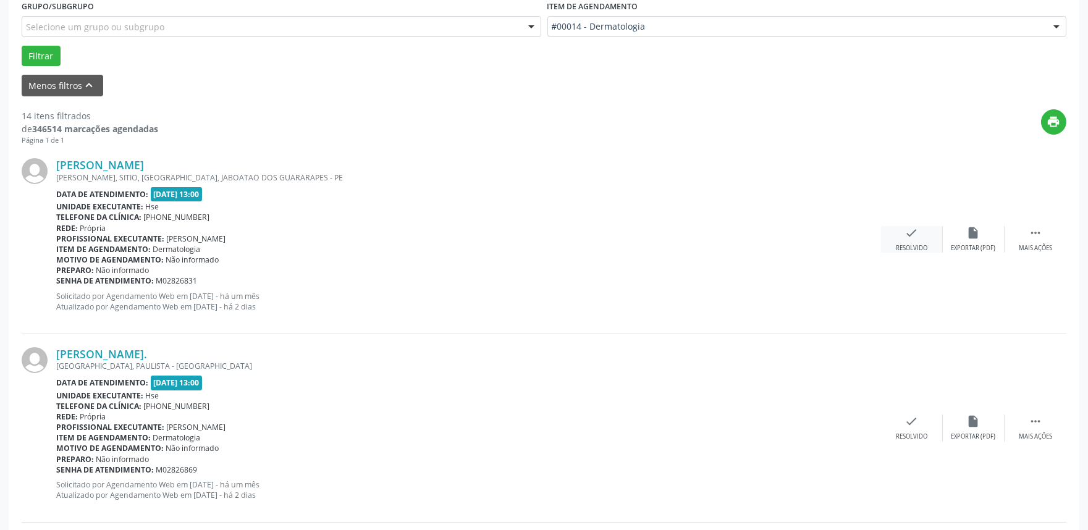
click at [914, 245] on div "Resolvido" at bounding box center [912, 248] width 32 height 9
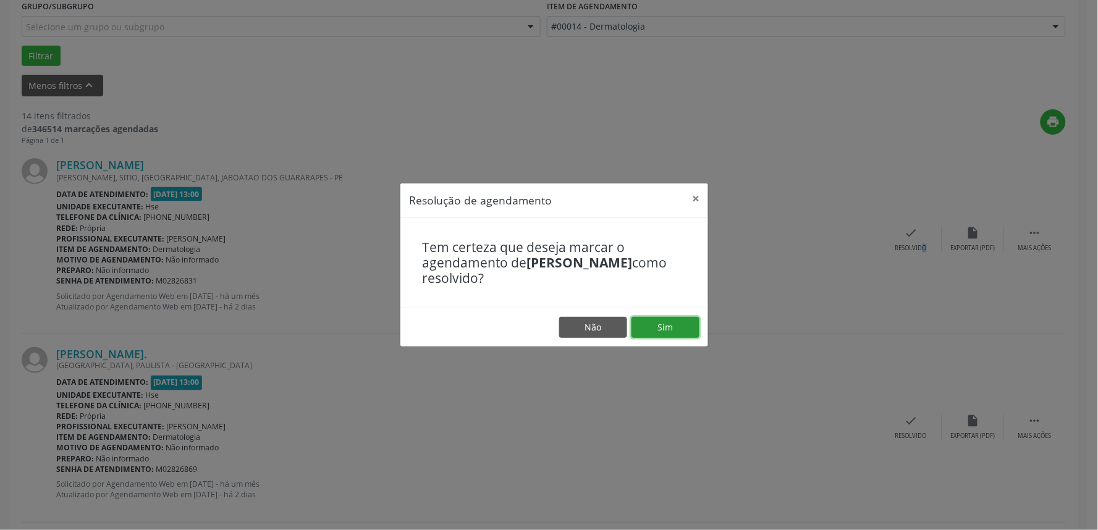
click at [686, 330] on button "Sim" at bounding box center [665, 327] width 68 height 21
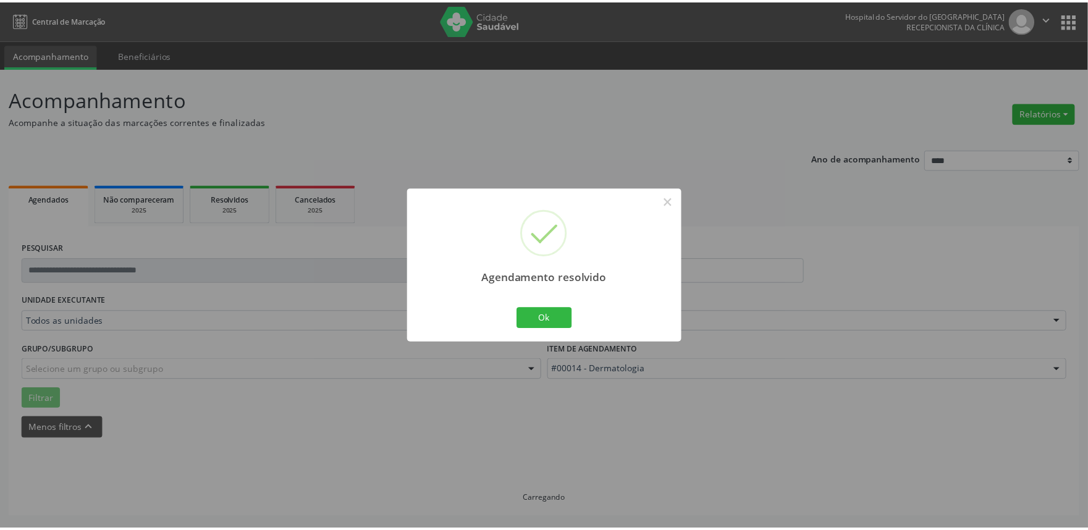
scroll to position [0, 0]
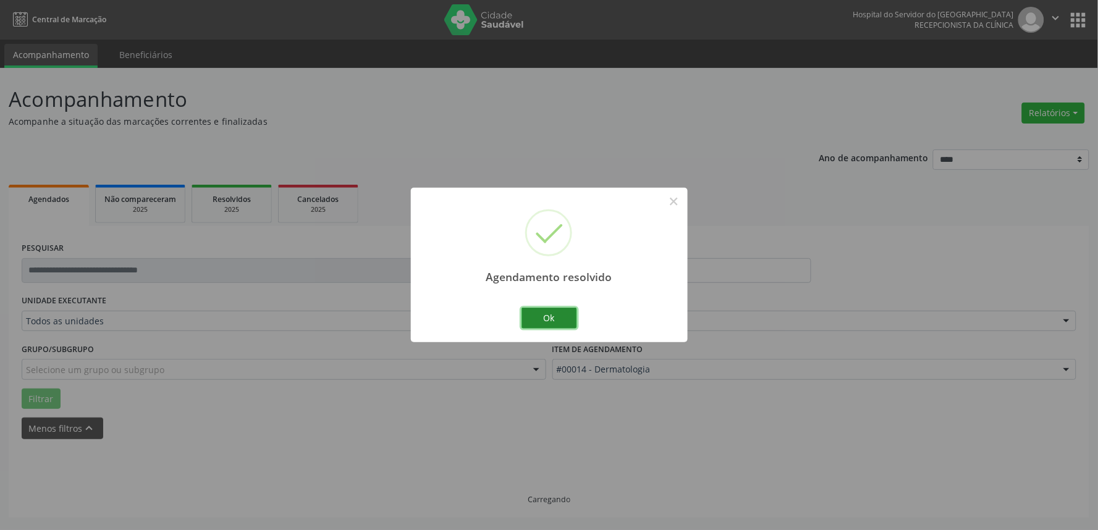
click at [552, 319] on button "Ok" at bounding box center [549, 318] width 56 height 21
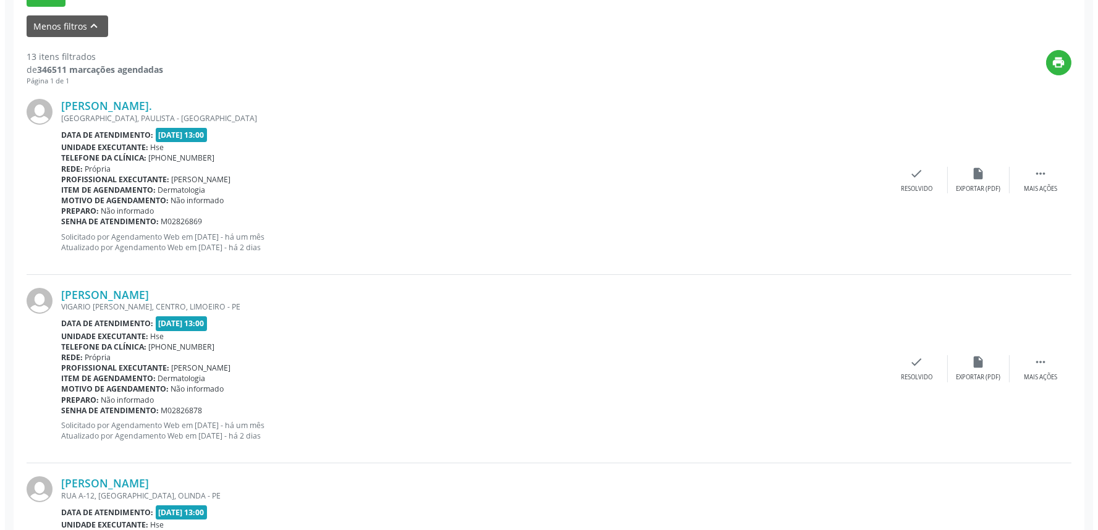
scroll to position [411, 0]
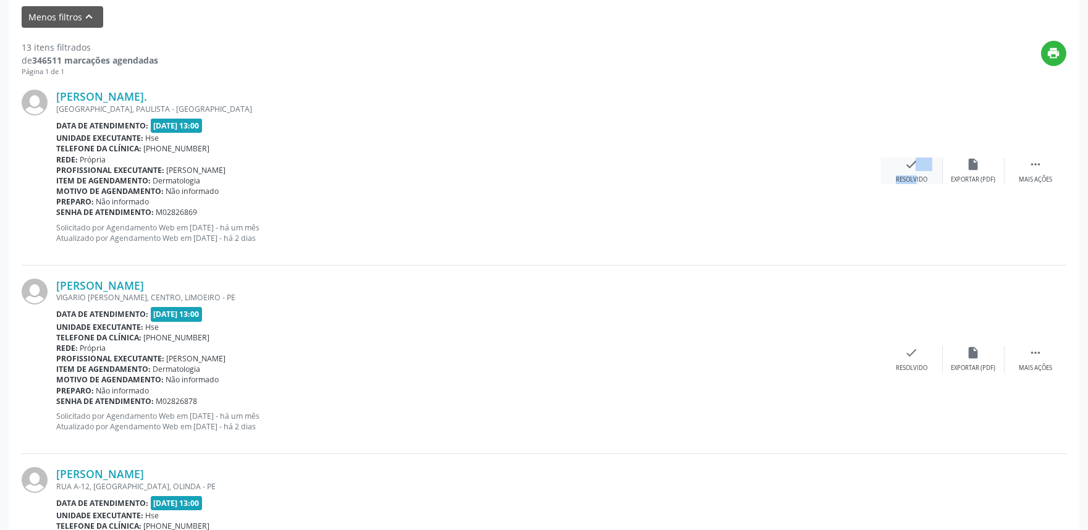
click at [908, 172] on div "check Resolvido" at bounding box center [912, 171] width 62 height 27
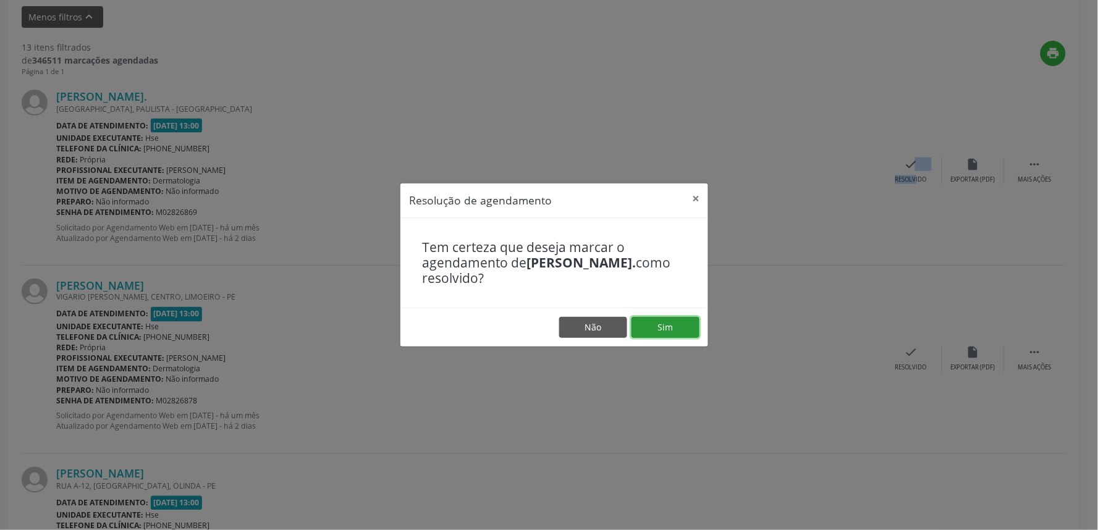
click at [663, 330] on button "Sim" at bounding box center [665, 327] width 68 height 21
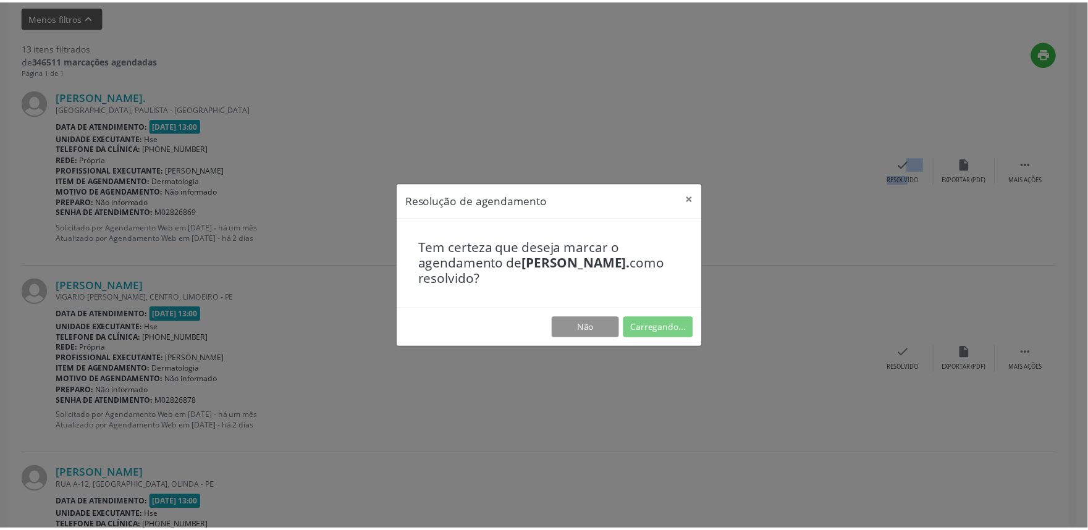
scroll to position [0, 0]
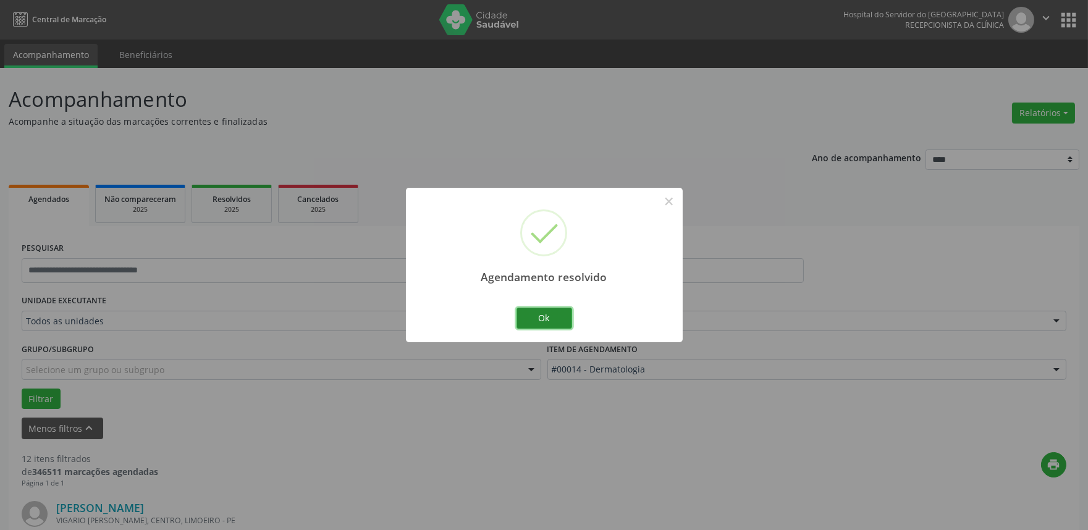
click at [553, 318] on button "Ok" at bounding box center [544, 318] width 56 height 21
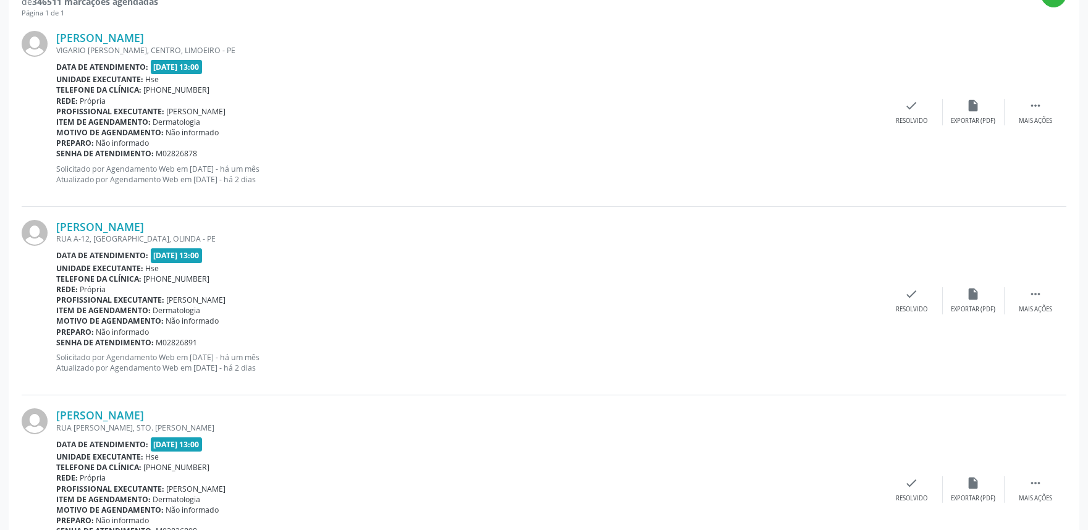
scroll to position [480, 0]
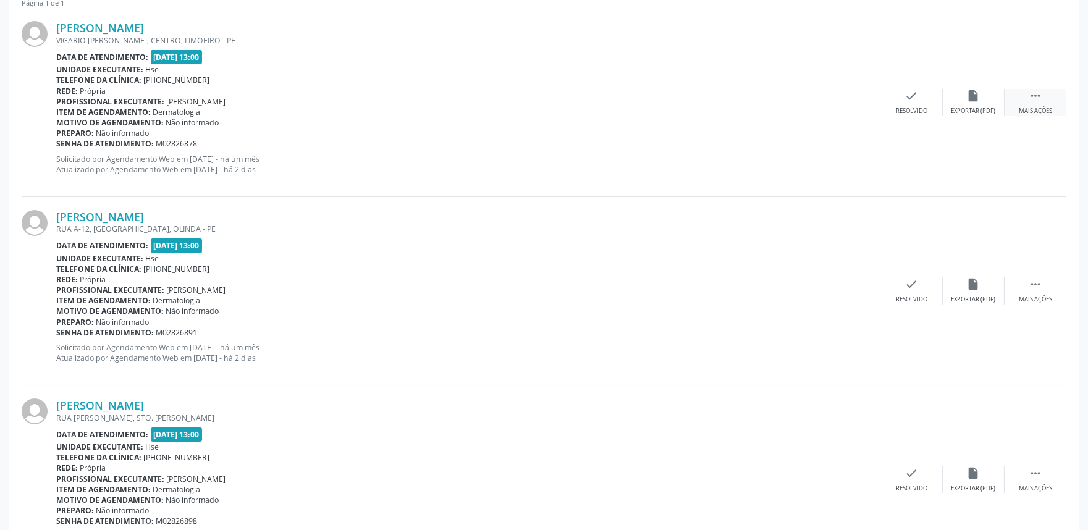
click at [1038, 101] on icon "" at bounding box center [1035, 96] width 14 height 14
click at [964, 105] on div "alarm_off Não compareceu" at bounding box center [974, 102] width 62 height 27
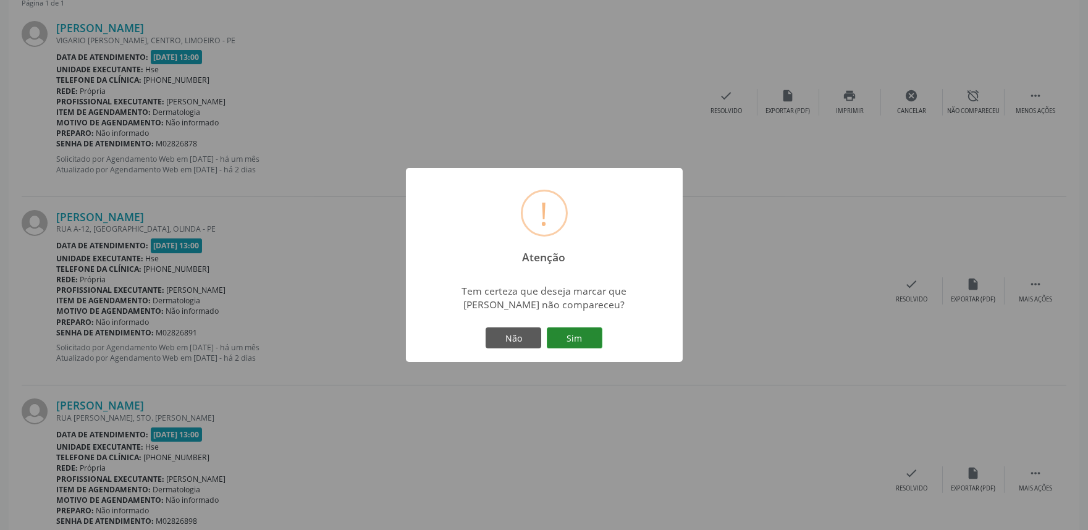
click at [569, 335] on button "Sim" at bounding box center [575, 337] width 56 height 21
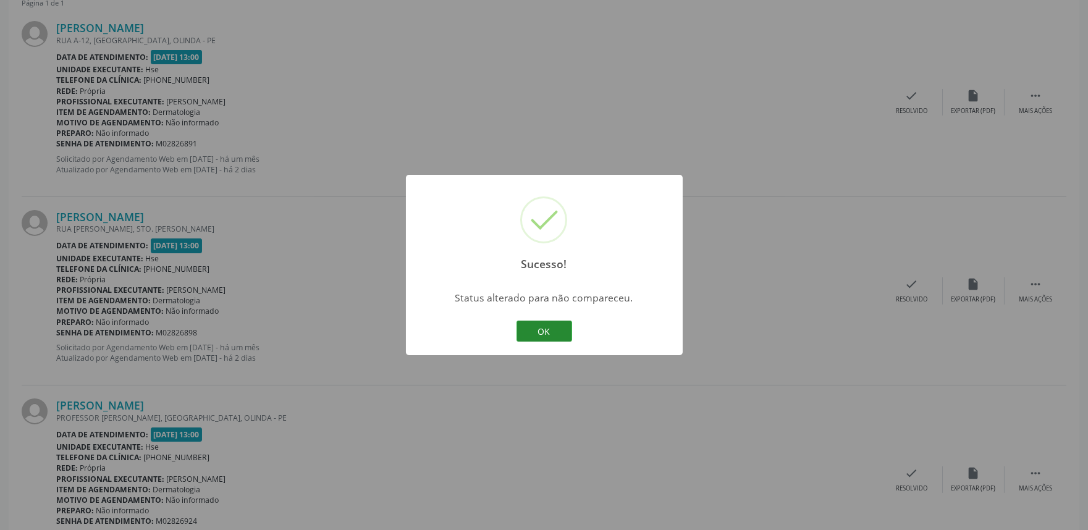
click at [550, 325] on button "OK" at bounding box center [544, 331] width 56 height 21
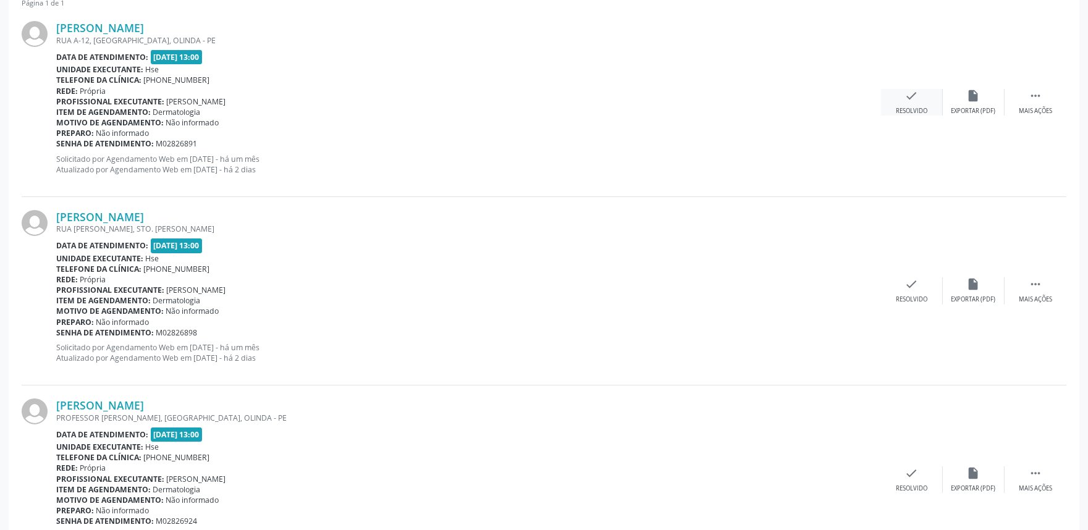
click at [917, 101] on div "check Resolvido" at bounding box center [912, 102] width 62 height 27
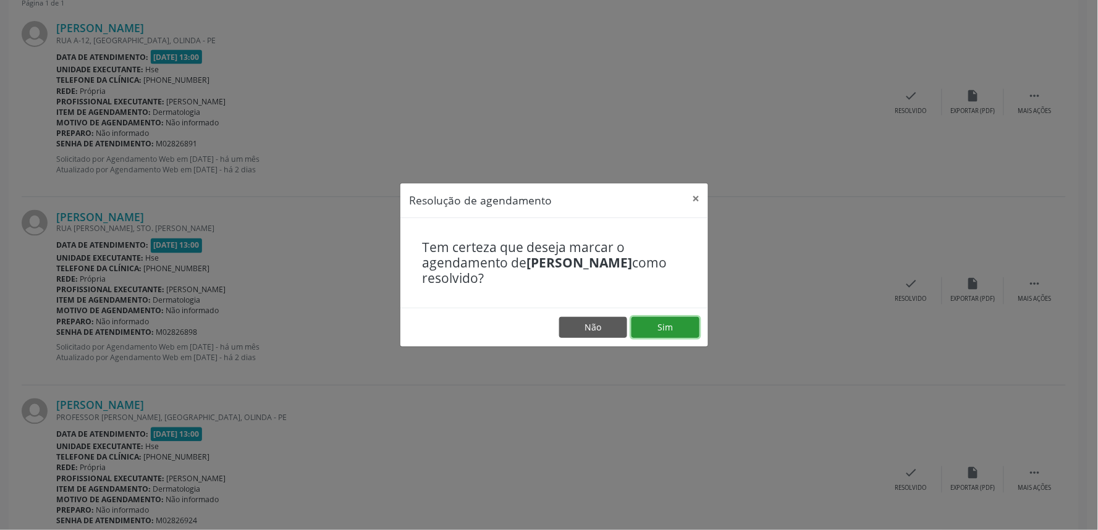
click at [665, 326] on button "Sim" at bounding box center [665, 327] width 68 height 21
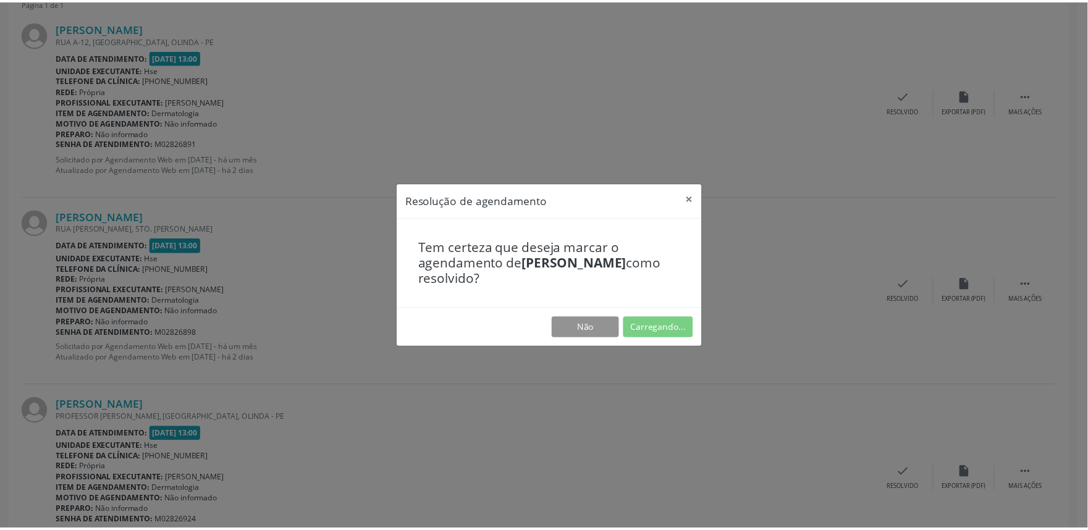
scroll to position [0, 0]
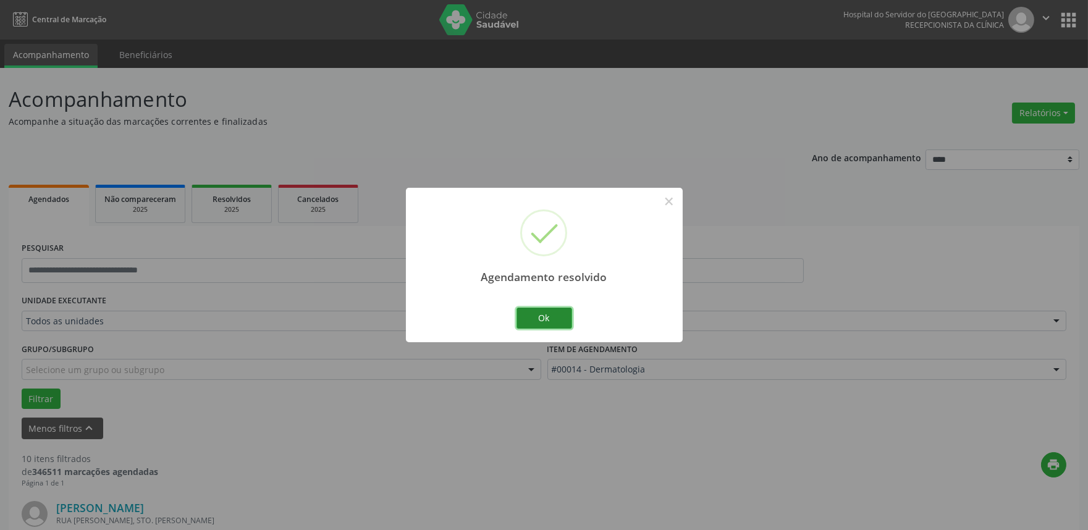
drag, startPoint x: 541, startPoint y: 322, endPoint x: 533, endPoint y: 313, distance: 11.8
click at [540, 319] on button "Ok" at bounding box center [544, 318] width 56 height 21
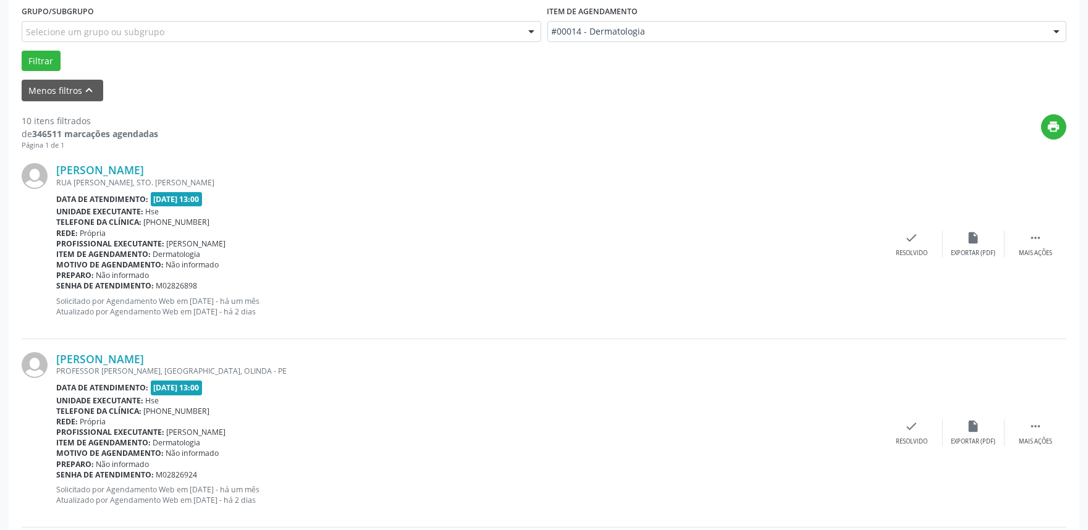
scroll to position [480, 0]
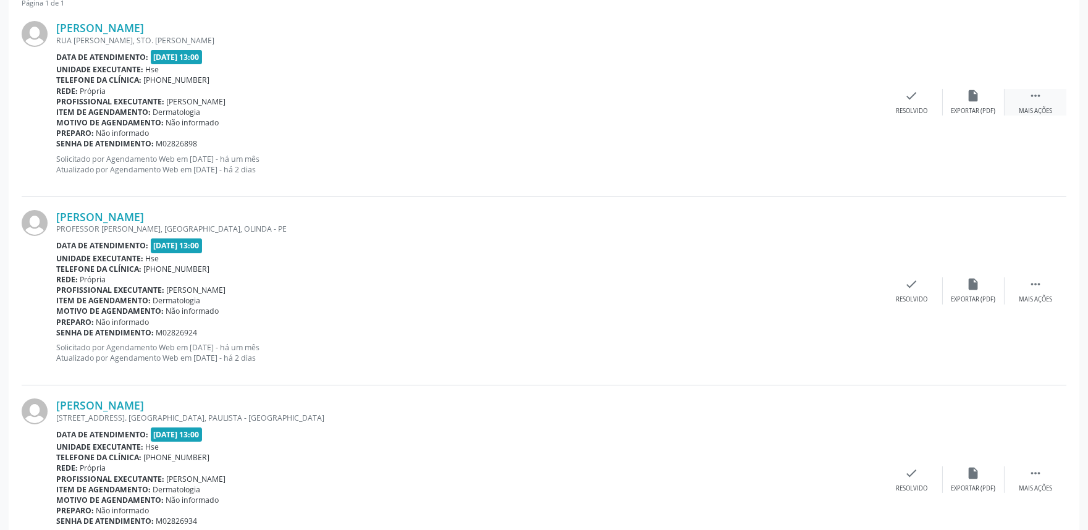
drag, startPoint x: 1040, startPoint y: 101, endPoint x: 1009, endPoint y: 101, distance: 30.9
click at [1039, 101] on icon "" at bounding box center [1035, 96] width 14 height 14
click at [962, 107] on div "Não compareceu" at bounding box center [973, 111] width 53 height 9
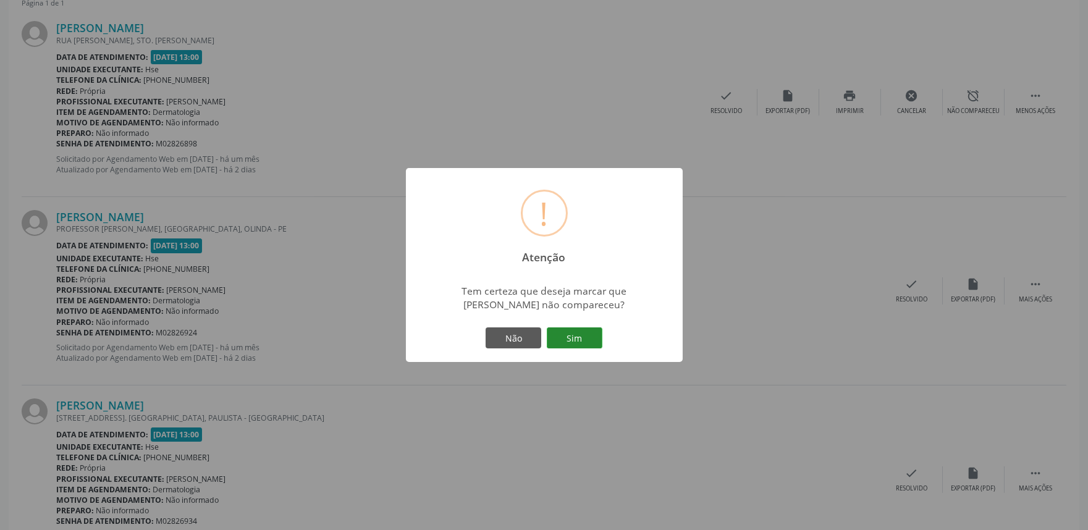
click at [584, 341] on button "Sim" at bounding box center [575, 337] width 56 height 21
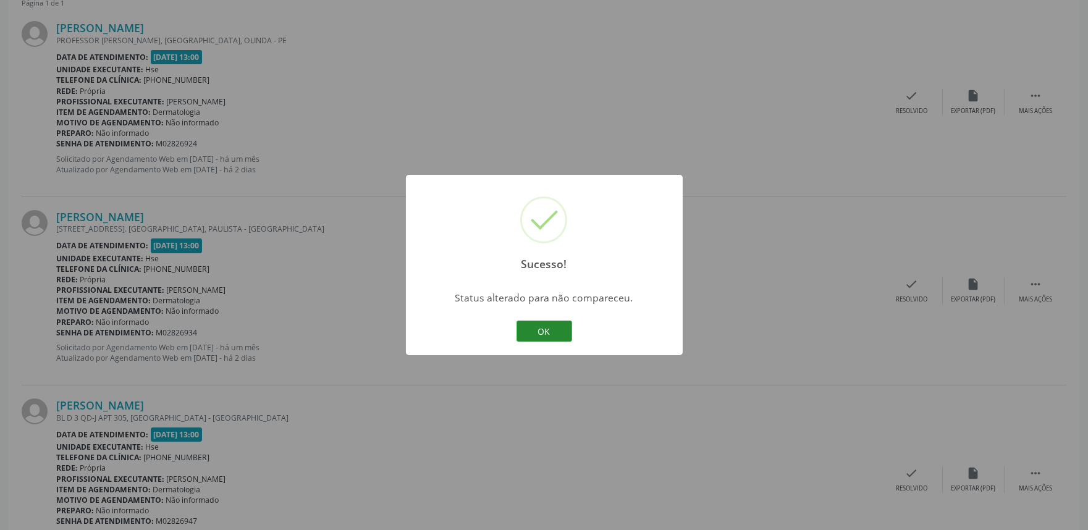
click at [545, 331] on button "OK" at bounding box center [544, 331] width 56 height 21
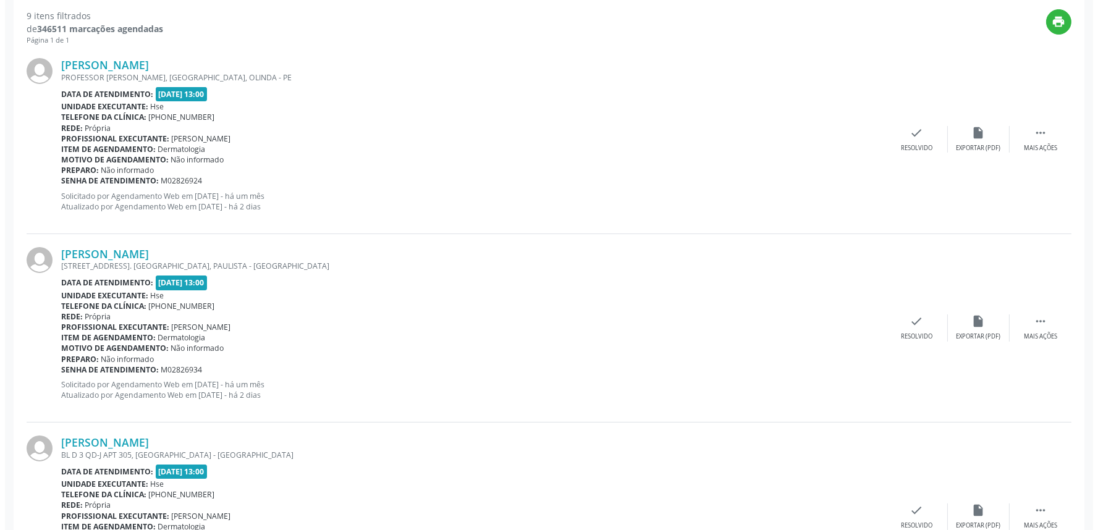
scroll to position [411, 0]
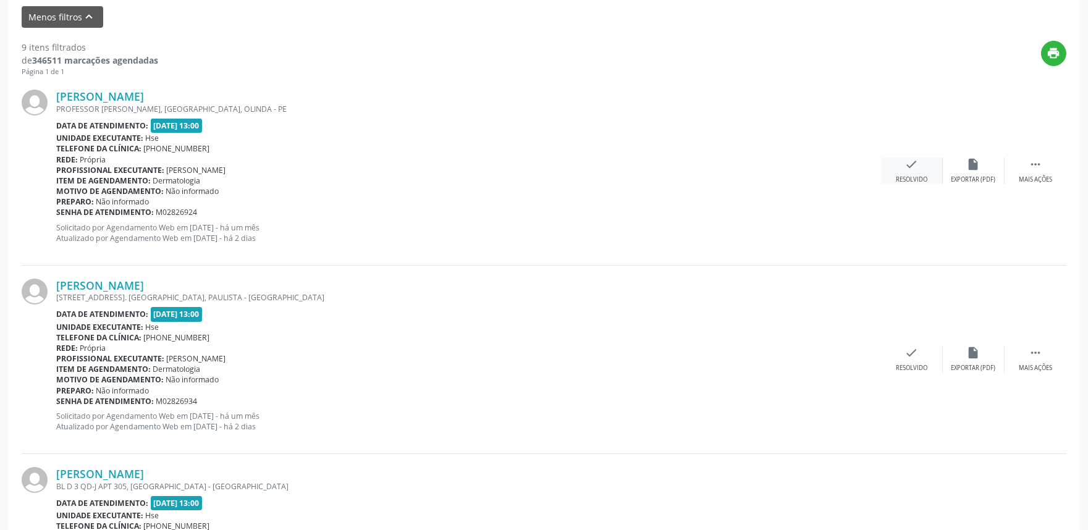
click at [914, 172] on div "check Resolvido" at bounding box center [912, 171] width 62 height 27
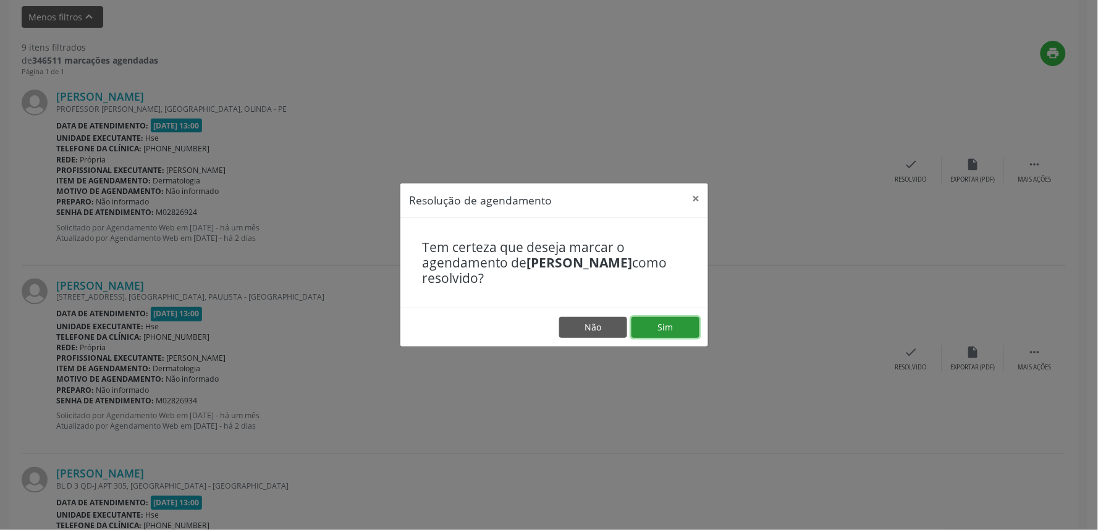
click at [674, 326] on button "Sim" at bounding box center [665, 327] width 68 height 21
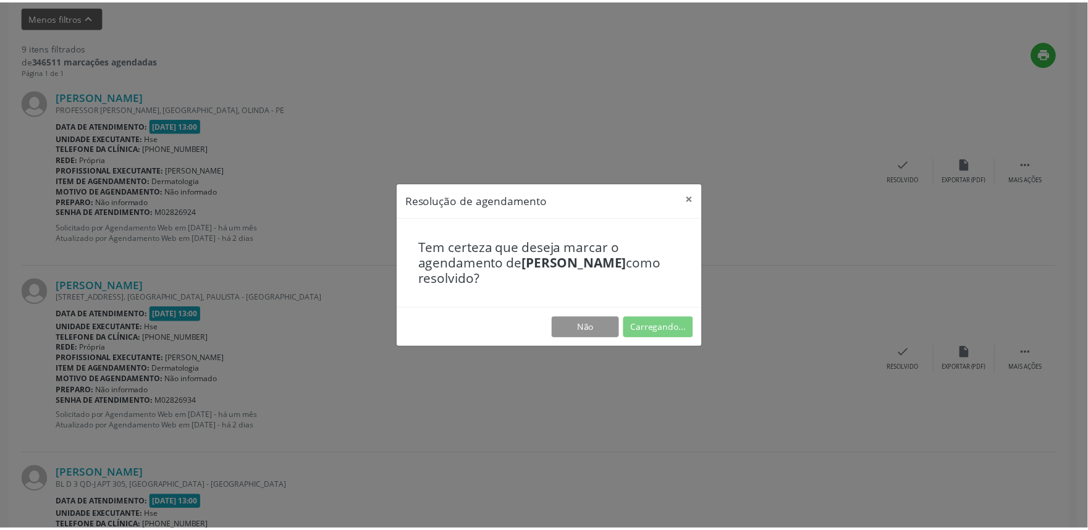
scroll to position [0, 0]
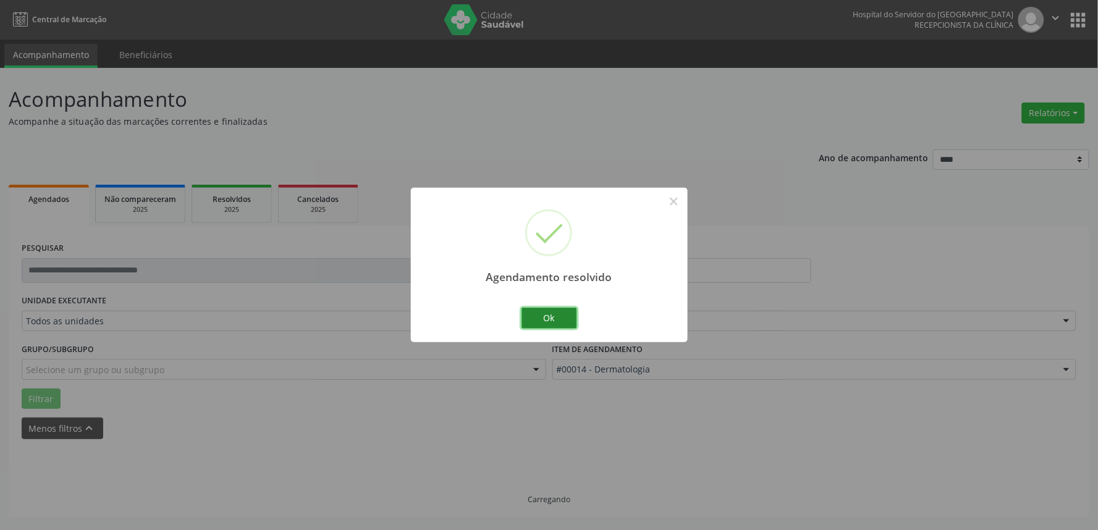
click at [546, 314] on button "Ok" at bounding box center [549, 318] width 56 height 21
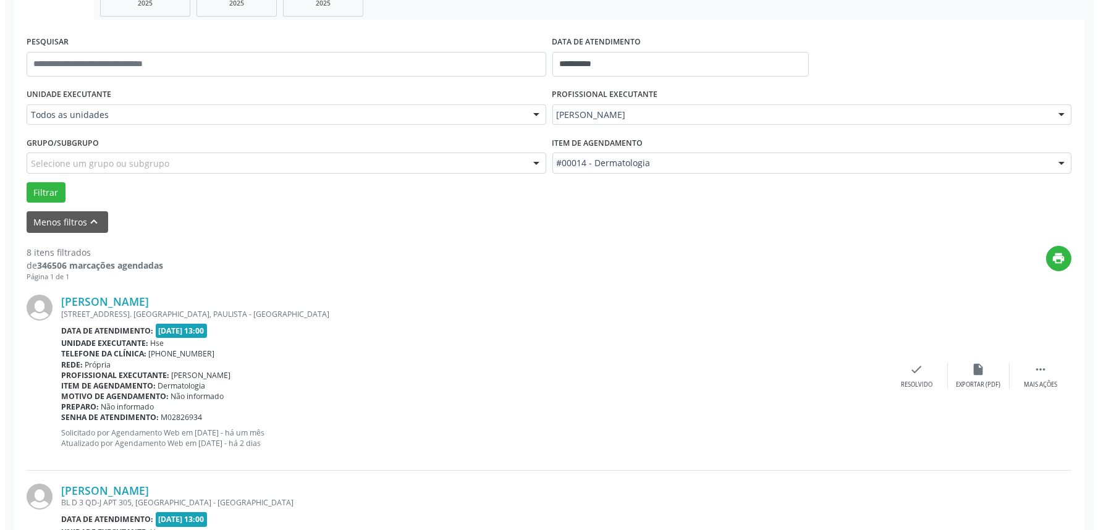
scroll to position [343, 0]
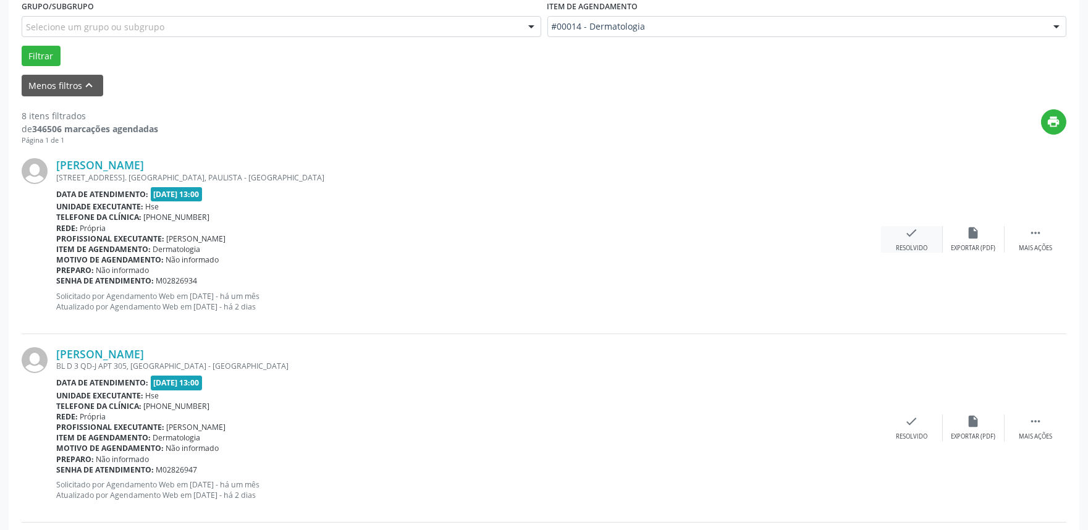
click at [910, 246] on div "Resolvido" at bounding box center [912, 248] width 32 height 9
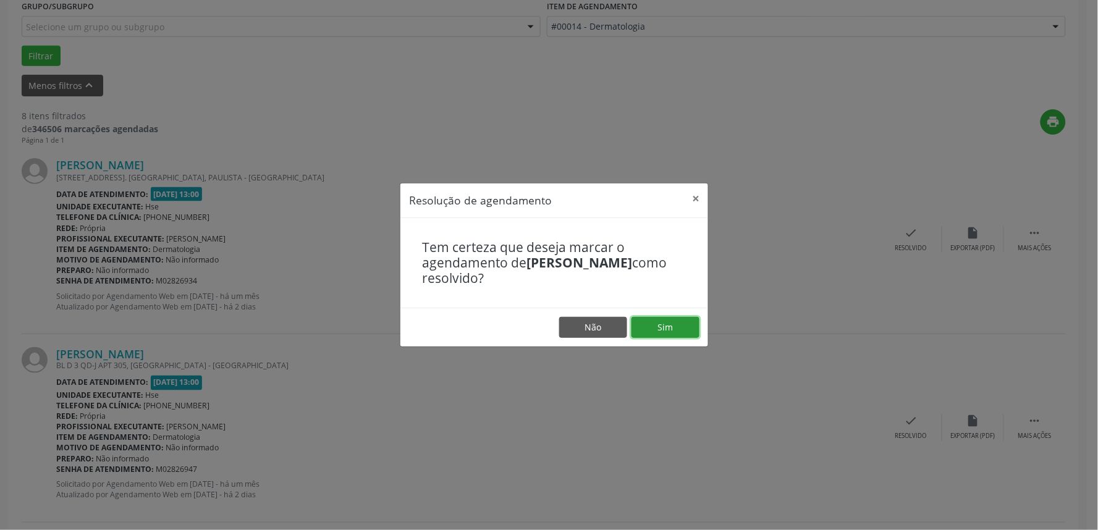
click at [692, 336] on button "Sim" at bounding box center [665, 327] width 68 height 21
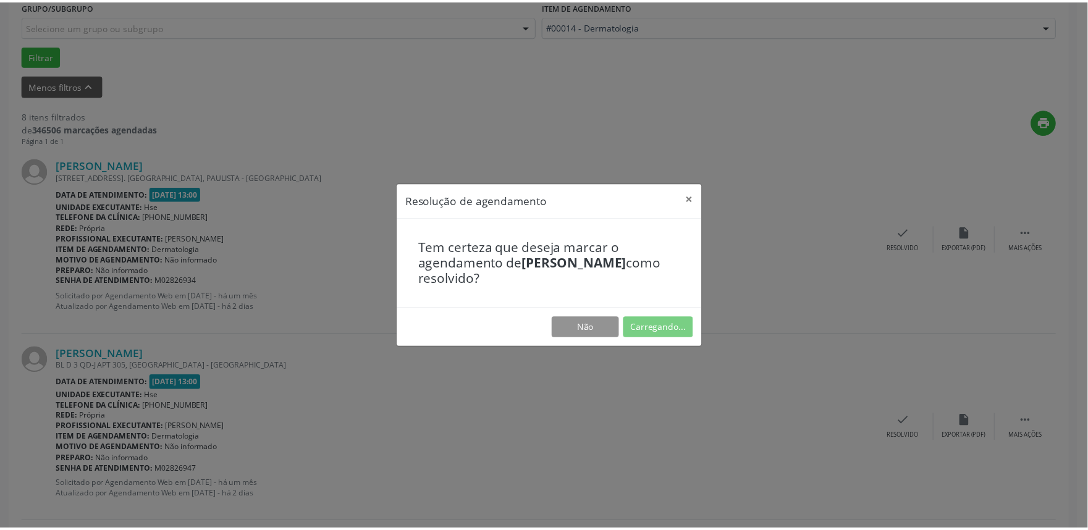
scroll to position [0, 0]
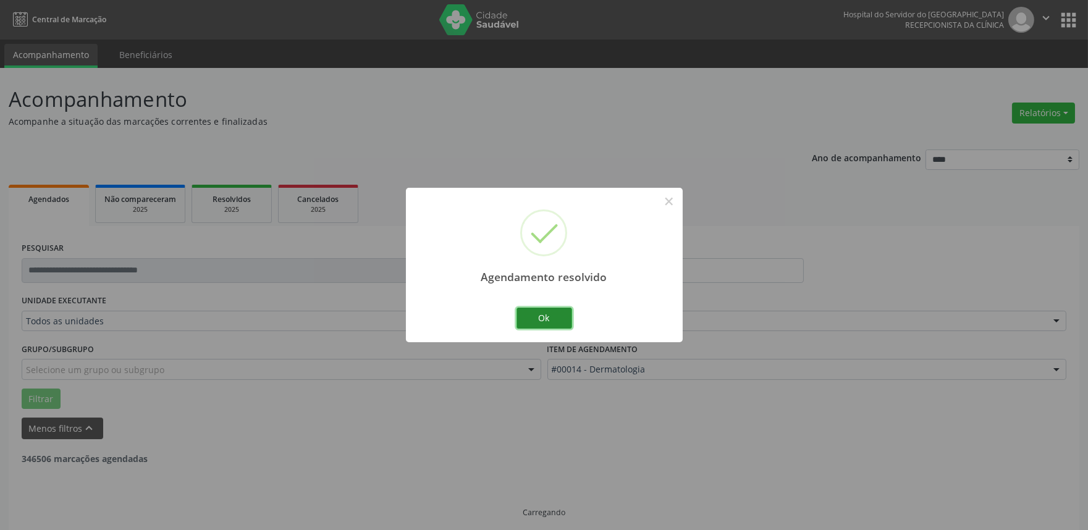
click at [553, 317] on button "Ok" at bounding box center [544, 318] width 56 height 21
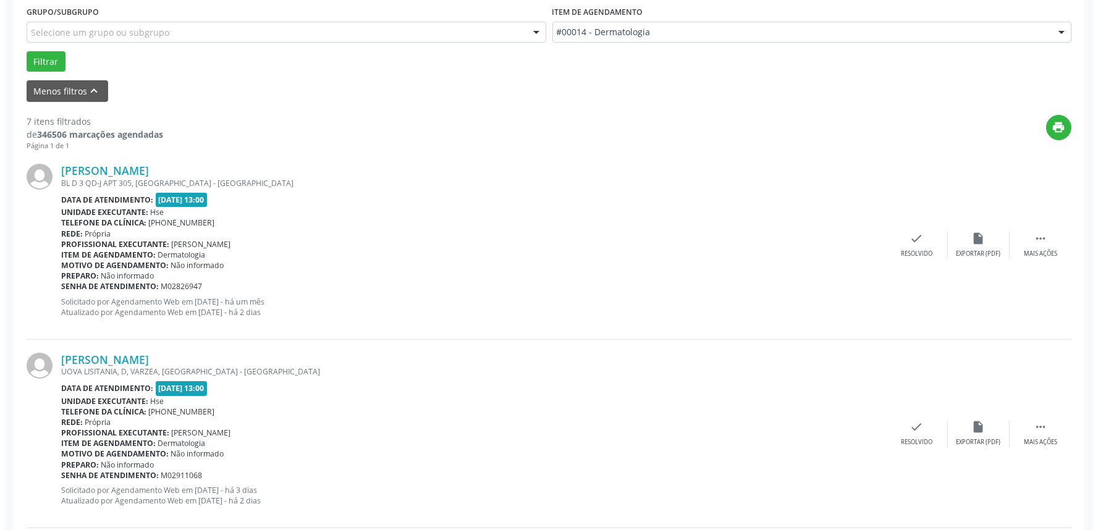
scroll to position [411, 0]
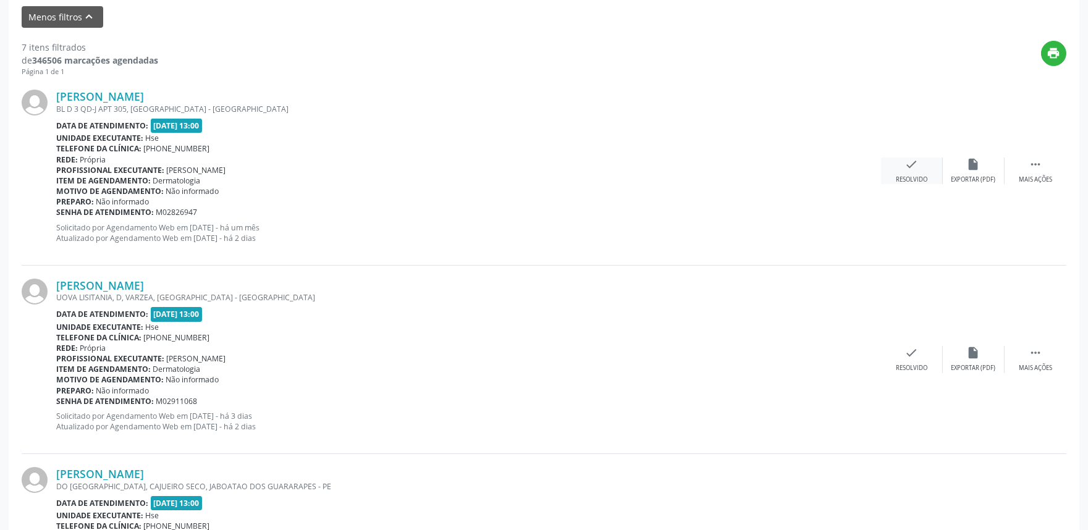
click at [916, 169] on icon "check" at bounding box center [912, 165] width 14 height 14
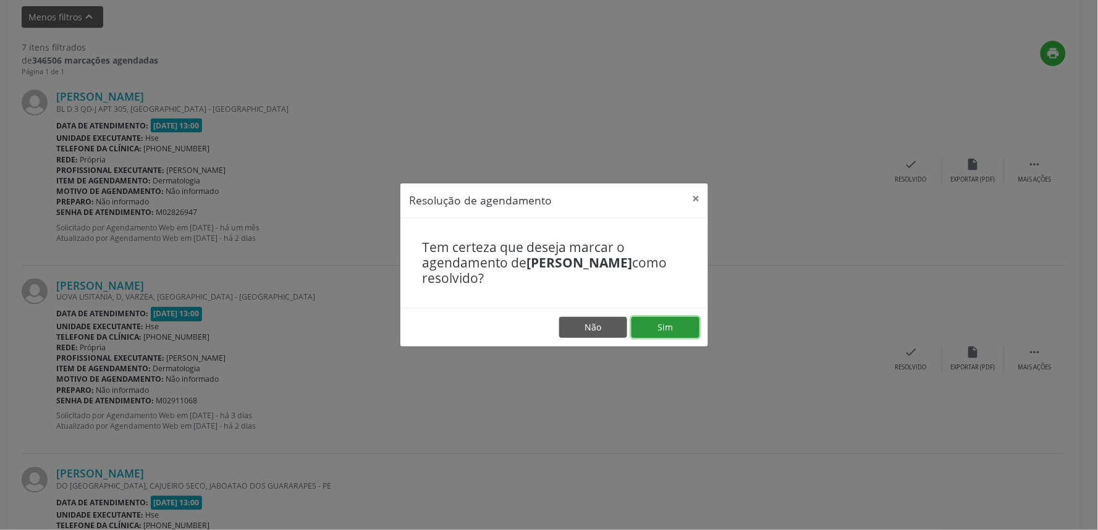
click at [667, 327] on button "Sim" at bounding box center [665, 327] width 68 height 21
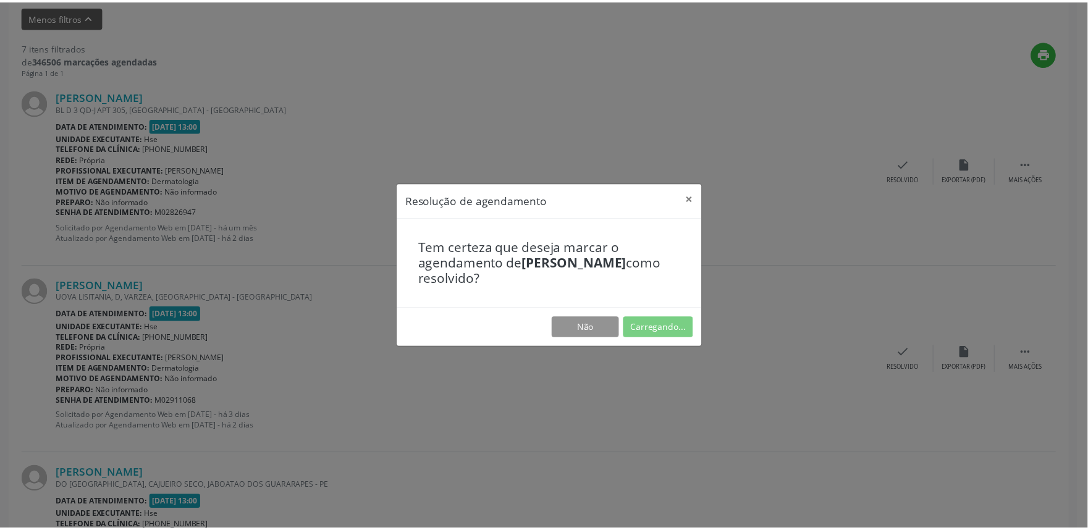
scroll to position [0, 0]
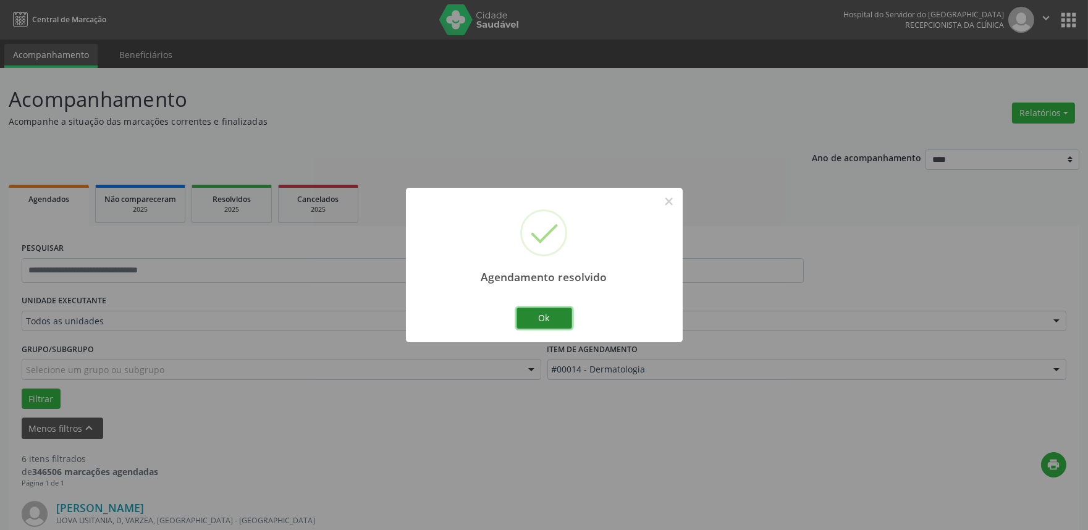
click at [552, 322] on button "Ok" at bounding box center [544, 318] width 56 height 21
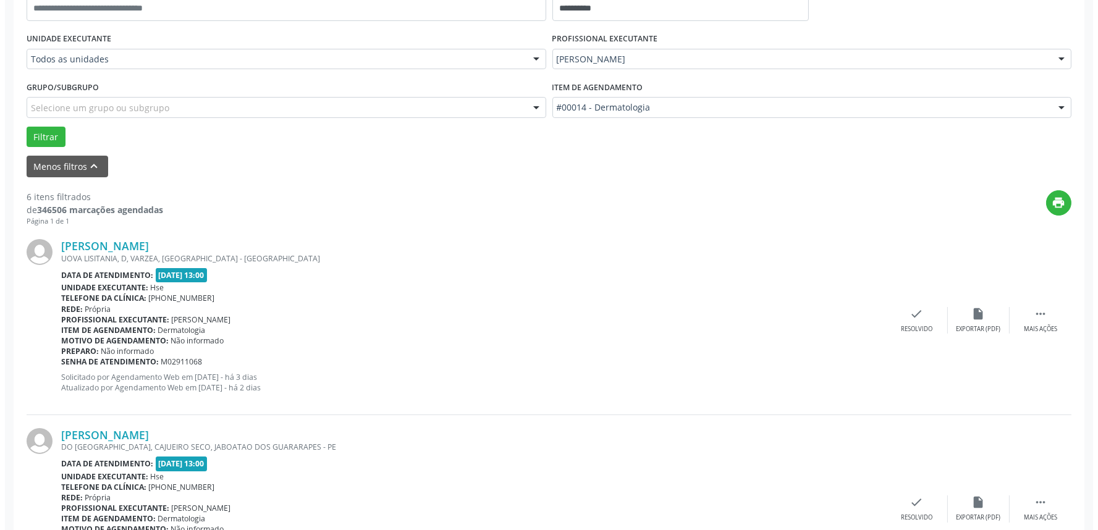
scroll to position [343, 0]
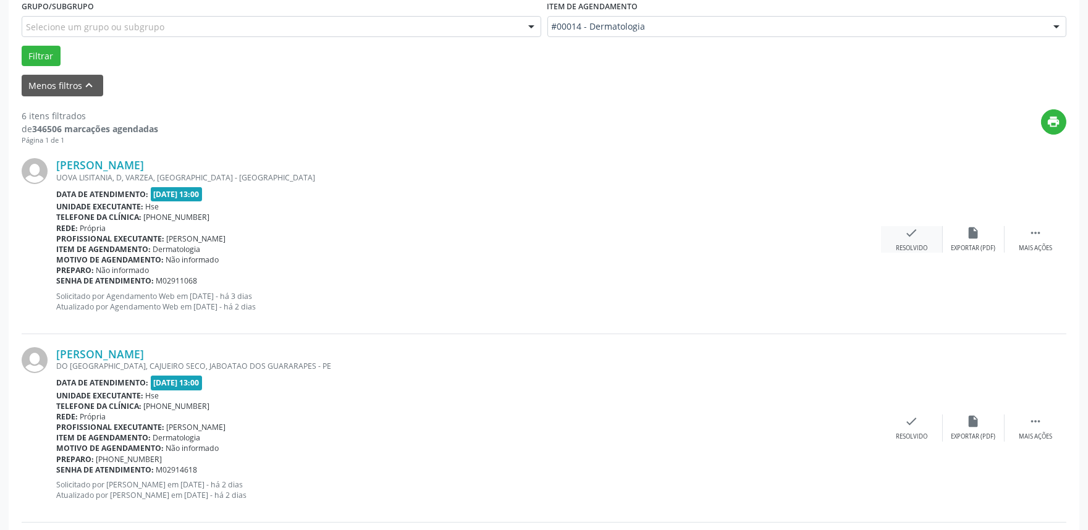
click at [925, 251] on div "Resolvido" at bounding box center [912, 248] width 32 height 9
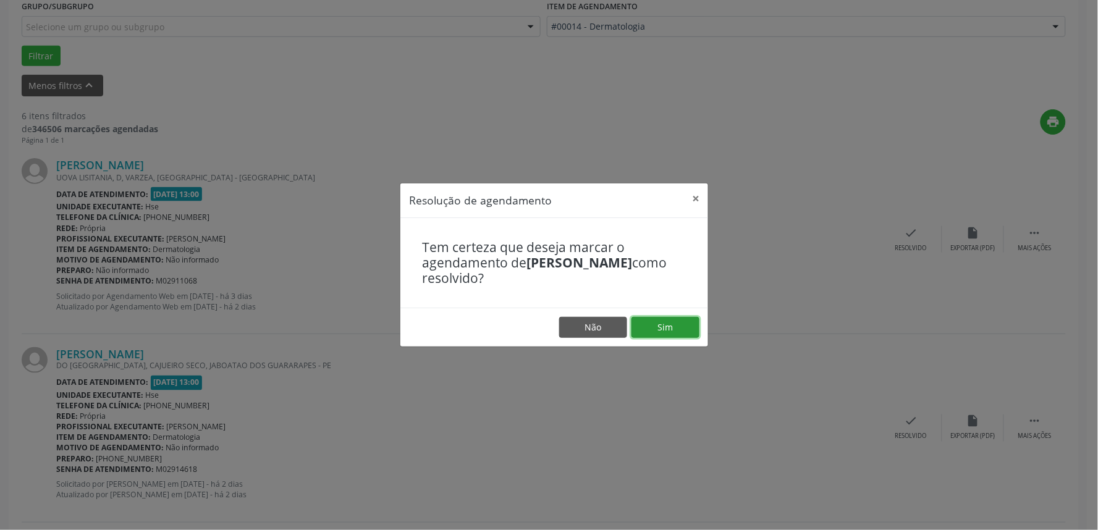
click at [670, 330] on button "Sim" at bounding box center [665, 327] width 68 height 21
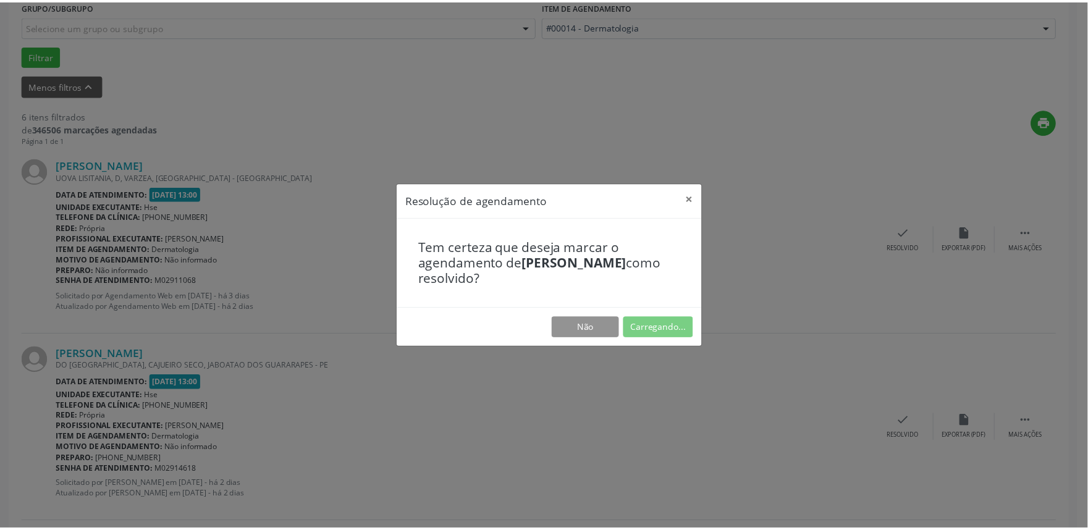
scroll to position [0, 0]
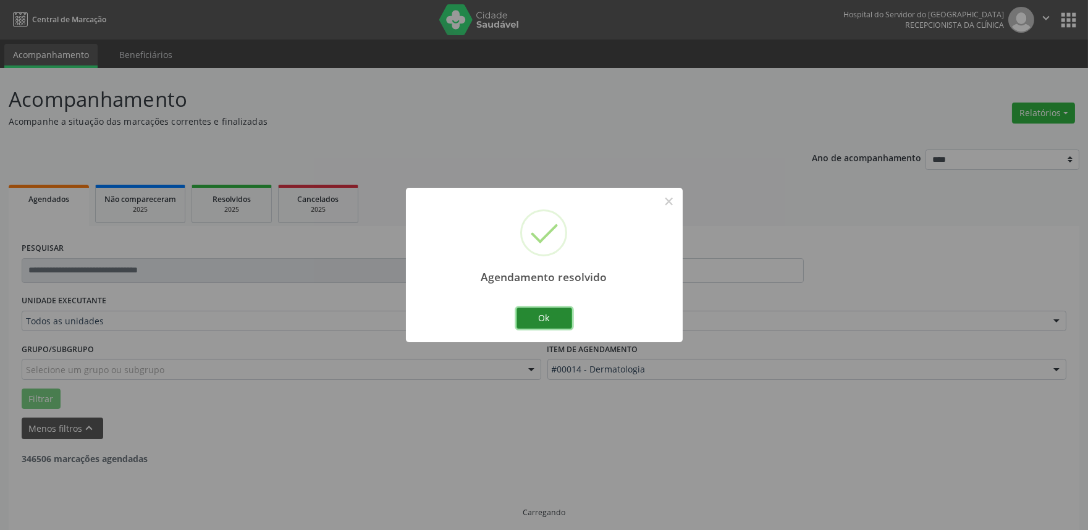
click at [553, 321] on button "Ok" at bounding box center [544, 318] width 56 height 21
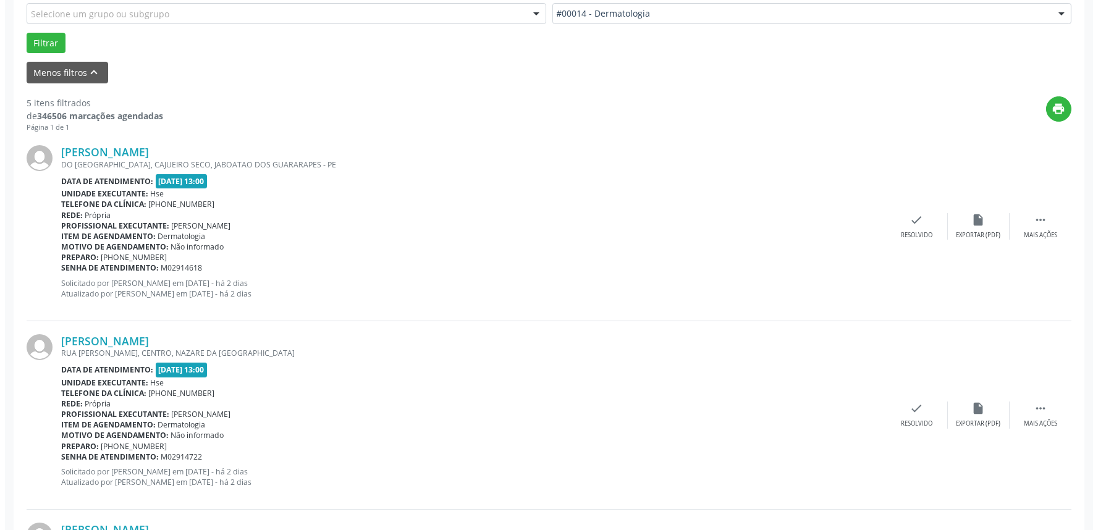
scroll to position [480, 0]
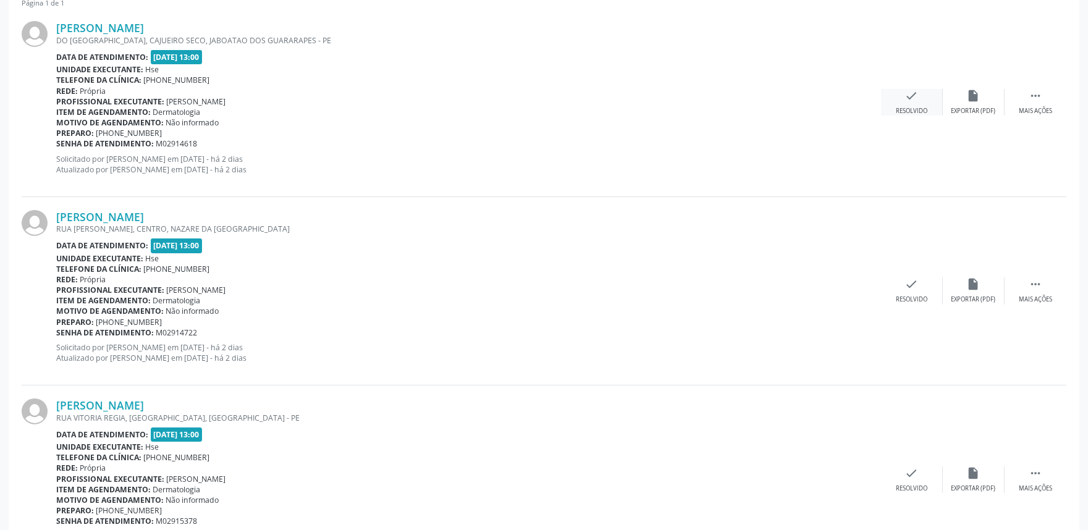
click at [913, 108] on div "Resolvido" at bounding box center [912, 111] width 32 height 9
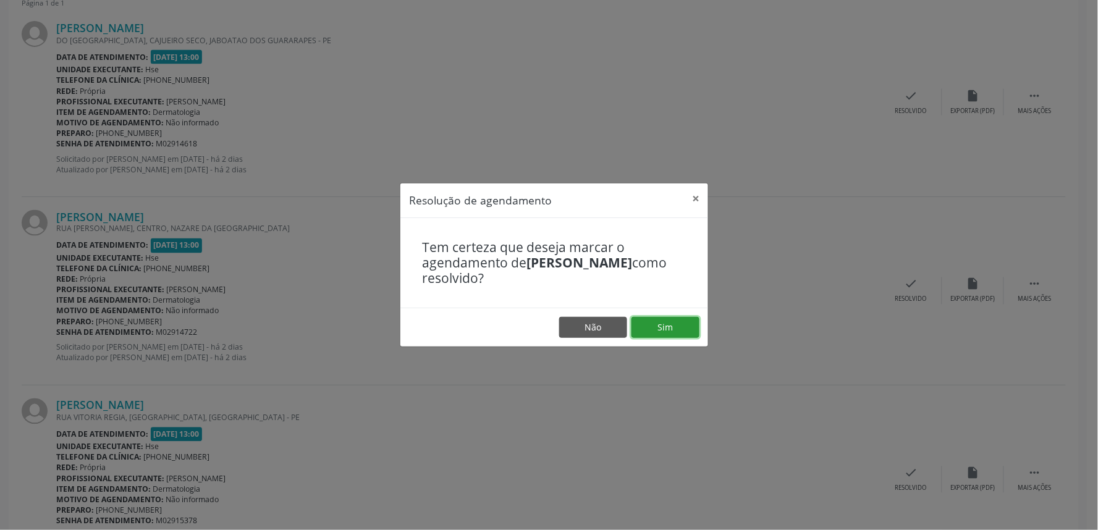
click at [658, 327] on button "Sim" at bounding box center [665, 327] width 68 height 21
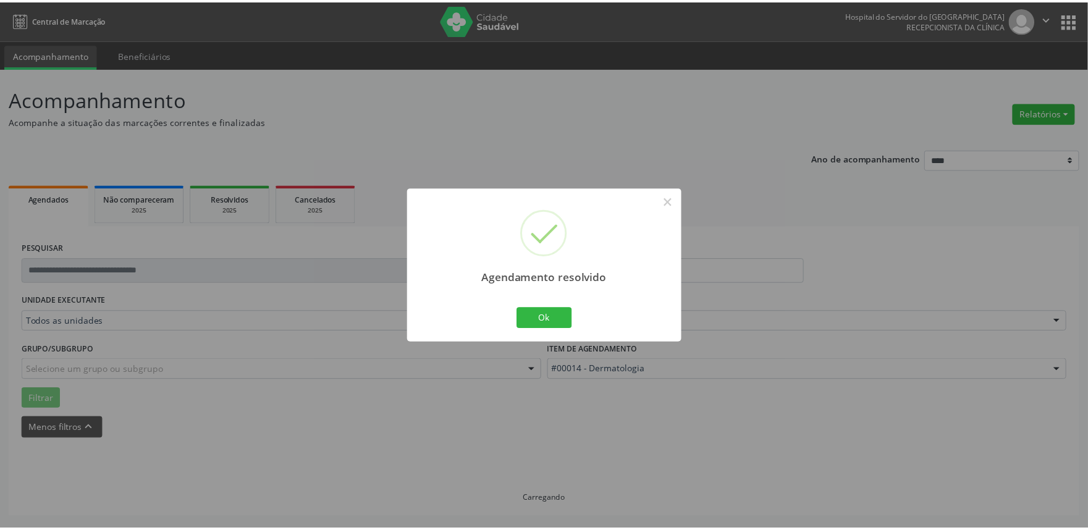
scroll to position [0, 0]
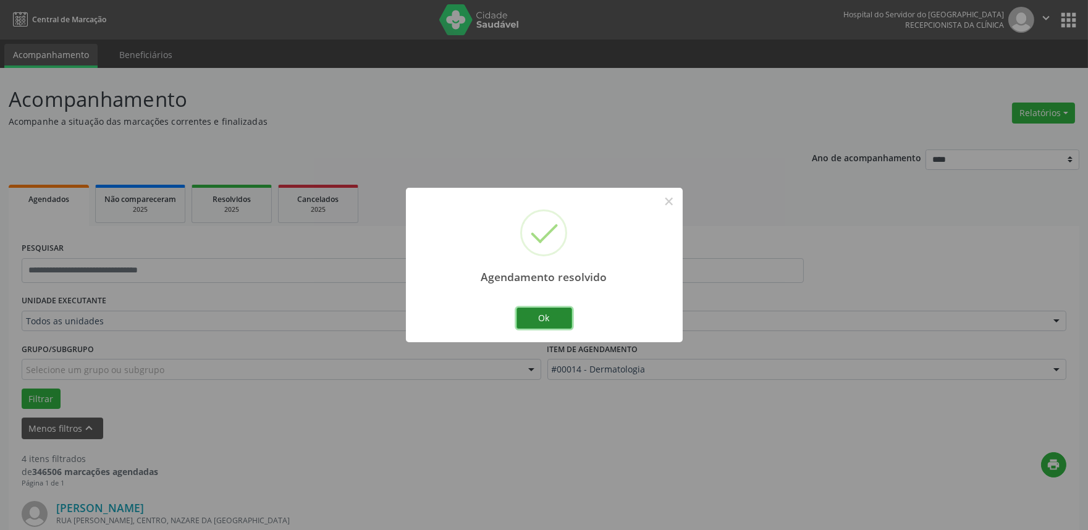
click at [548, 322] on button "Ok" at bounding box center [544, 318] width 56 height 21
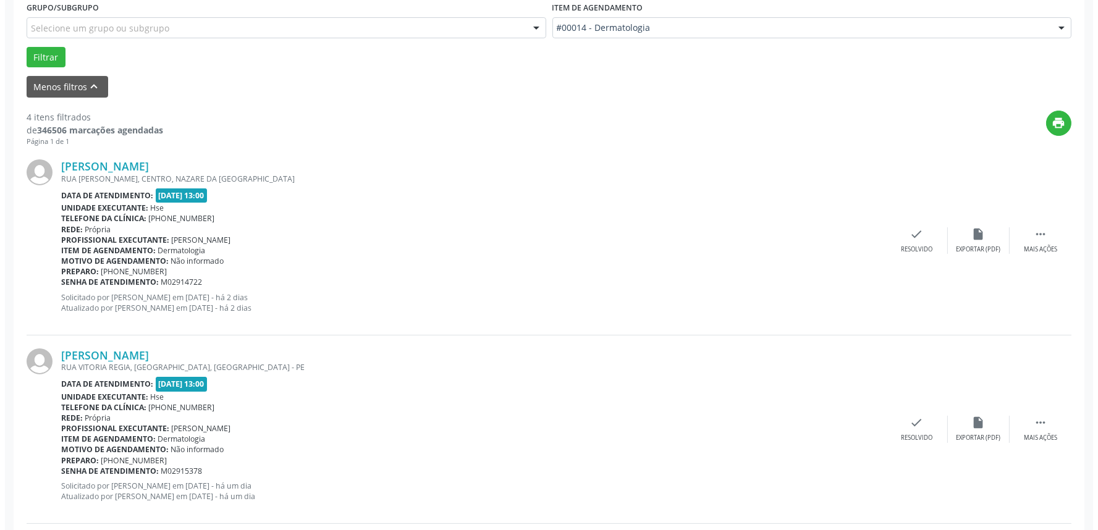
scroll to position [343, 0]
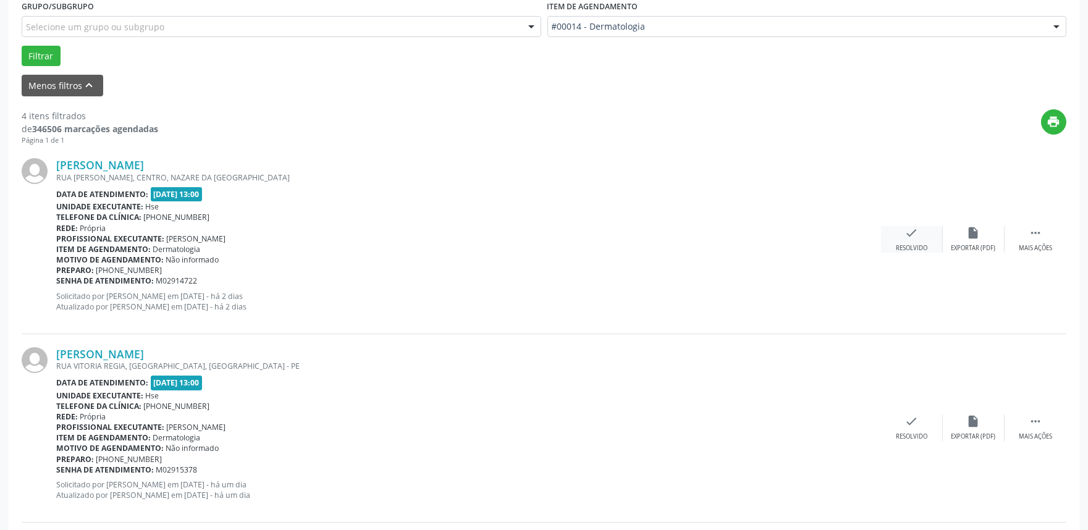
click at [923, 233] on div "check Resolvido" at bounding box center [912, 239] width 62 height 27
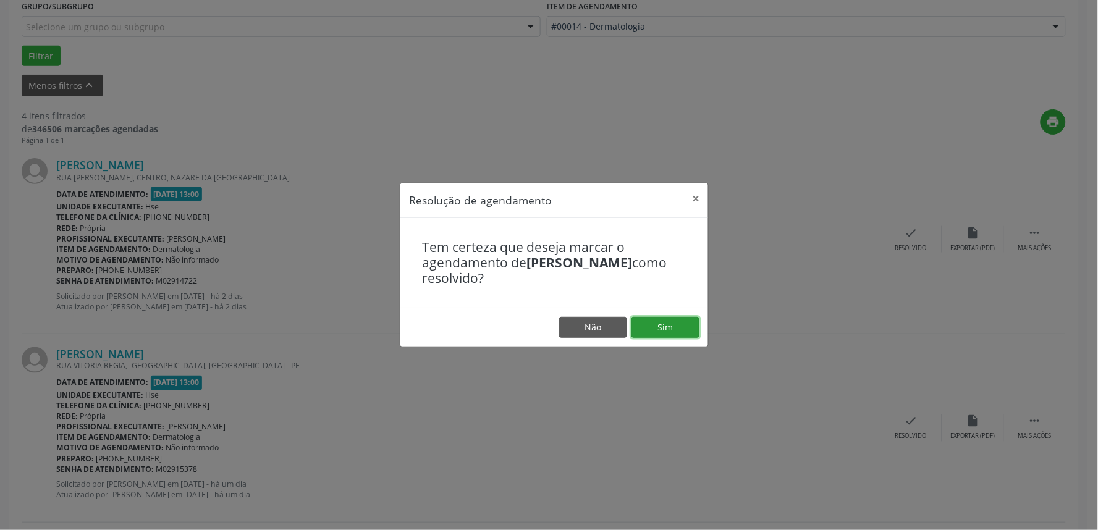
click at [681, 326] on button "Sim" at bounding box center [665, 327] width 68 height 21
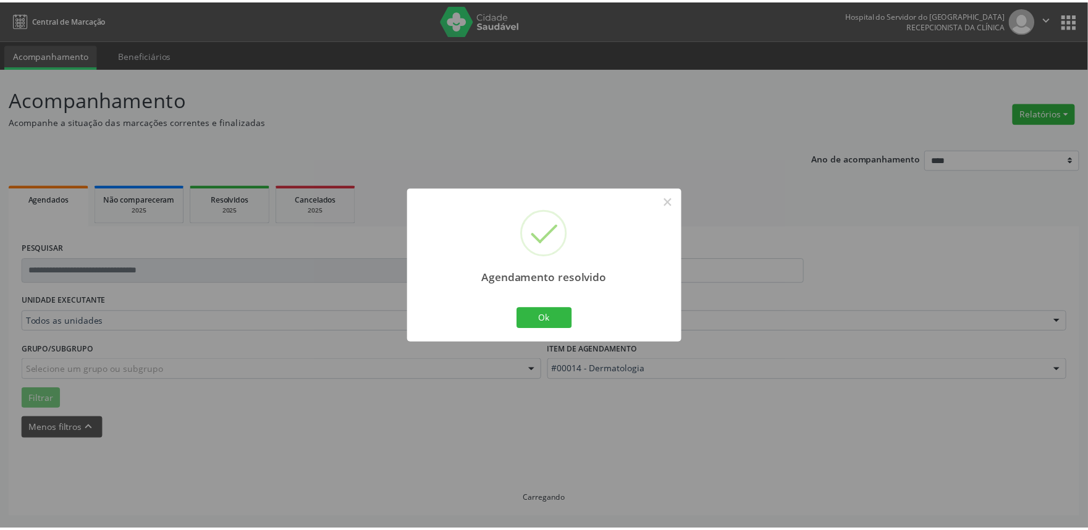
scroll to position [0, 0]
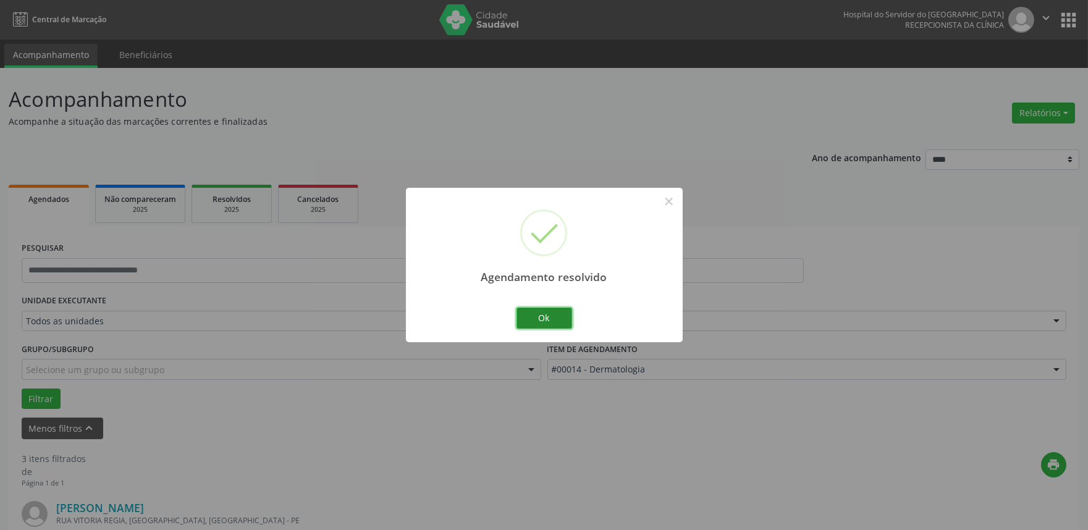
click at [552, 320] on button "Ok" at bounding box center [544, 318] width 56 height 21
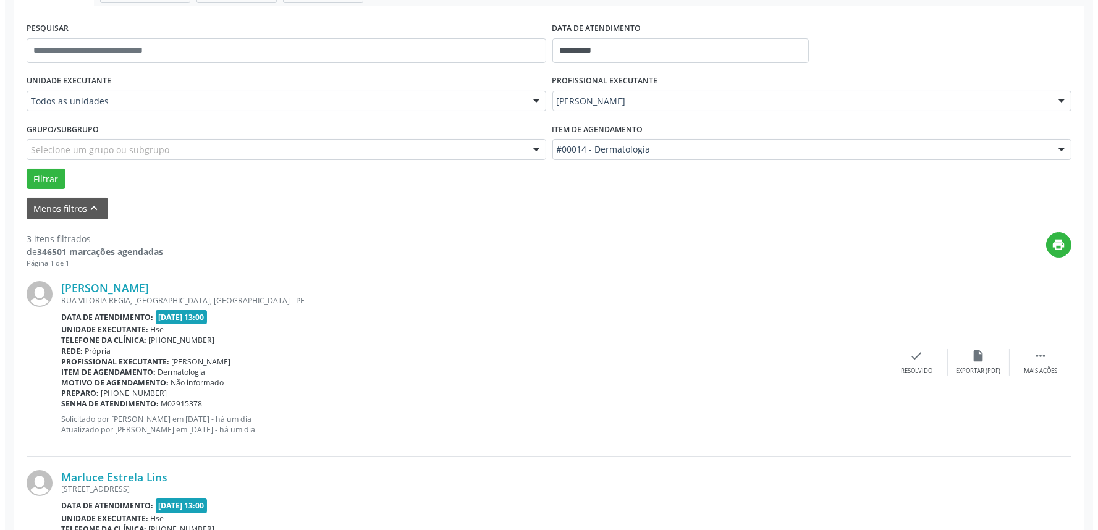
scroll to position [343, 0]
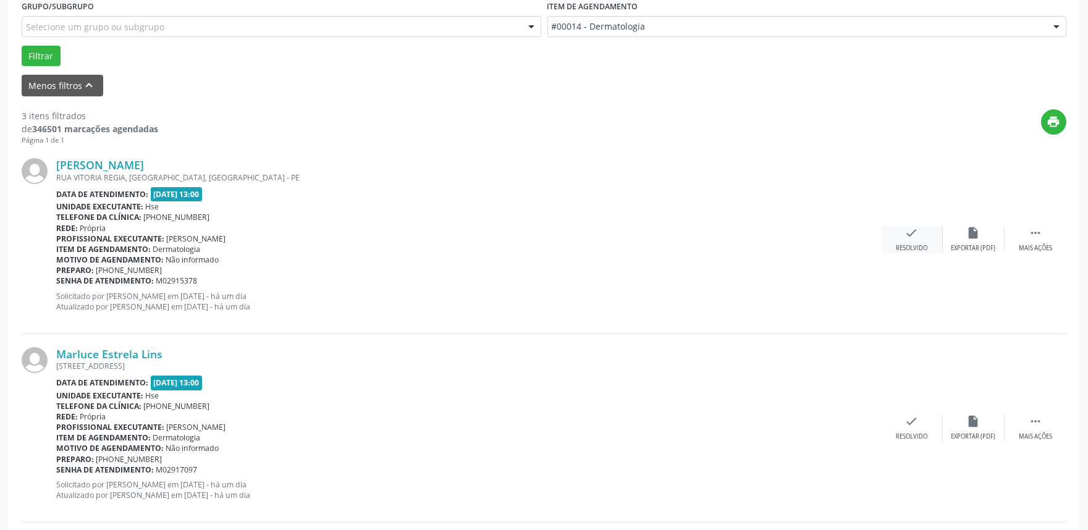
click at [908, 236] on icon "check" at bounding box center [912, 233] width 14 height 14
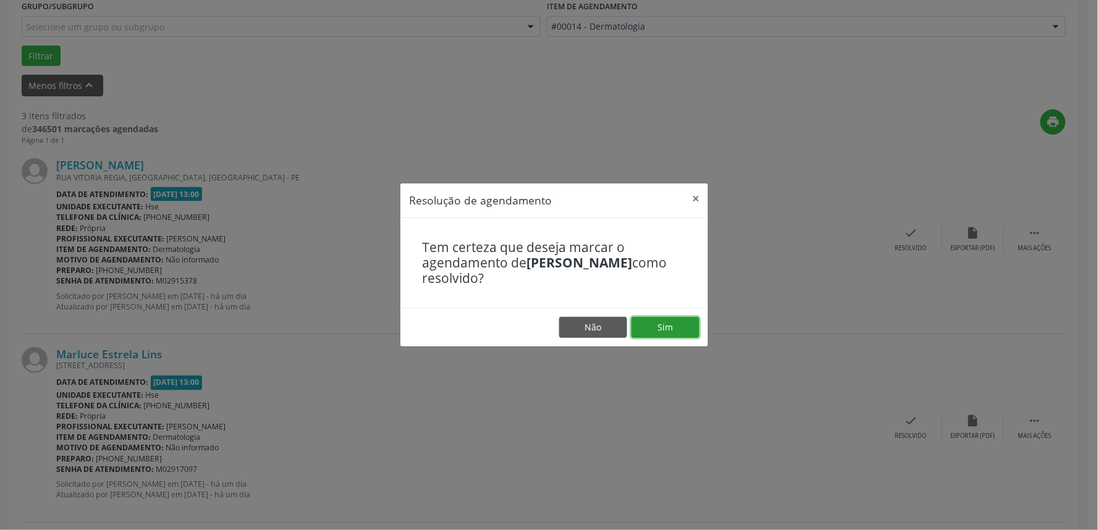
click at [668, 328] on button "Sim" at bounding box center [665, 327] width 68 height 21
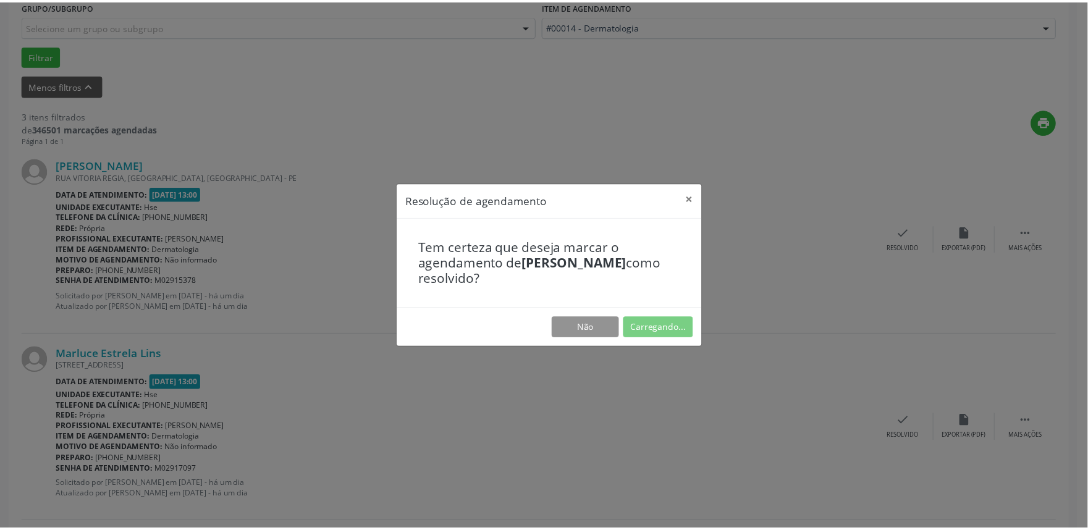
scroll to position [0, 0]
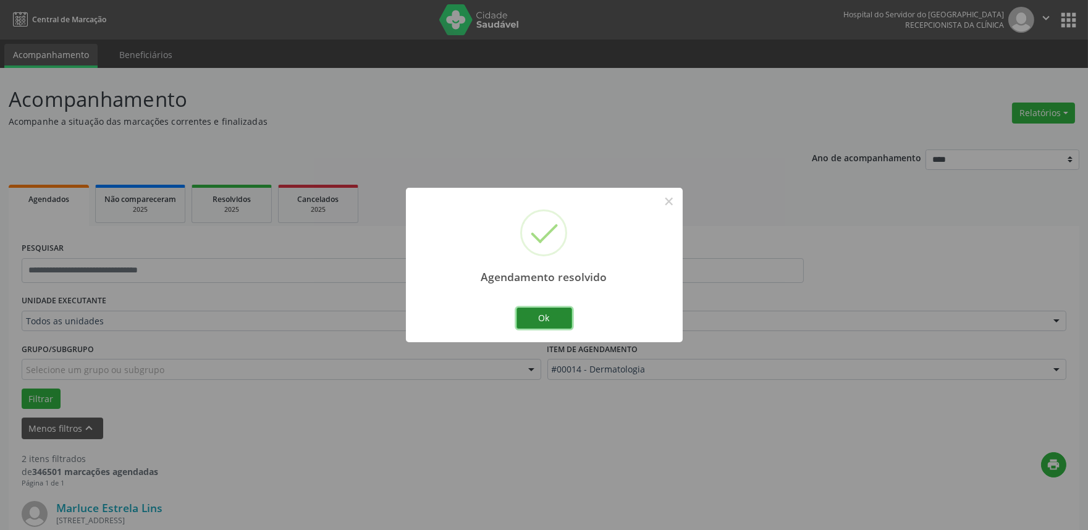
click at [538, 317] on button "Ok" at bounding box center [544, 318] width 56 height 21
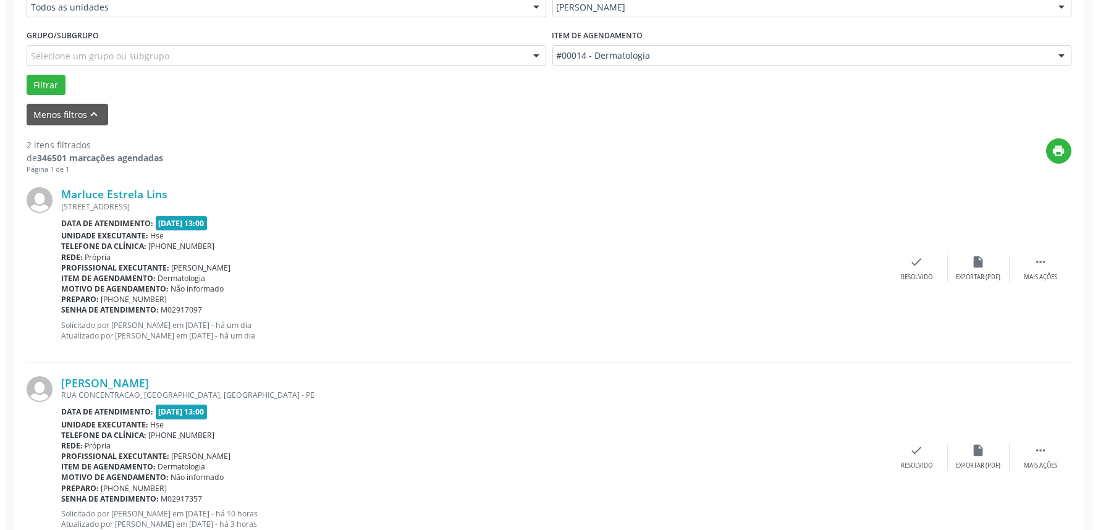
scroll to position [355, 0]
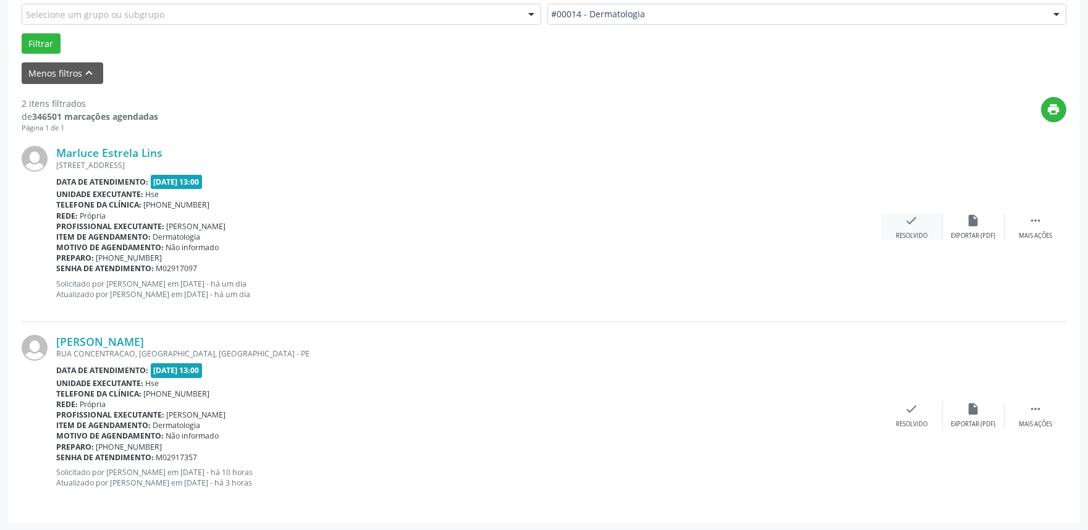
click at [911, 232] on div "Resolvido" at bounding box center [912, 236] width 32 height 9
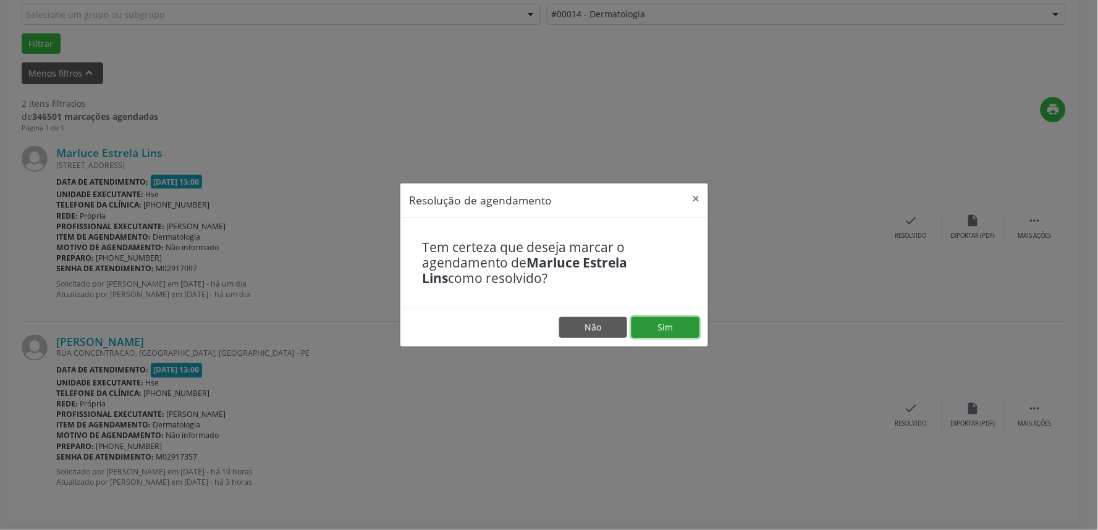
click at [663, 329] on button "Sim" at bounding box center [665, 327] width 68 height 21
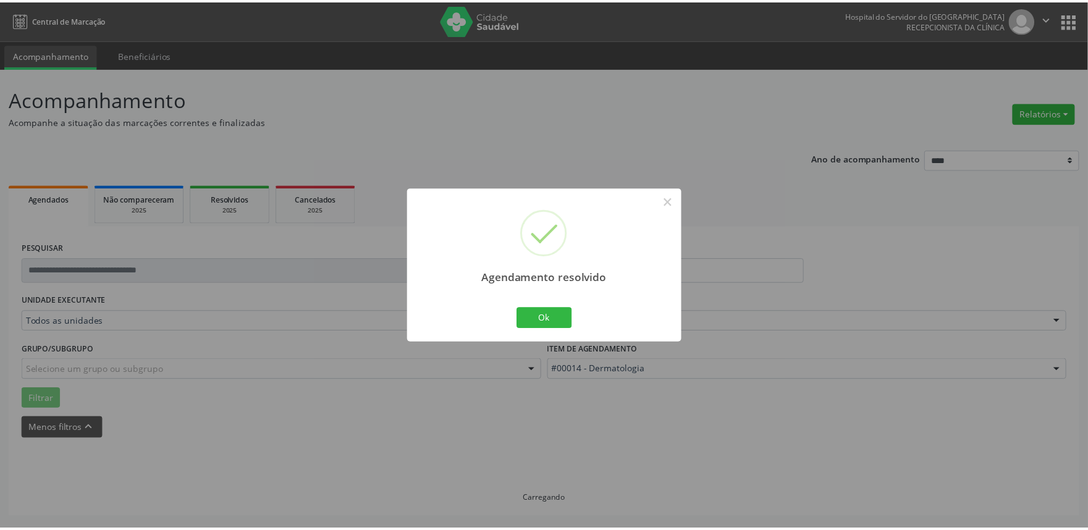
scroll to position [0, 0]
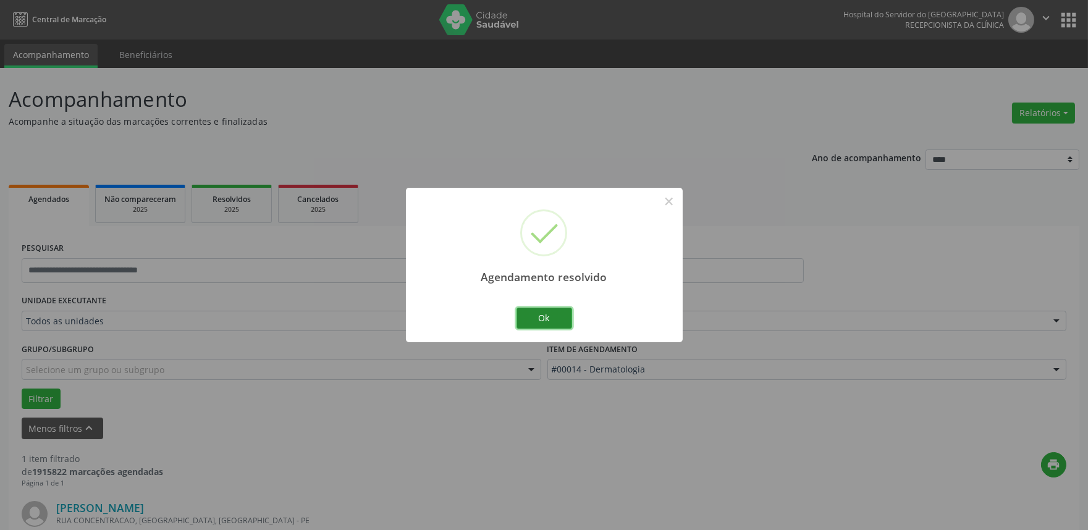
click at [542, 324] on button "Ok" at bounding box center [544, 318] width 56 height 21
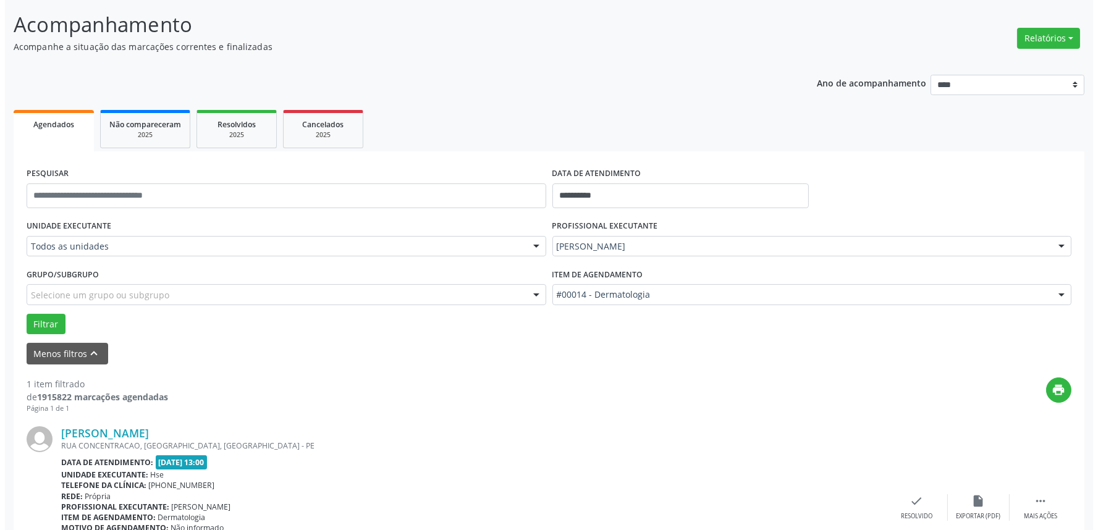
scroll to position [167, 0]
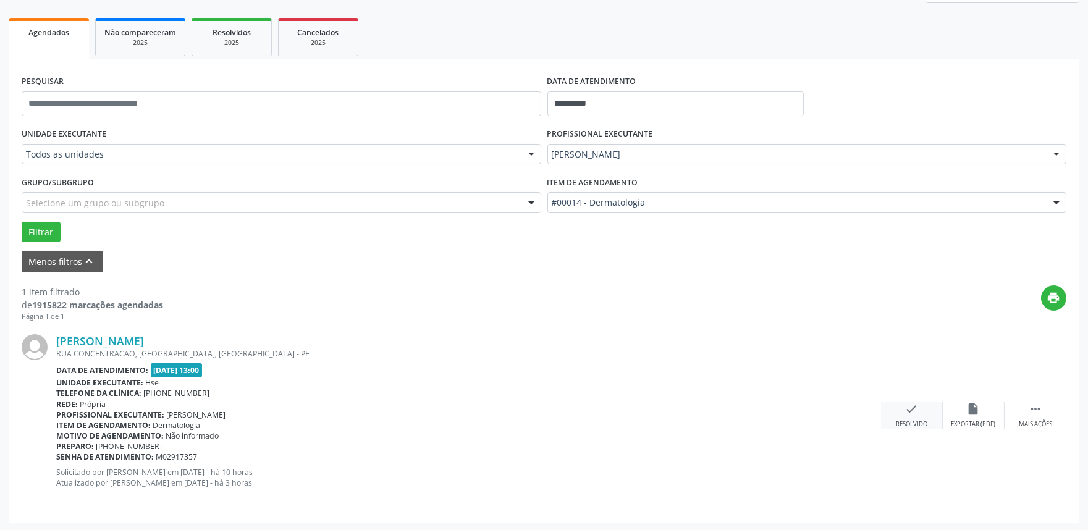
click at [915, 412] on icon "check" at bounding box center [912, 409] width 14 height 14
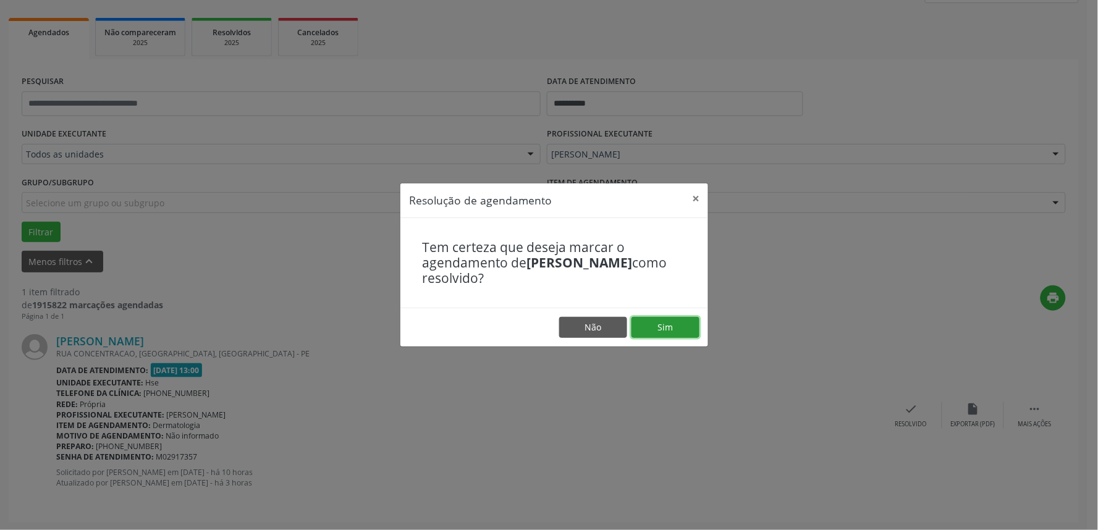
click at [658, 327] on button "Sim" at bounding box center [665, 327] width 68 height 21
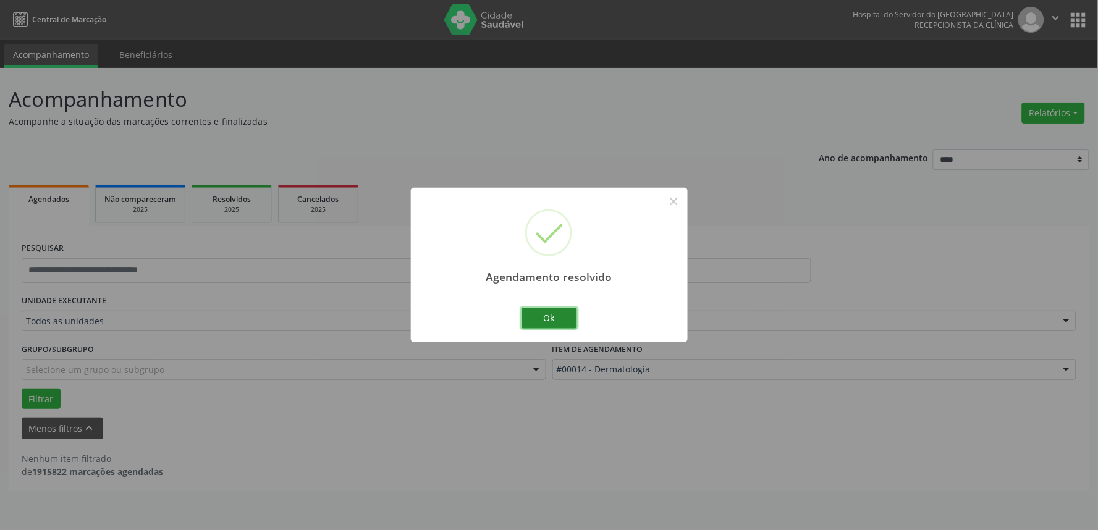
click at [534, 316] on button "Ok" at bounding box center [549, 318] width 56 height 21
